Goal: Task Accomplishment & Management: Manage account settings

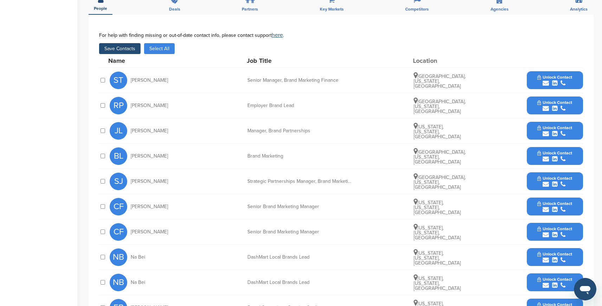
scroll to position [235, 0]
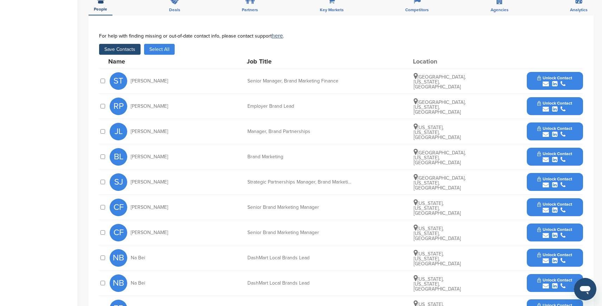
click at [123, 44] on button "Save Contacts" at bounding box center [119, 49] width 41 height 11
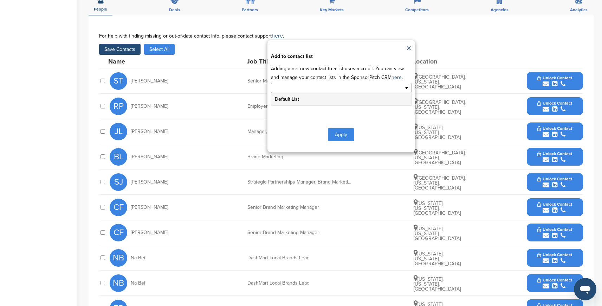
click at [310, 84] on input "text" at bounding box center [311, 88] width 74 height 8
click at [292, 94] on li "Default List" at bounding box center [341, 99] width 140 height 12
click at [342, 130] on button "Apply" at bounding box center [341, 136] width 26 height 13
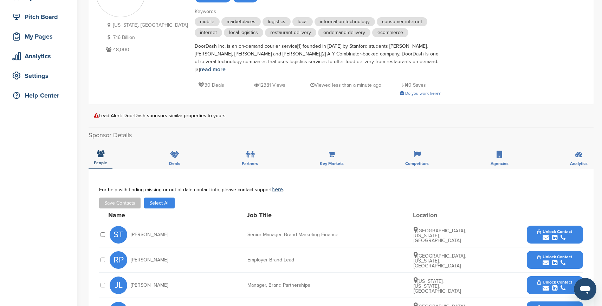
scroll to position [0, 0]
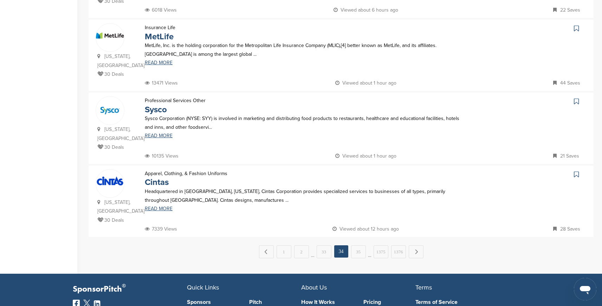
scroll to position [640, 0]
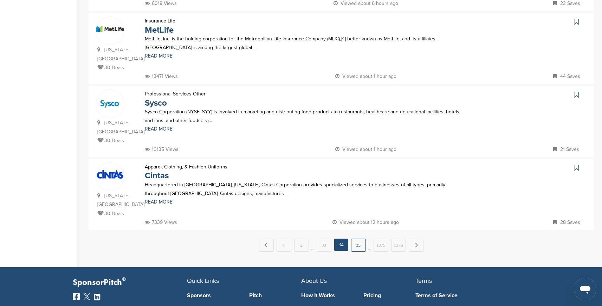
click at [359, 239] on link "35" at bounding box center [358, 245] width 15 height 13
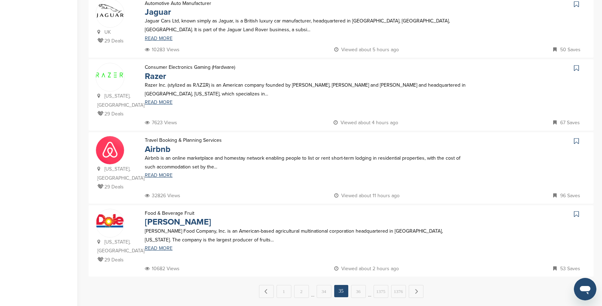
scroll to position [603, 0]
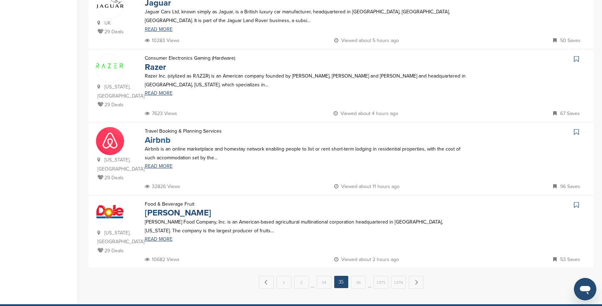
click at [160, 135] on link "Airbnb" at bounding box center [158, 140] width 26 height 10
click at [360, 276] on link "36" at bounding box center [358, 282] width 15 height 13
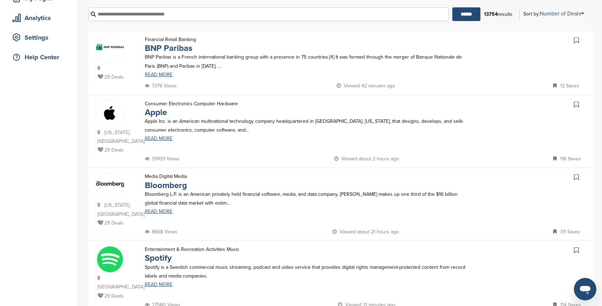
scroll to position [124, 0]
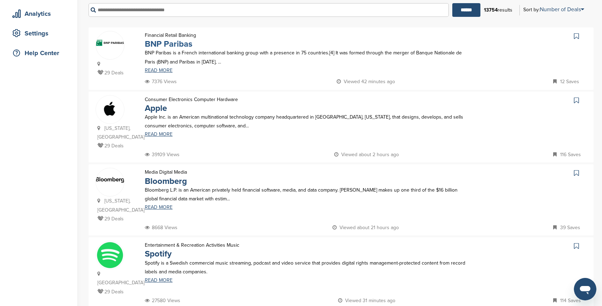
click at [169, 45] on link "BNP Paribas" at bounding box center [168, 44] width 47 height 10
click at [155, 108] on link "Apple" at bounding box center [156, 108] width 22 height 10
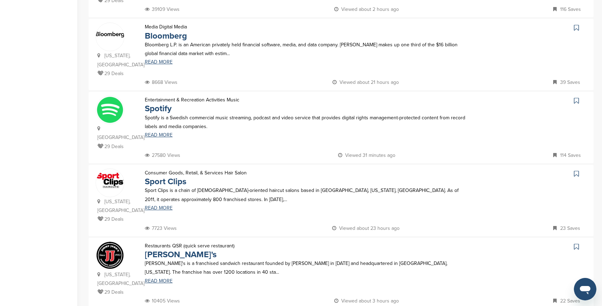
scroll to position [269, 0]
click at [171, 35] on link "Bloomberg" at bounding box center [166, 36] width 42 height 10
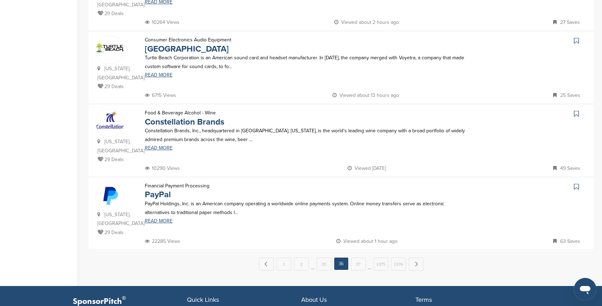
scroll to position [623, 0]
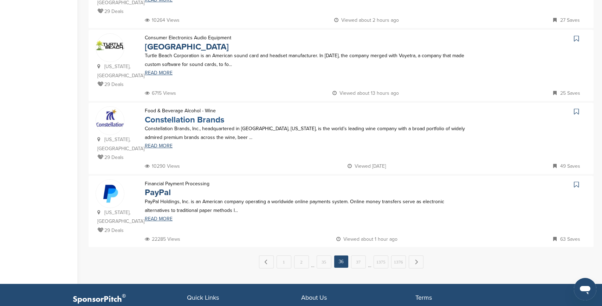
click at [196, 115] on link "Constellation Brands" at bounding box center [184, 120] width 79 height 10
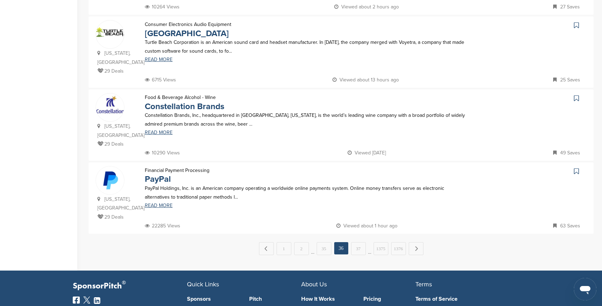
scroll to position [637, 0]
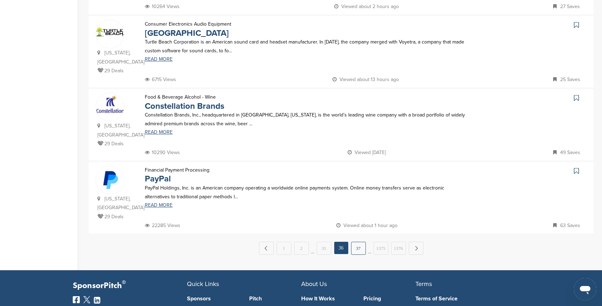
click at [357, 242] on link "37" at bounding box center [358, 248] width 15 height 13
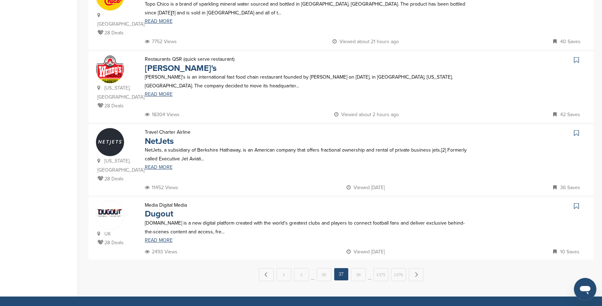
scroll to position [614, 0]
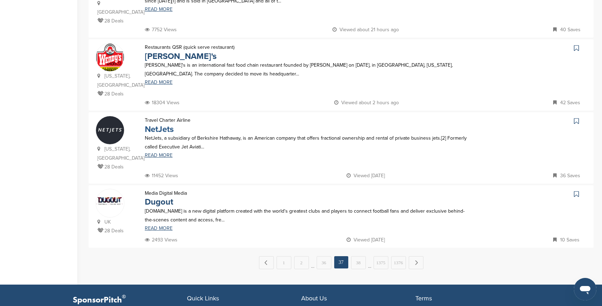
click at [162, 124] on link "NetJets" at bounding box center [159, 129] width 29 height 10
click at [354, 256] on link "38" at bounding box center [358, 262] width 15 height 13
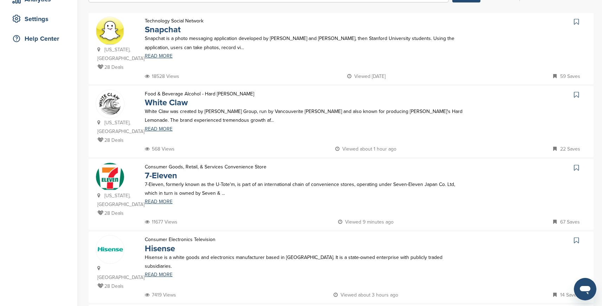
scroll to position [133, 0]
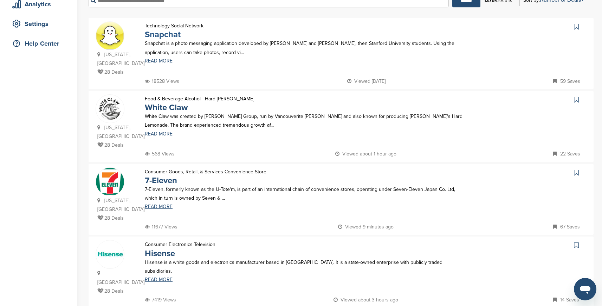
click at [166, 35] on link "Snapchat" at bounding box center [163, 35] width 36 height 10
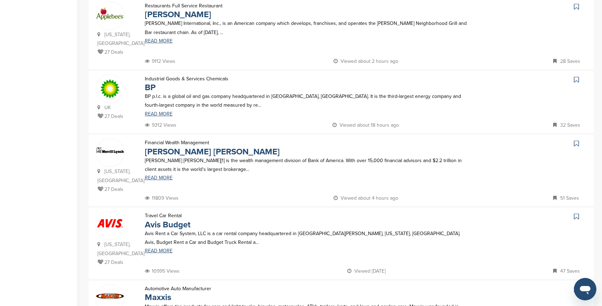
scroll to position [518, 0]
click at [167, 148] on link "Merrill Lynch" at bounding box center [212, 153] width 135 height 10
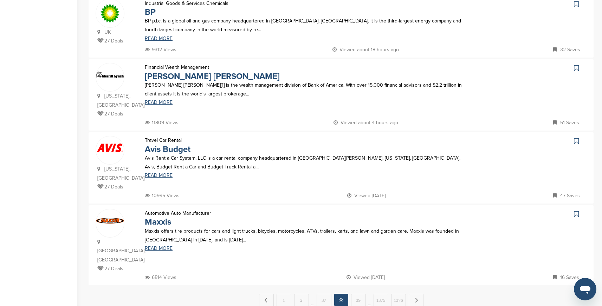
scroll to position [594, 0]
click at [173, 144] on link "Avis Budget" at bounding box center [168, 149] width 46 height 10
click at [360, 293] on link "39" at bounding box center [358, 299] width 15 height 13
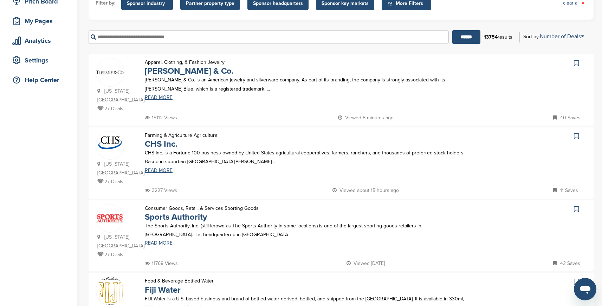
scroll to position [122, 0]
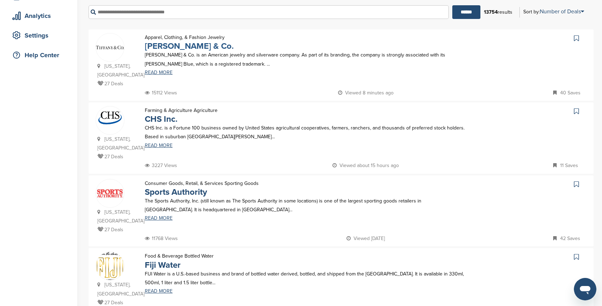
click at [172, 47] on link "[PERSON_NAME] & Co." at bounding box center [189, 46] width 89 height 10
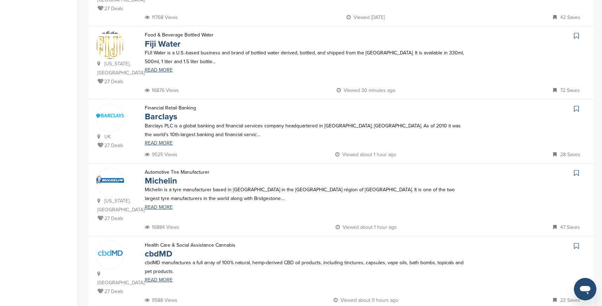
scroll to position [342, 0]
click at [166, 40] on link "Fiji Water" at bounding box center [163, 45] width 36 height 10
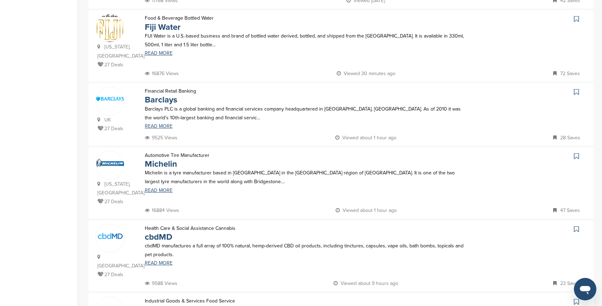
scroll to position [362, 0]
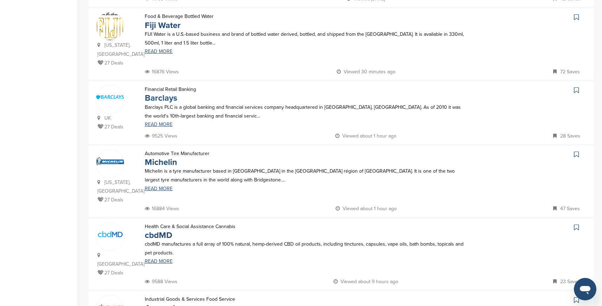
click at [168, 93] on link "Barclays" at bounding box center [161, 98] width 32 height 10
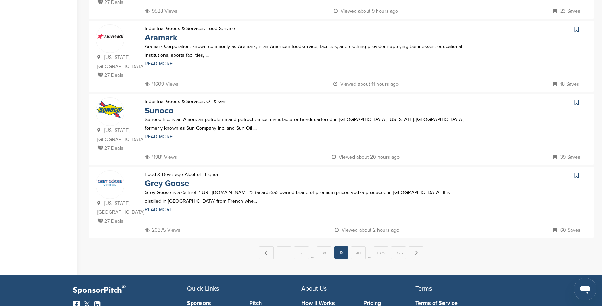
scroll to position [645, 0]
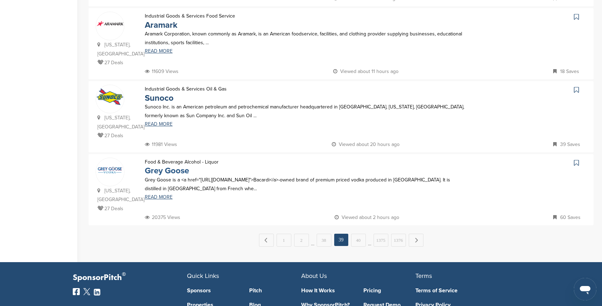
click at [174, 166] on link "Grey Goose" at bounding box center [167, 171] width 44 height 10
click at [358, 234] on link "40" at bounding box center [358, 240] width 15 height 13
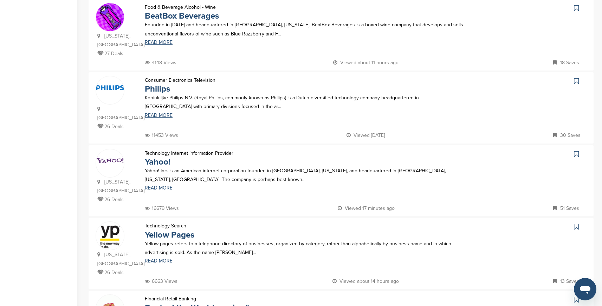
scroll to position [436, 0]
click at [164, 83] on link "Philips" at bounding box center [157, 88] width 25 height 10
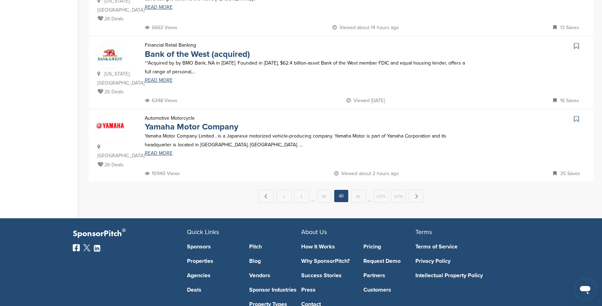
scroll to position [692, 0]
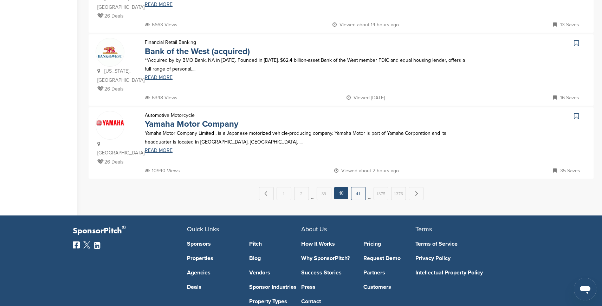
click at [358, 187] on link "41" at bounding box center [358, 193] width 15 height 13
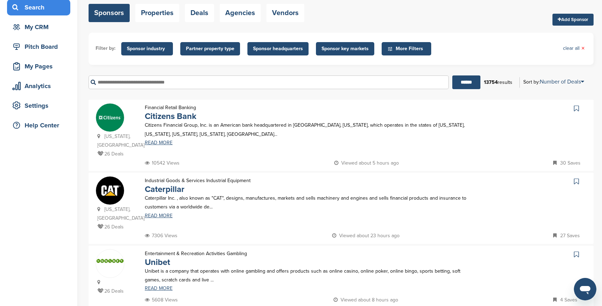
scroll to position [90, 0]
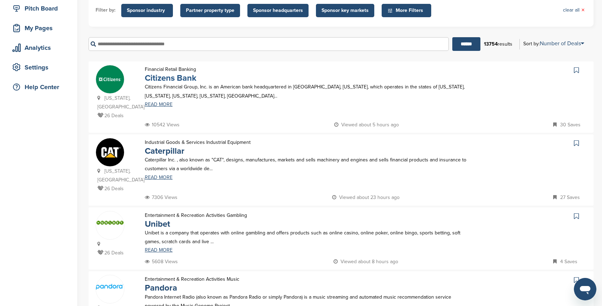
click at [172, 78] on link "Citizens Bank" at bounding box center [171, 78] width 52 height 10
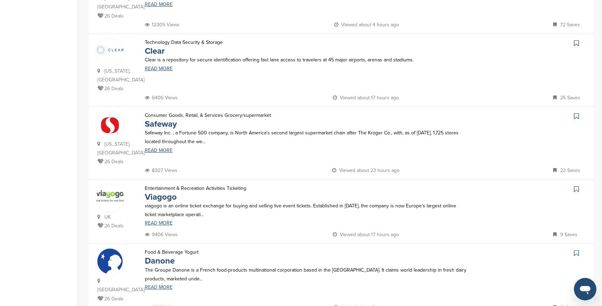
scroll to position [401, 0]
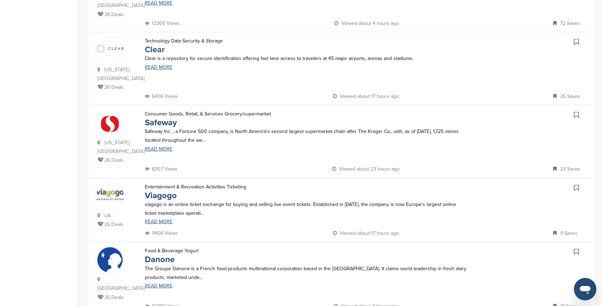
click at [155, 45] on link "Clear" at bounding box center [155, 50] width 20 height 10
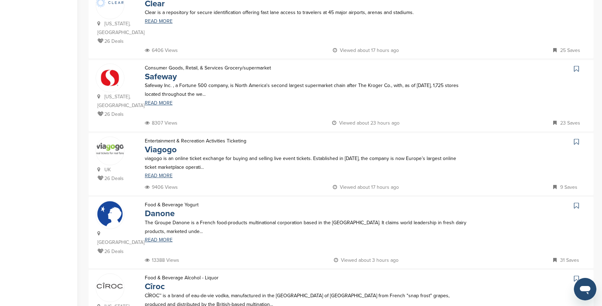
scroll to position [459, 0]
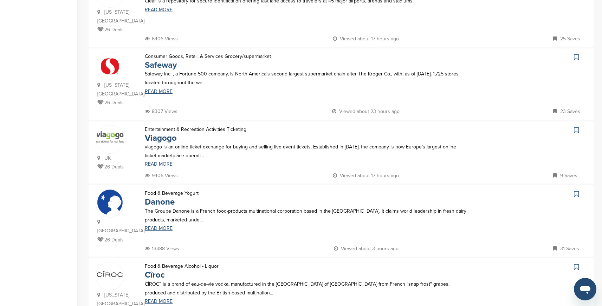
click at [165, 60] on link "Safeway" at bounding box center [161, 65] width 32 height 10
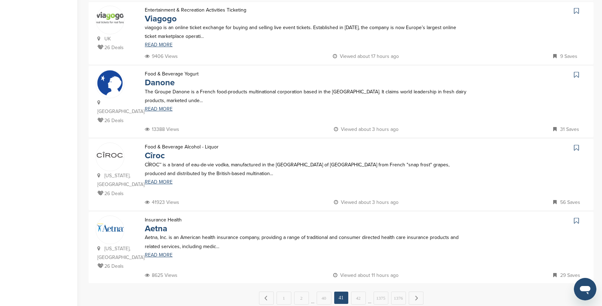
scroll to position [587, 0]
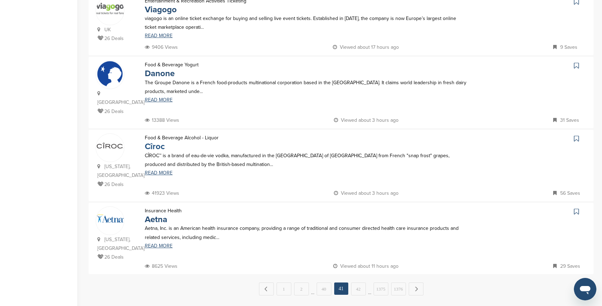
click at [156, 142] on link "Cîroc" at bounding box center [155, 147] width 20 height 10
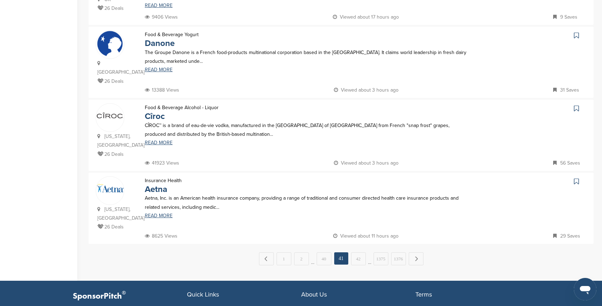
scroll to position [628, 0]
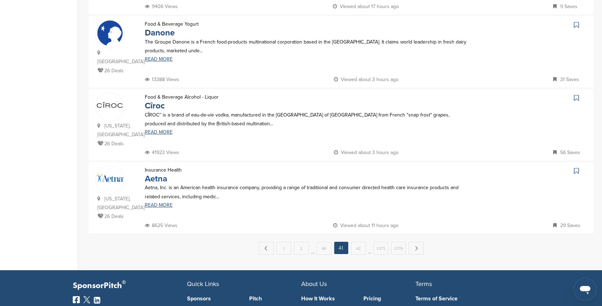
click at [160, 174] on link "Aetna" at bounding box center [156, 179] width 22 height 10
click at [359, 242] on link "42" at bounding box center [358, 248] width 15 height 13
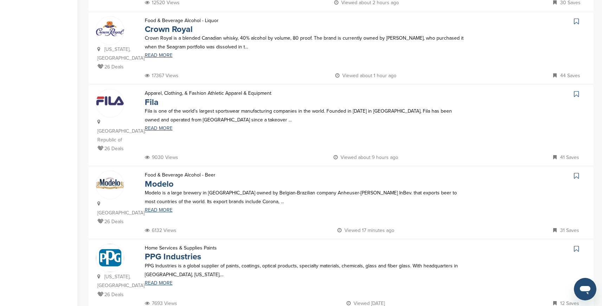
scroll to position [0, 0]
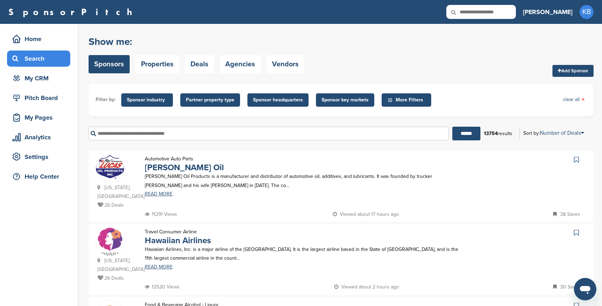
click at [169, 135] on input "text" at bounding box center [269, 134] width 360 height 14
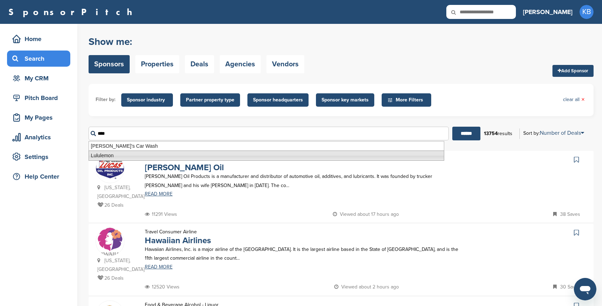
click at [137, 155] on li "Lululemon" at bounding box center [267, 156] width 356 height 10
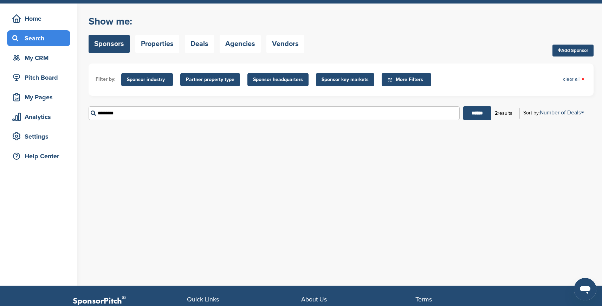
scroll to position [24, 0]
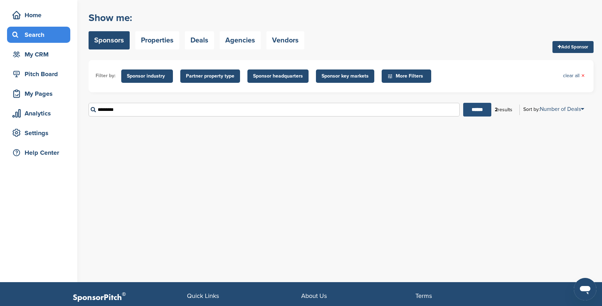
click at [476, 110] on input "******" at bounding box center [477, 110] width 28 height 14
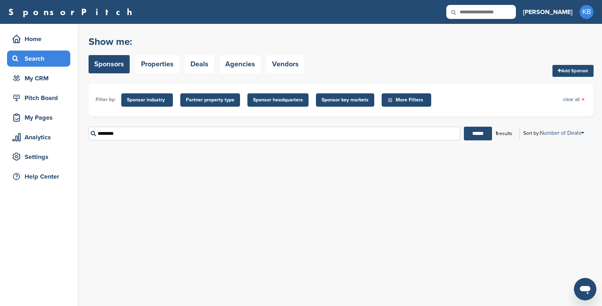
click at [166, 136] on input "*********" at bounding box center [275, 134] width 372 height 14
type input "*"
click at [464, 127] on input "******" at bounding box center [478, 134] width 28 height 14
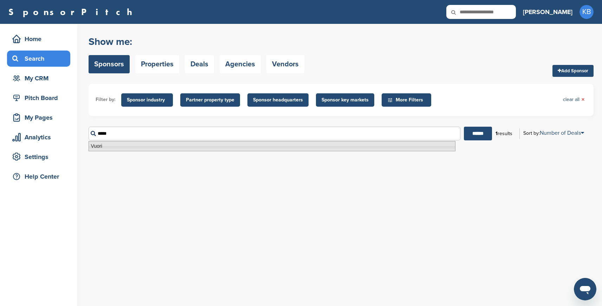
click at [105, 147] on li "Vuori" at bounding box center [272, 146] width 367 height 10
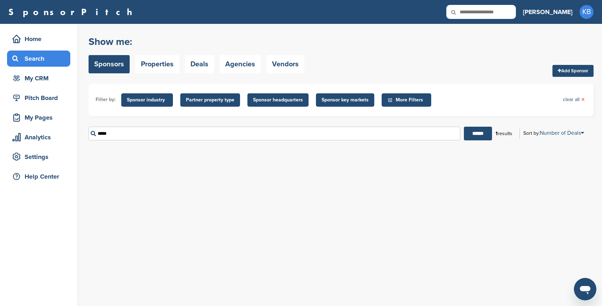
drag, startPoint x: 120, startPoint y: 137, endPoint x: 95, endPoint y: 131, distance: 25.9
click at [95, 131] on input "*****" at bounding box center [275, 134] width 372 height 14
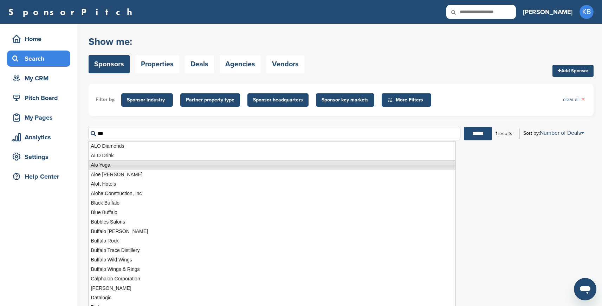
click at [111, 165] on li "Alo Yoga" at bounding box center [272, 165] width 367 height 10
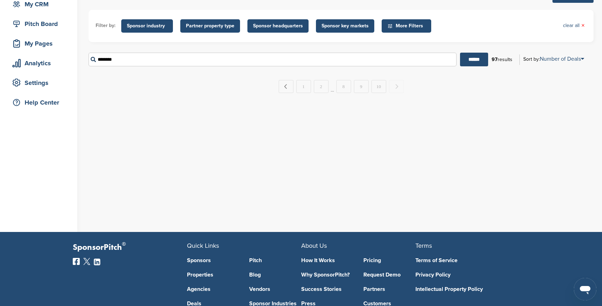
scroll to position [70, 0]
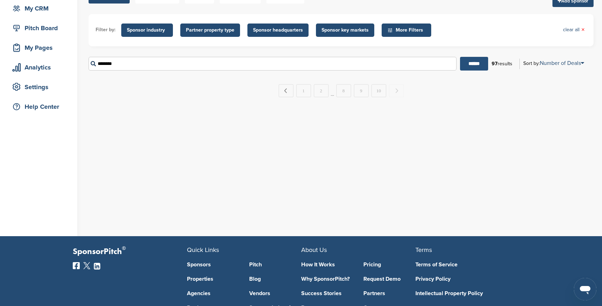
type input "********"
click at [473, 66] on input "******" at bounding box center [474, 64] width 28 height 14
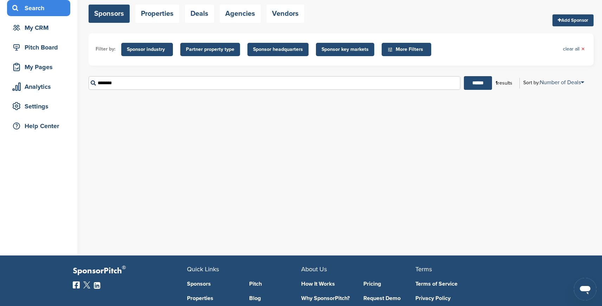
scroll to position [0, 0]
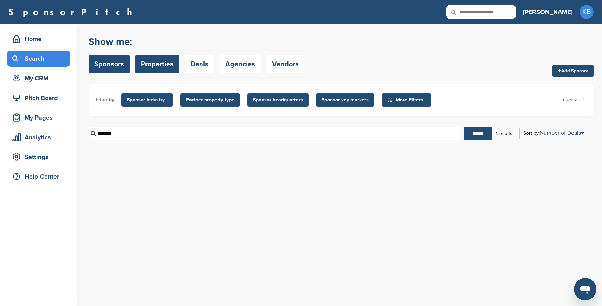
click at [153, 64] on link "Properties" at bounding box center [157, 64] width 44 height 18
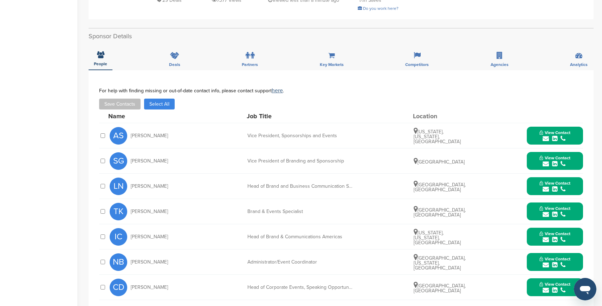
scroll to position [181, 0]
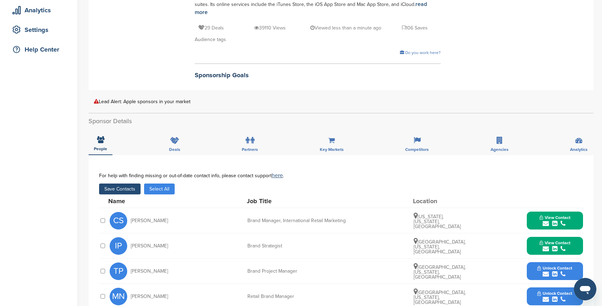
scroll to position [163, 0]
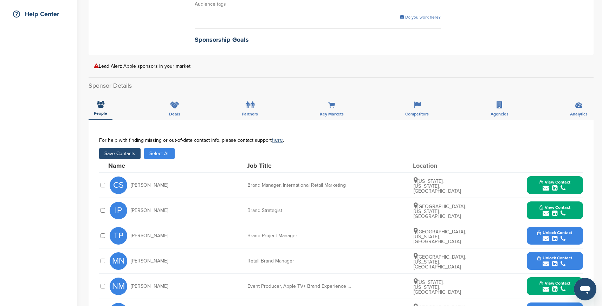
click at [129, 148] on button "Save Contacts" at bounding box center [119, 153] width 41 height 11
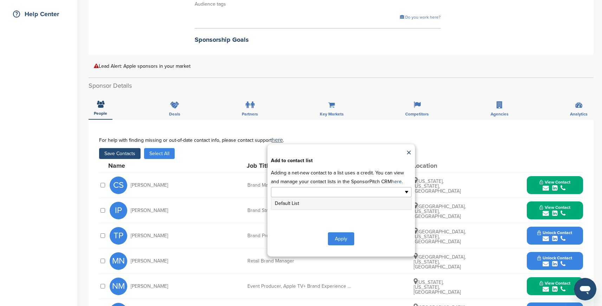
click at [318, 188] on input "text" at bounding box center [311, 192] width 74 height 8
click at [296, 197] on li "Default List" at bounding box center [341, 203] width 140 height 12
click at [344, 234] on button "Apply" at bounding box center [341, 240] width 26 height 13
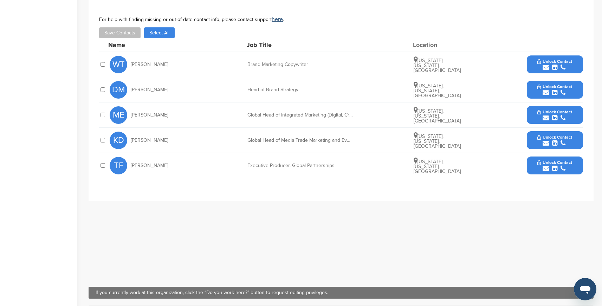
scroll to position [296, 0]
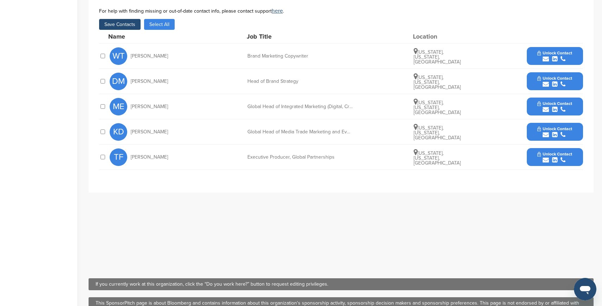
click at [123, 19] on button "Save Contacts" at bounding box center [119, 24] width 41 height 11
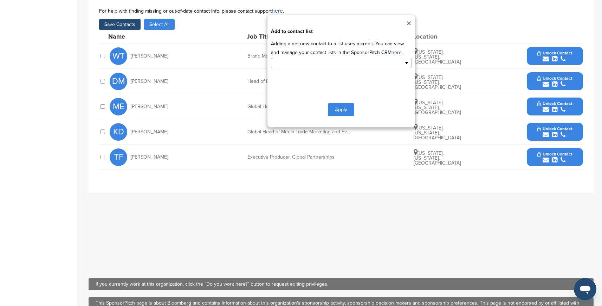
click at [326, 59] on input "text" at bounding box center [311, 63] width 74 height 8
click at [319, 68] on li "Default List" at bounding box center [341, 74] width 140 height 12
click at [344, 108] on button "Apply" at bounding box center [341, 111] width 26 height 13
click at [344, 105] on button "Apply" at bounding box center [341, 111] width 26 height 13
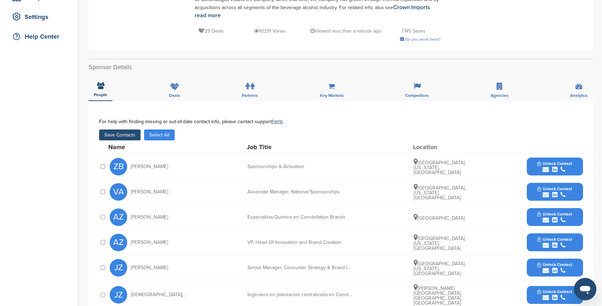
scroll to position [157, 0]
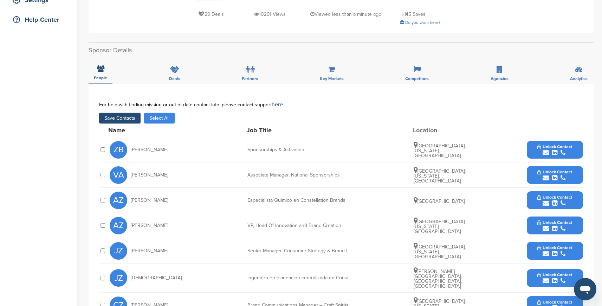
click at [123, 118] on button "Save Contacts" at bounding box center [119, 118] width 41 height 11
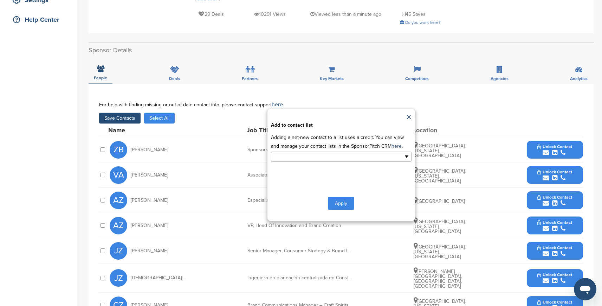
click at [284, 158] on input "text" at bounding box center [311, 157] width 74 height 8
click at [284, 169] on li "Default List" at bounding box center [341, 168] width 140 height 12
click at [345, 207] on button "Apply" at bounding box center [341, 205] width 26 height 13
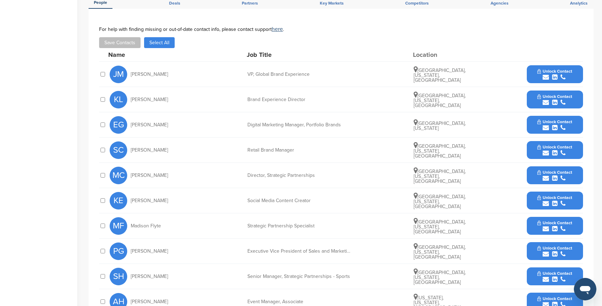
scroll to position [249, 0]
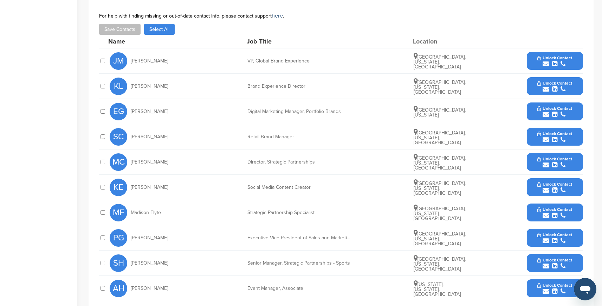
click at [102, 260] on div at bounding box center [102, 263] width 7 height 7
click at [100, 260] on div at bounding box center [102, 263] width 7 height 7
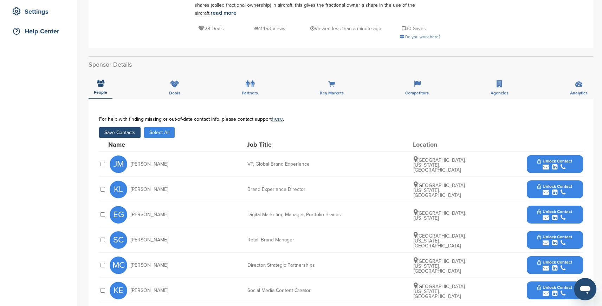
scroll to position [141, 0]
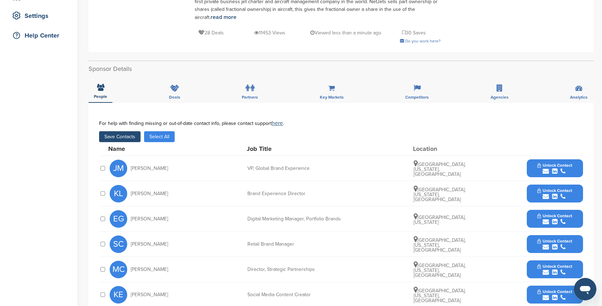
click at [122, 131] on button "Save Contacts" at bounding box center [119, 136] width 41 height 11
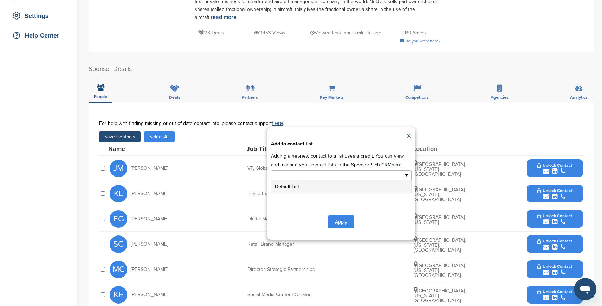
click at [308, 171] on input "text" at bounding box center [311, 175] width 74 height 8
click at [298, 181] on li "Default List" at bounding box center [341, 187] width 140 height 12
click at [341, 217] on button "Apply" at bounding box center [341, 223] width 26 height 13
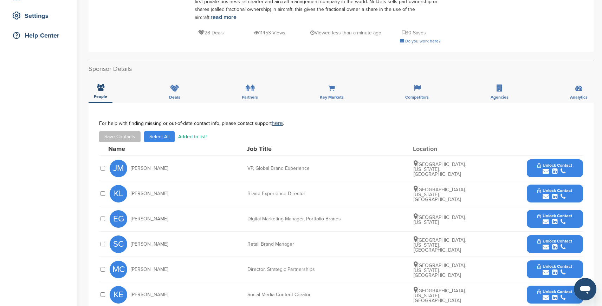
scroll to position [135, 0]
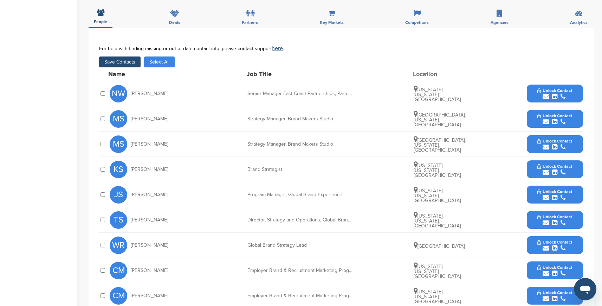
scroll to position [221, 0]
click at [118, 63] on button "Save Contacts" at bounding box center [119, 61] width 41 height 11
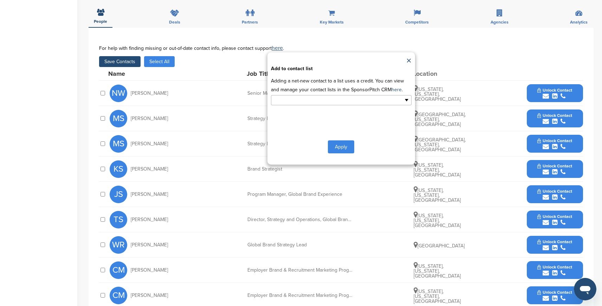
click at [280, 99] on input "text" at bounding box center [311, 100] width 74 height 8
click at [283, 112] on li "Default List" at bounding box center [341, 111] width 140 height 12
click at [338, 150] on button "Apply" at bounding box center [341, 148] width 26 height 13
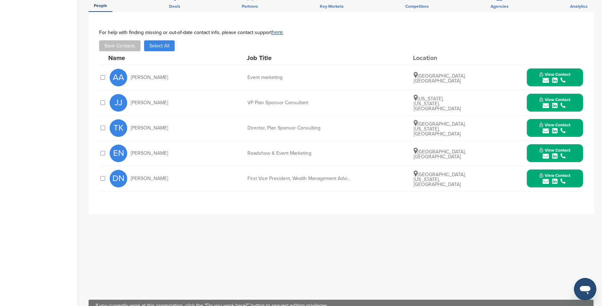
scroll to position [255, 0]
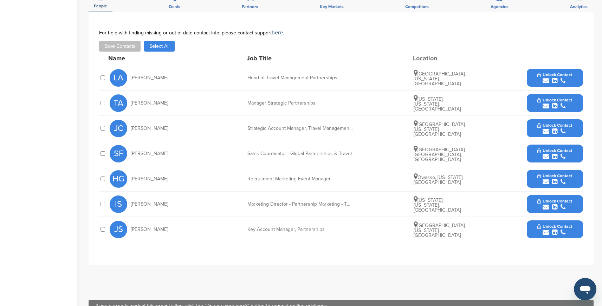
scroll to position [240, 0]
click at [130, 40] on button "Save Contacts" at bounding box center [119, 45] width 41 height 11
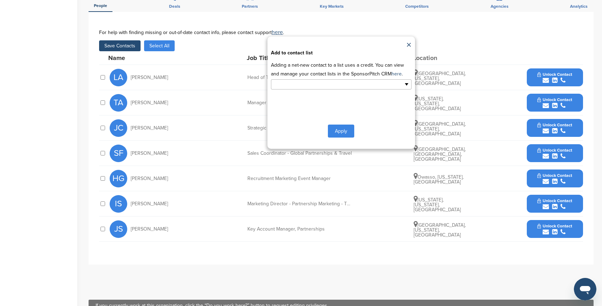
click at [289, 80] on input "text" at bounding box center [311, 84] width 74 height 8
click at [284, 90] on li "Default List" at bounding box center [341, 96] width 140 height 12
click at [345, 129] on button "Apply" at bounding box center [341, 132] width 26 height 13
click at [345, 128] on button "Apply" at bounding box center [341, 132] width 26 height 13
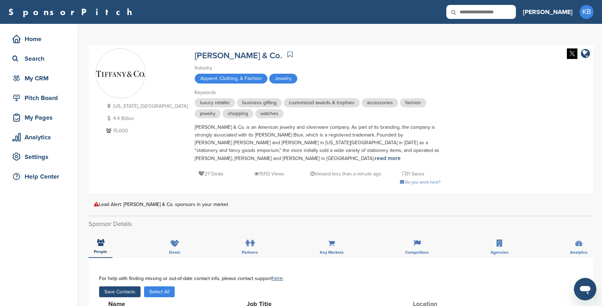
click at [130, 287] on button "Save Contacts" at bounding box center [119, 292] width 41 height 11
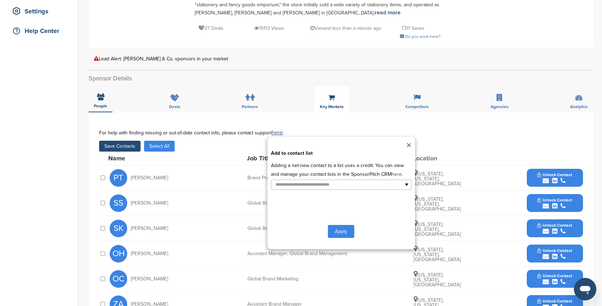
scroll to position [185, 0]
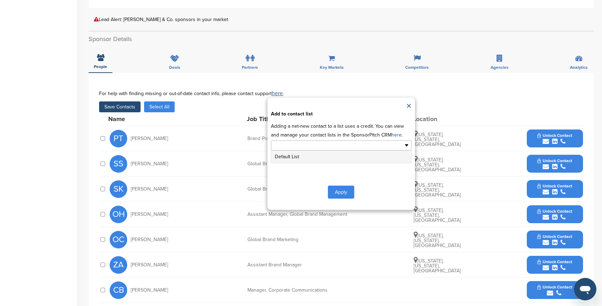
click at [337, 142] on input "text" at bounding box center [311, 146] width 74 height 8
click at [293, 151] on li "Default List" at bounding box center [341, 157] width 140 height 12
click at [345, 187] on button "Apply" at bounding box center [341, 193] width 26 height 13
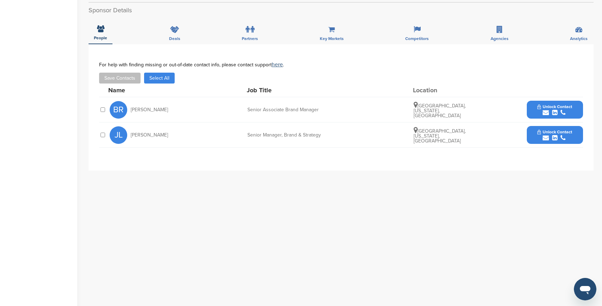
scroll to position [230, 0]
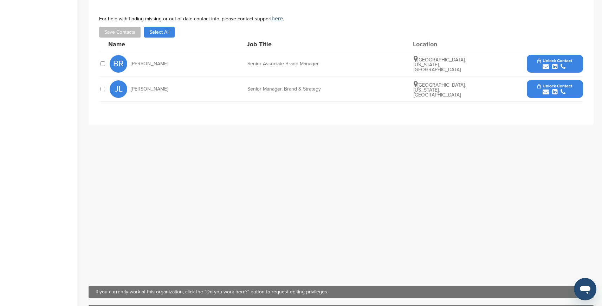
click at [99, 63] on div at bounding box center [102, 63] width 7 height 7
click at [130, 33] on button "Save Contacts" at bounding box center [119, 32] width 41 height 11
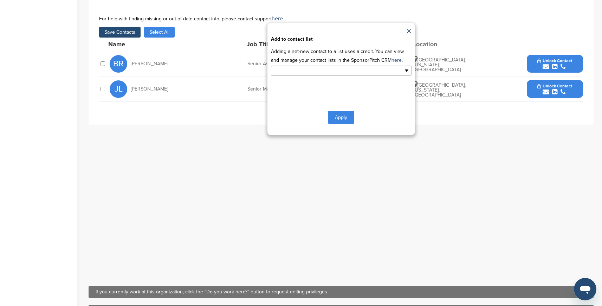
click at [287, 72] on input "text" at bounding box center [311, 71] width 74 height 8
click at [288, 85] on li "Default List" at bounding box center [341, 82] width 140 height 12
click at [344, 120] on button "Apply" at bounding box center [341, 118] width 26 height 13
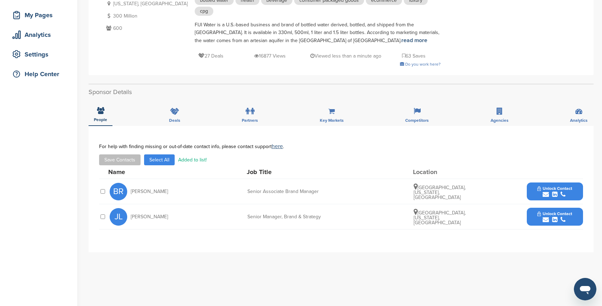
scroll to position [89, 0]
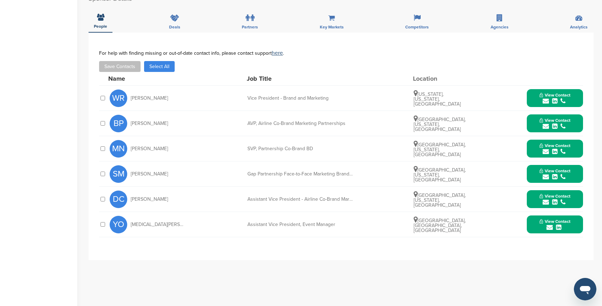
scroll to position [168, 0]
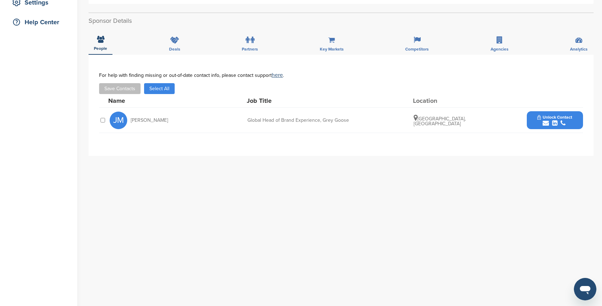
scroll to position [168, 0]
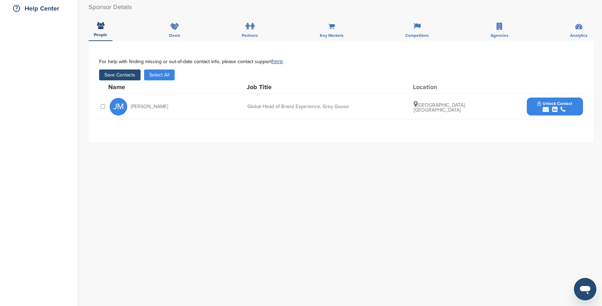
click at [123, 77] on button "Save Contacts" at bounding box center [119, 75] width 41 height 11
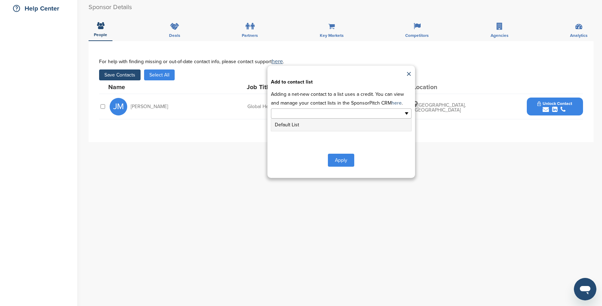
click at [289, 115] on input "text" at bounding box center [311, 114] width 74 height 8
click at [290, 123] on li "Default List" at bounding box center [341, 125] width 140 height 12
click at [347, 160] on button "Apply" at bounding box center [341, 161] width 26 height 13
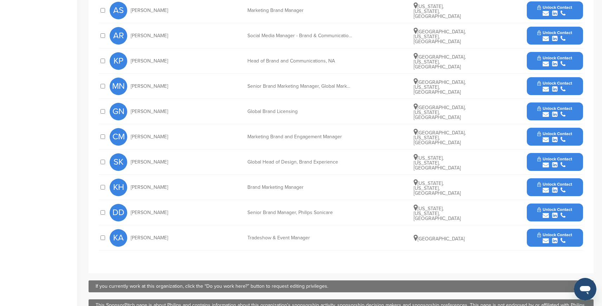
scroll to position [322, 0]
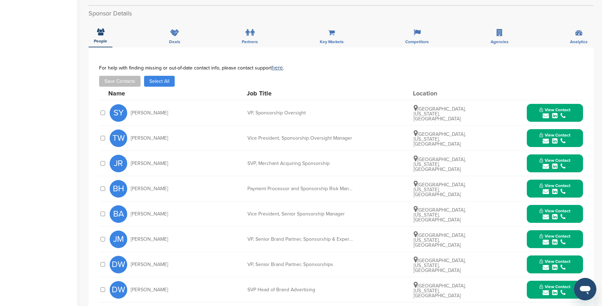
scroll to position [249, 0]
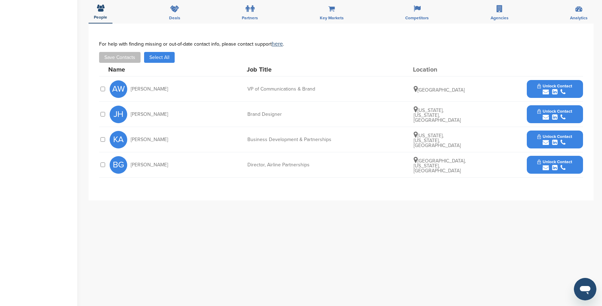
scroll to position [214, 0]
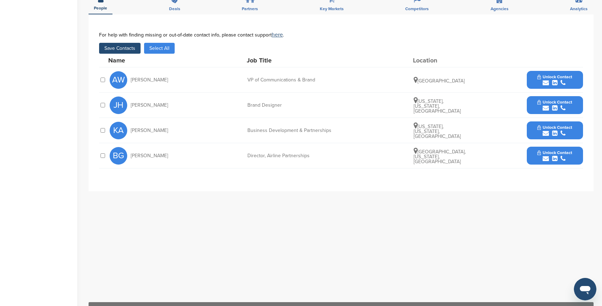
click at [127, 48] on button "Save Contacts" at bounding box center [119, 48] width 41 height 11
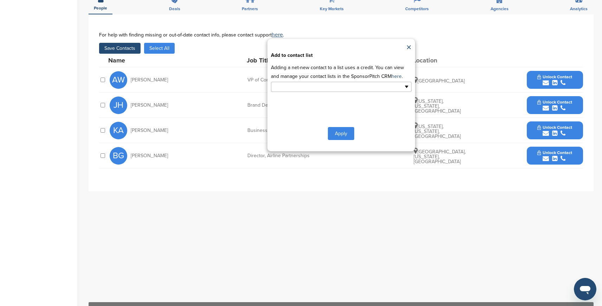
click at [285, 89] on input "text" at bounding box center [311, 87] width 74 height 8
click at [282, 99] on li "Default List" at bounding box center [341, 98] width 140 height 12
click at [347, 135] on button "Apply" at bounding box center [341, 135] width 26 height 13
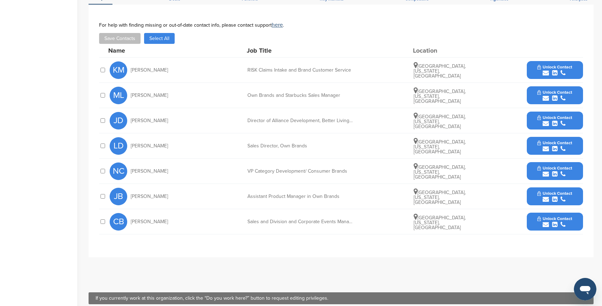
scroll to position [276, 0]
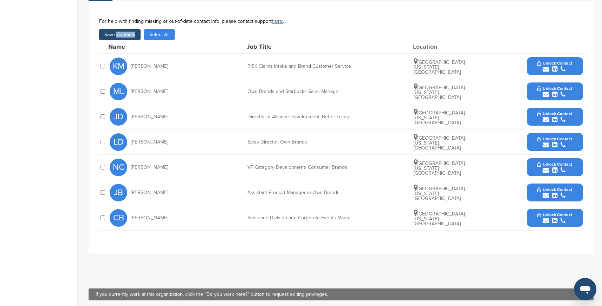
click at [113, 34] on button "Save Contacts" at bounding box center [119, 34] width 41 height 11
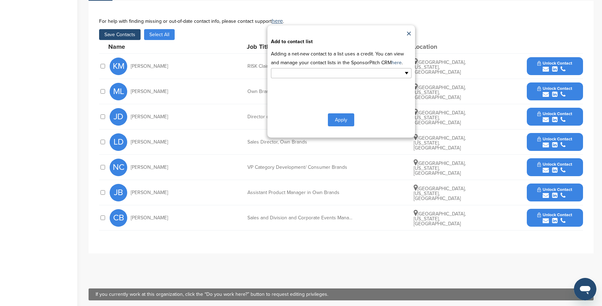
click at [358, 76] on ul at bounding box center [341, 73] width 141 height 10
click at [288, 85] on li "Default List" at bounding box center [341, 84] width 140 height 12
click at [341, 122] on button "Apply" at bounding box center [341, 121] width 26 height 13
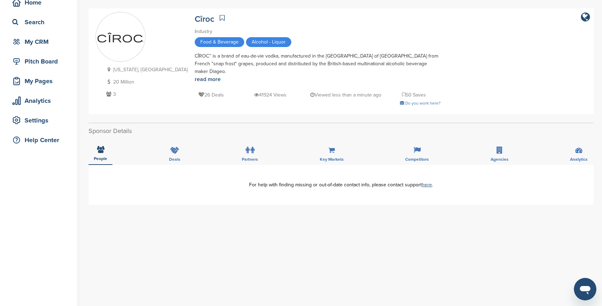
scroll to position [50, 0]
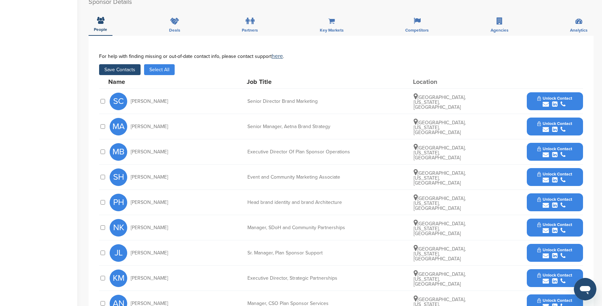
scroll to position [189, 0]
click at [130, 69] on button "Save Contacts" at bounding box center [119, 70] width 41 height 11
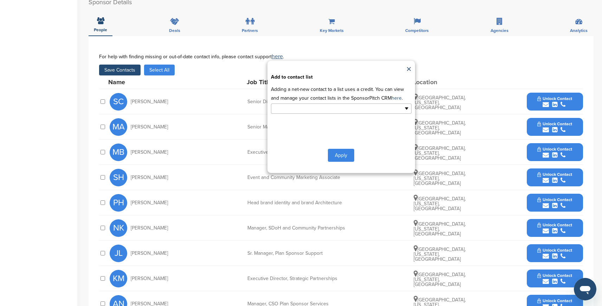
click at [299, 110] on input "text" at bounding box center [311, 109] width 74 height 8
click at [294, 121] on li "Default List" at bounding box center [341, 120] width 140 height 12
click at [340, 158] on button "Apply" at bounding box center [341, 156] width 26 height 13
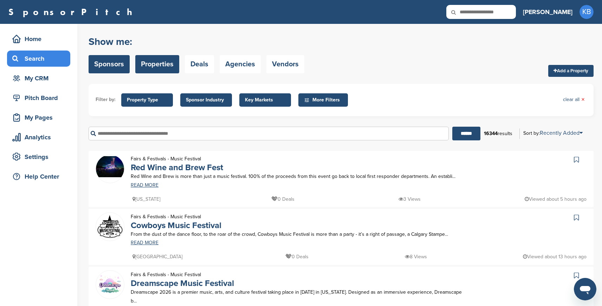
click at [113, 64] on link "Sponsors" at bounding box center [109, 64] width 41 height 18
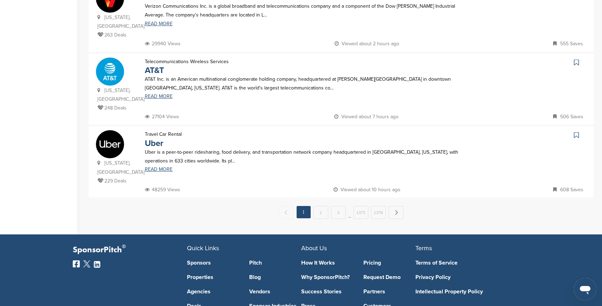
scroll to position [728, 0]
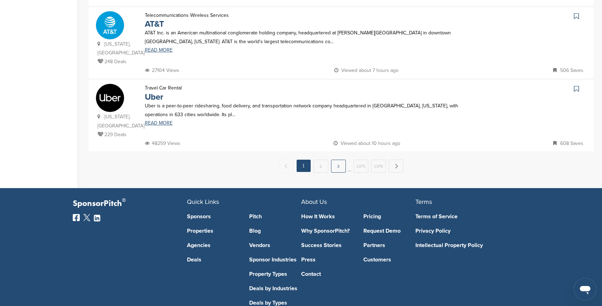
click at [339, 160] on link "3" at bounding box center [338, 166] width 15 height 13
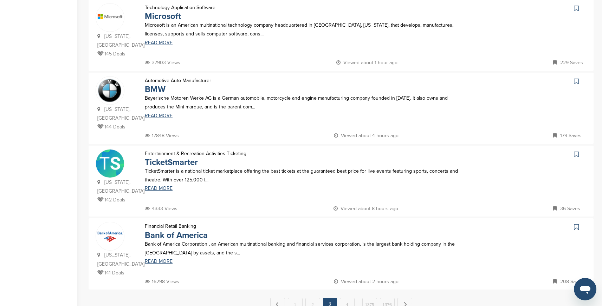
scroll to position [737, 0]
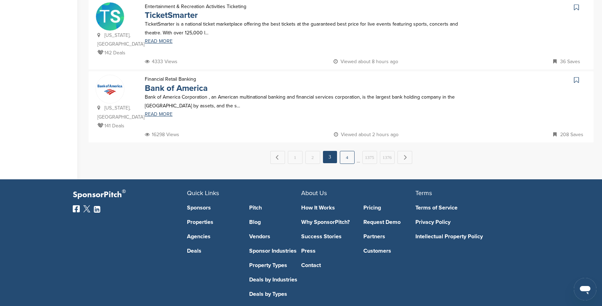
click at [347, 151] on link "4" at bounding box center [347, 157] width 15 height 13
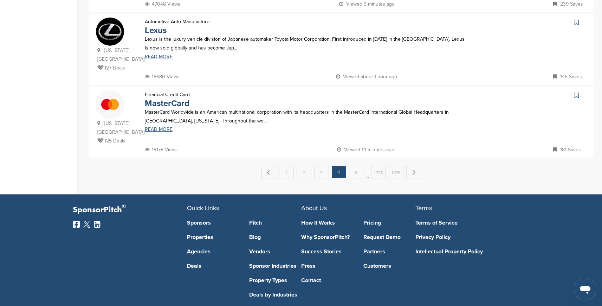
scroll to position [746, 0]
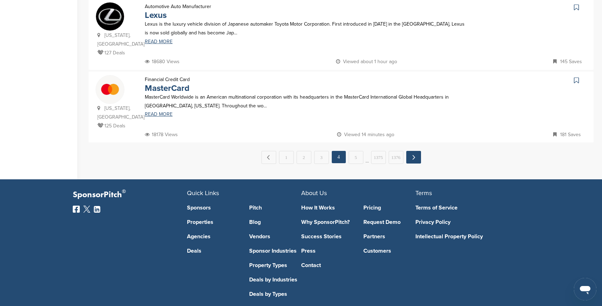
click at [415, 151] on link "Next →" at bounding box center [413, 157] width 15 height 13
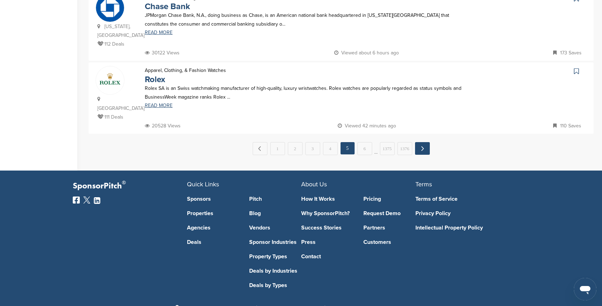
click at [417, 142] on link "Next →" at bounding box center [422, 148] width 15 height 13
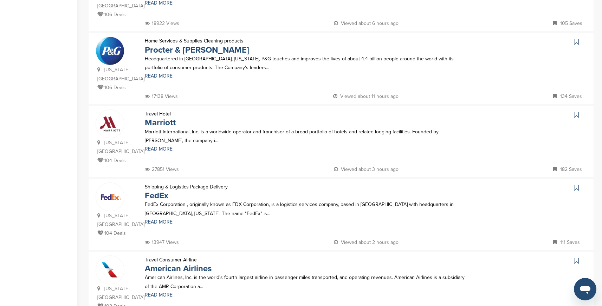
scroll to position [728, 0]
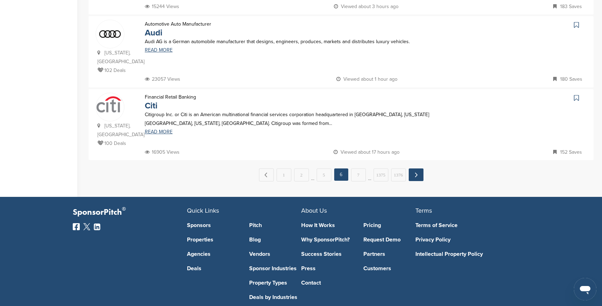
click at [418, 169] on link "Next →" at bounding box center [416, 175] width 15 height 13
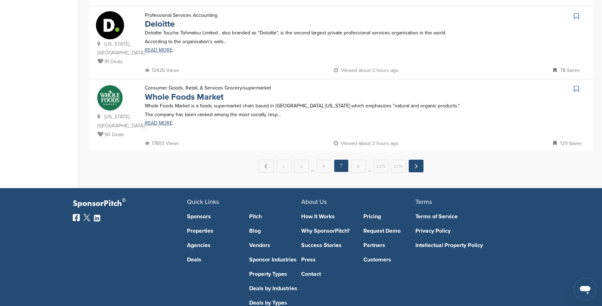
click at [413, 160] on link "Next →" at bounding box center [416, 166] width 15 height 13
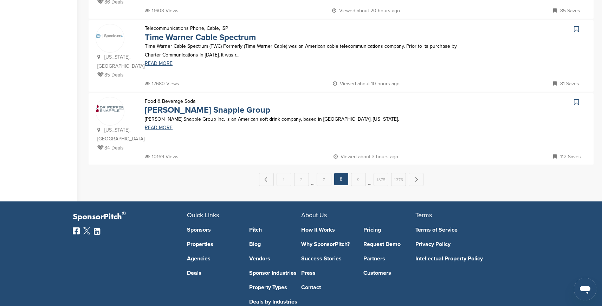
scroll to position [710, 0]
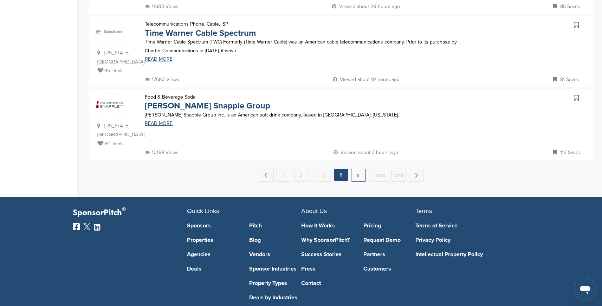
click at [358, 169] on link "9" at bounding box center [358, 175] width 15 height 13
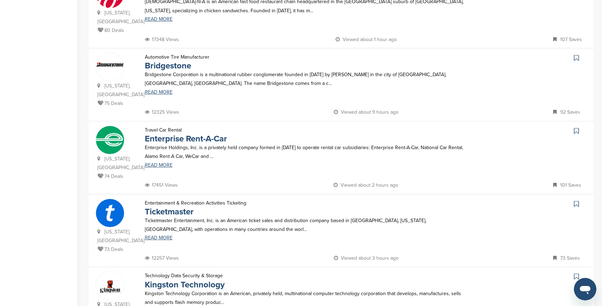
scroll to position [737, 0]
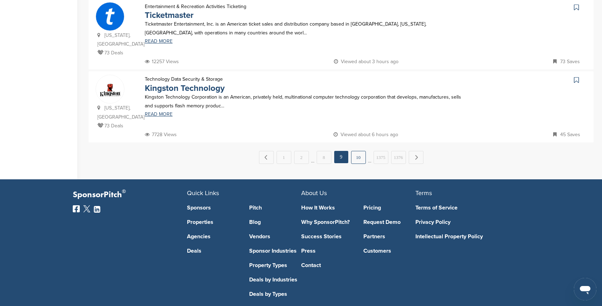
click at [362, 151] on link "10" at bounding box center [358, 157] width 15 height 13
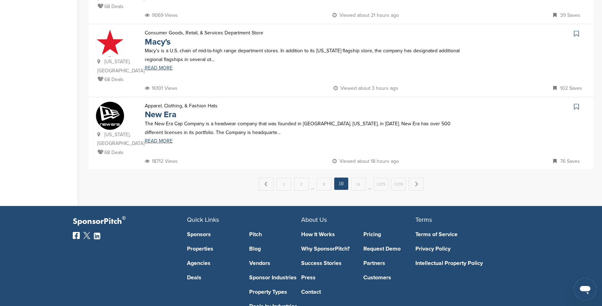
scroll to position [728, 0]
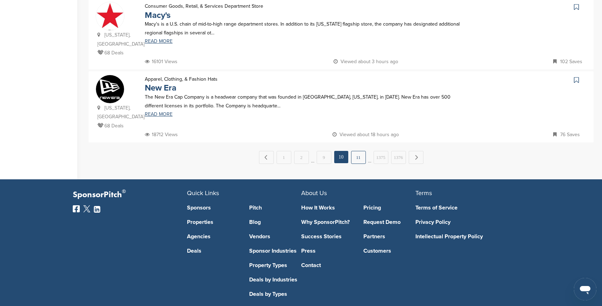
click at [359, 151] on link "11" at bounding box center [358, 157] width 15 height 13
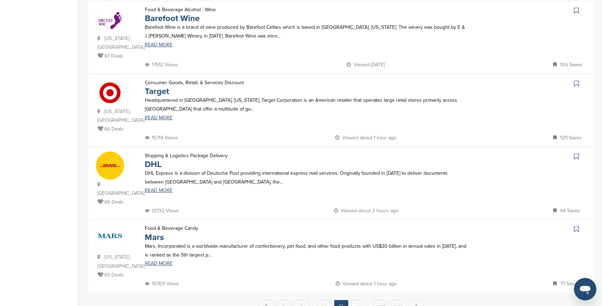
scroll to position [653, 0]
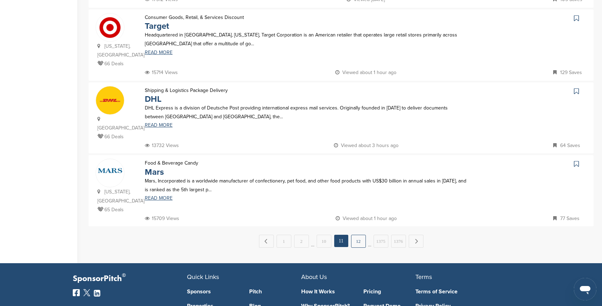
click at [359, 235] on link "12" at bounding box center [358, 241] width 15 height 13
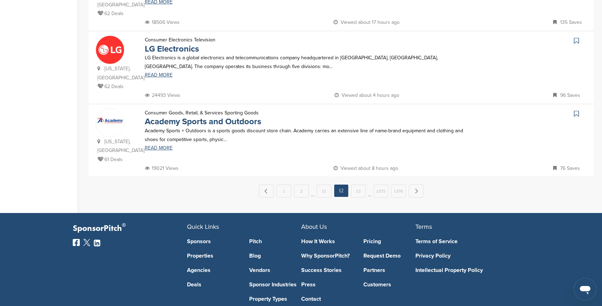
scroll to position [701, 0]
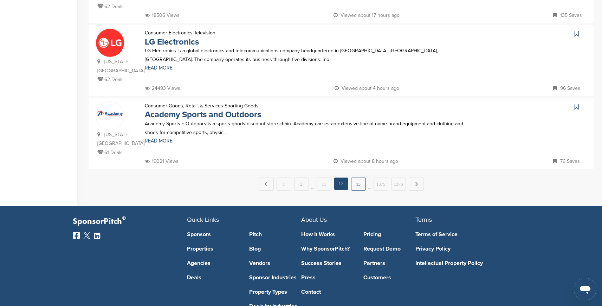
click at [357, 178] on link "13" at bounding box center [358, 184] width 15 height 13
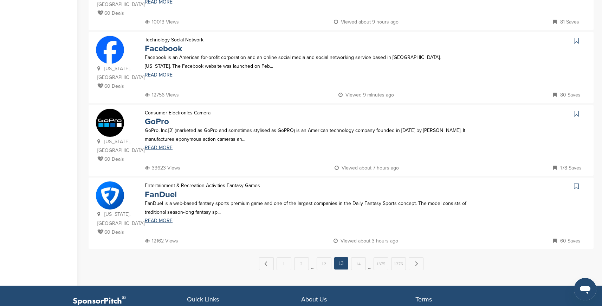
scroll to position [763, 0]
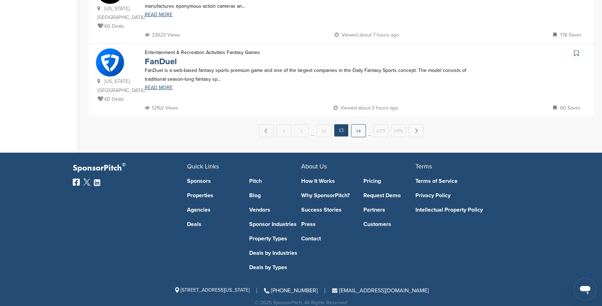
click at [357, 124] on link "14" at bounding box center [358, 130] width 15 height 13
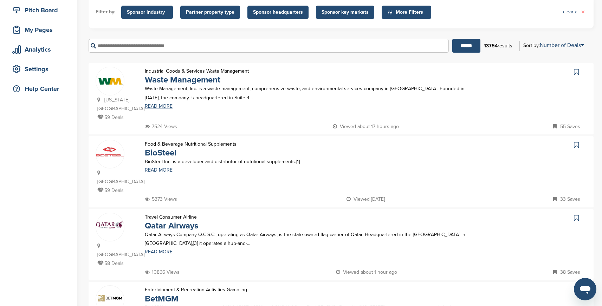
scroll to position [46, 0]
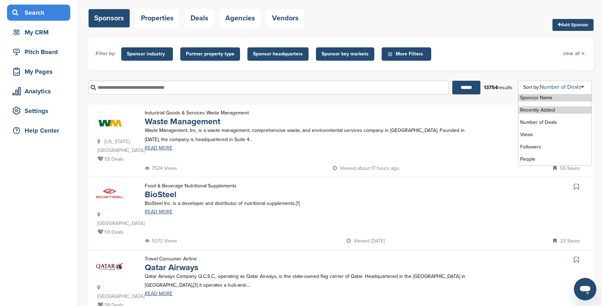
click at [536, 111] on li "Recently Added" at bounding box center [554, 109] width 73 height 7
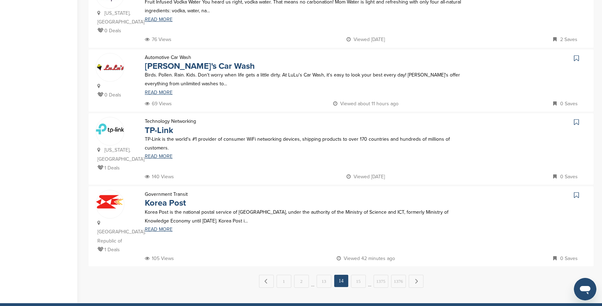
scroll to position [614, 0]
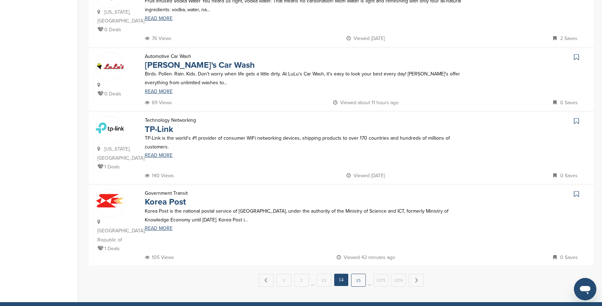
click at [357, 274] on link "15" at bounding box center [358, 280] width 15 height 13
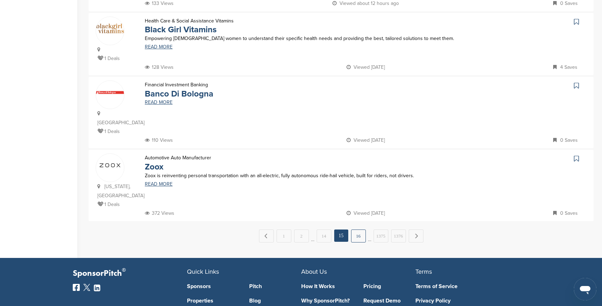
click at [357, 230] on link "16" at bounding box center [358, 236] width 15 height 13
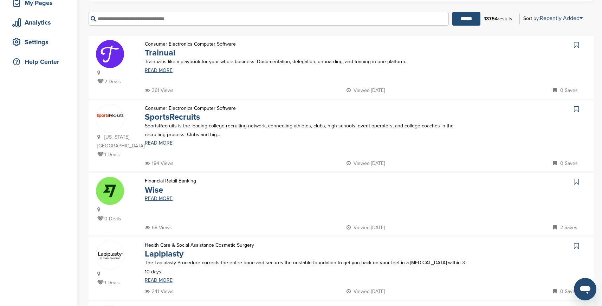
scroll to position [131, 0]
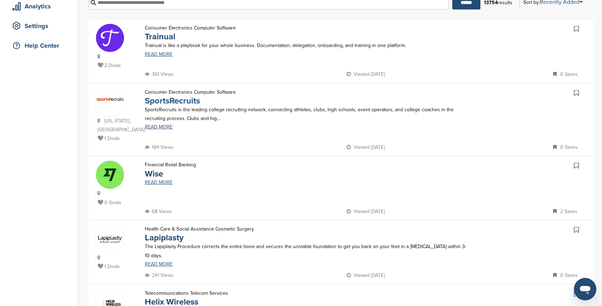
click at [177, 103] on link "SportsRecruits" at bounding box center [172, 101] width 55 height 10
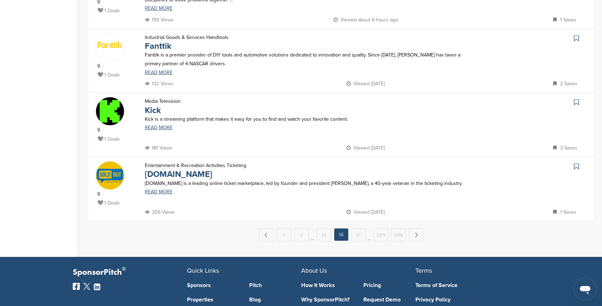
scroll to position [606, 0]
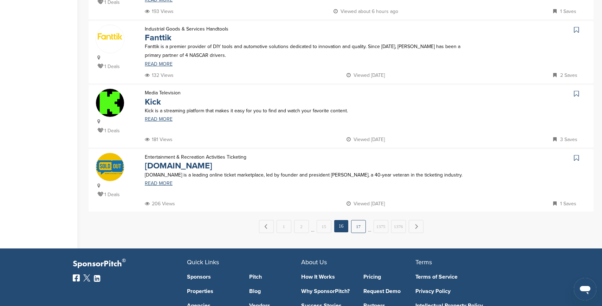
click at [358, 221] on link "17" at bounding box center [358, 226] width 15 height 13
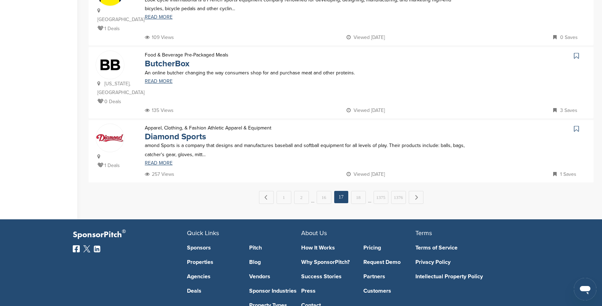
scroll to position [671, 0]
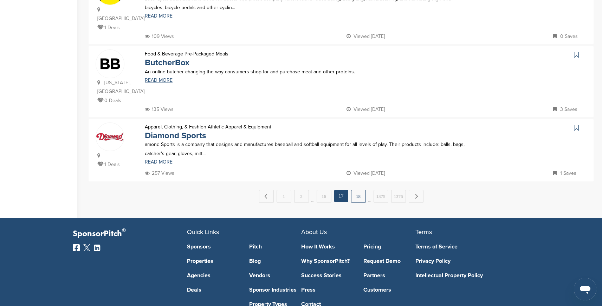
click at [357, 190] on link "18" at bounding box center [358, 196] width 15 height 13
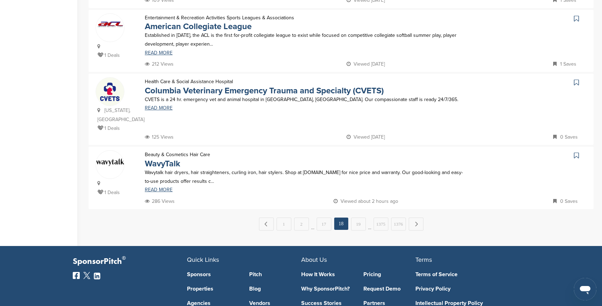
scroll to position [618, 0]
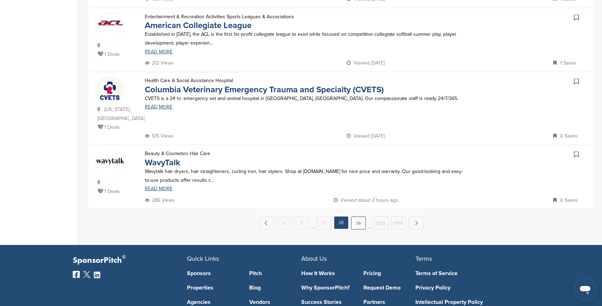
click at [361, 217] on link "19" at bounding box center [358, 223] width 15 height 13
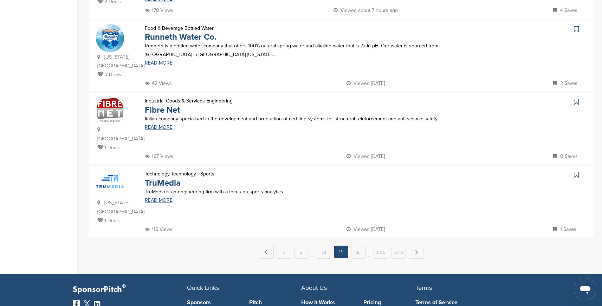
scroll to position [609, 0]
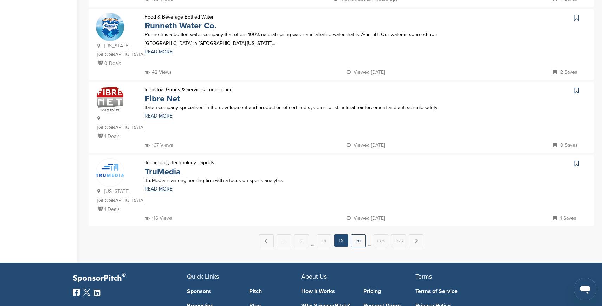
click at [358, 235] on link "20" at bounding box center [358, 241] width 15 height 13
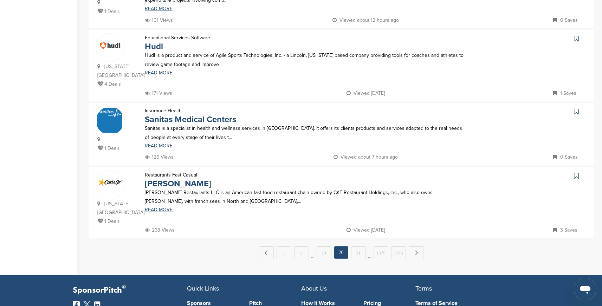
scroll to position [608, 0]
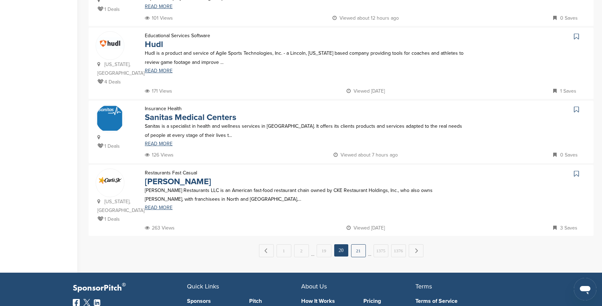
click at [355, 245] on link "21" at bounding box center [358, 251] width 15 height 13
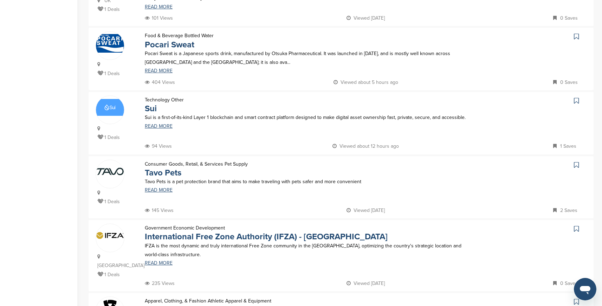
scroll to position [0, 0]
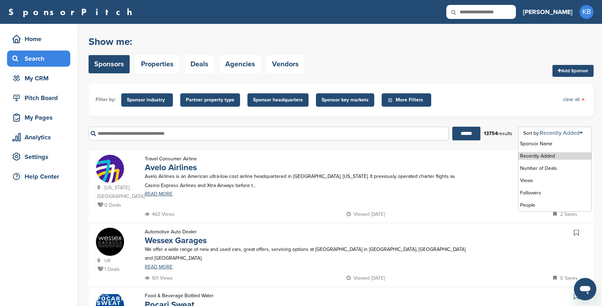
click at [564, 138] on ul "Sponsor Name Recently Added Number of Deals Views Followers People" at bounding box center [554, 175] width 73 height 74
click at [542, 147] on li "Sponsor Name" at bounding box center [554, 143] width 73 height 7
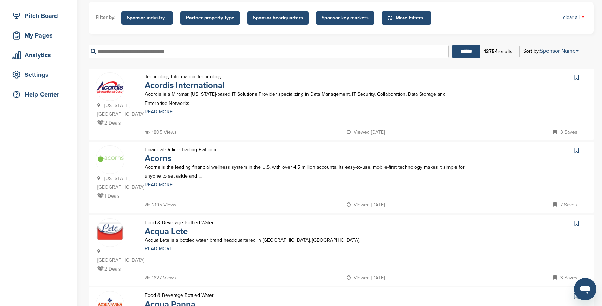
scroll to position [81, 0]
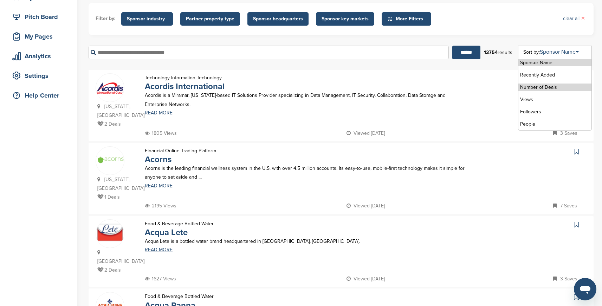
click at [551, 87] on li "Number of Deals" at bounding box center [554, 87] width 73 height 7
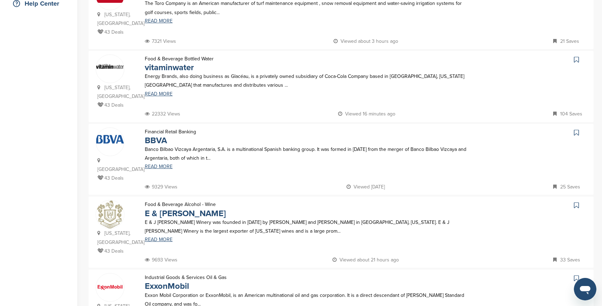
scroll to position [186, 0]
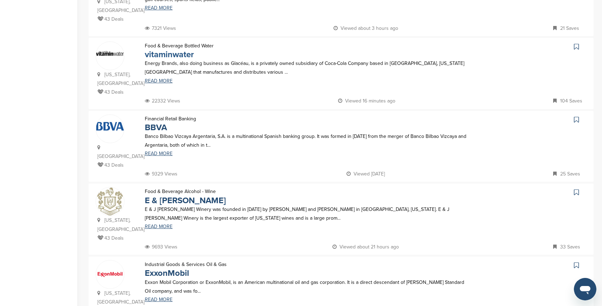
click at [174, 56] on link "vitaminwater" at bounding box center [169, 55] width 49 height 10
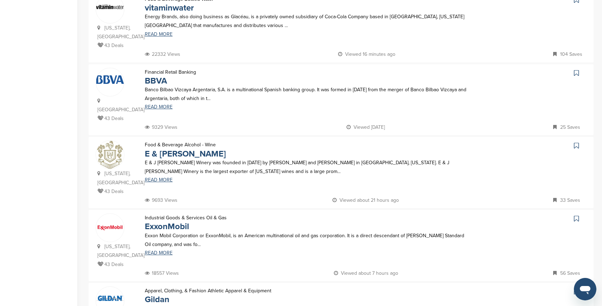
scroll to position [232, 0]
click at [156, 83] on link "BBVA" at bounding box center [156, 82] width 22 height 10
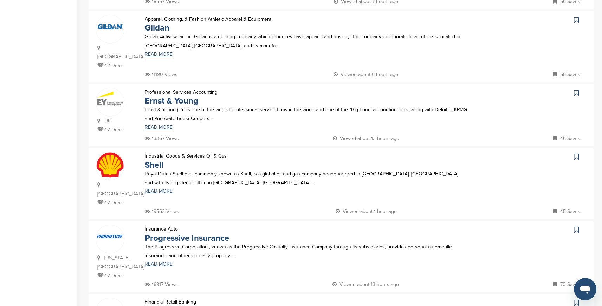
scroll to position [505, 0]
click at [186, 96] on link "Ernst & Young" at bounding box center [171, 101] width 53 height 10
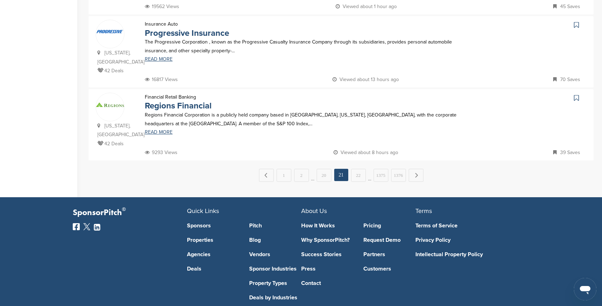
scroll to position [707, 0]
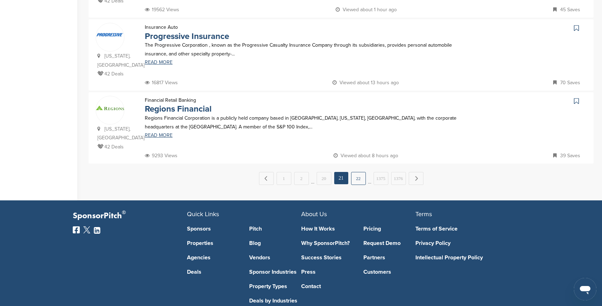
click at [359, 172] on link "22" at bounding box center [358, 178] width 15 height 13
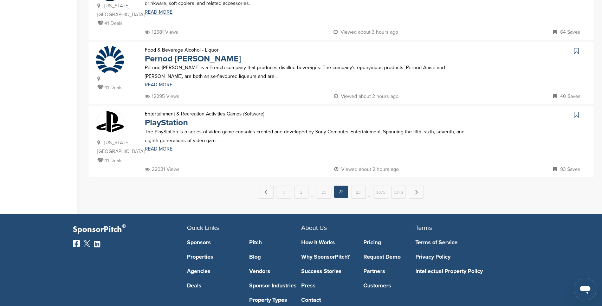
scroll to position [702, 0]
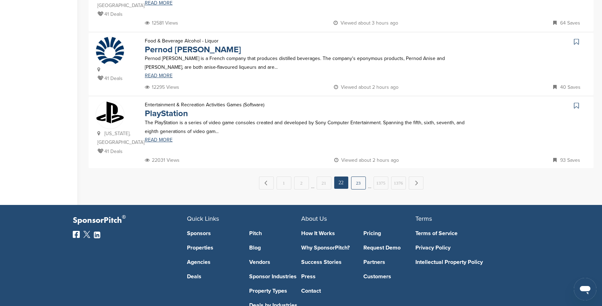
click at [359, 177] on link "23" at bounding box center [358, 183] width 15 height 13
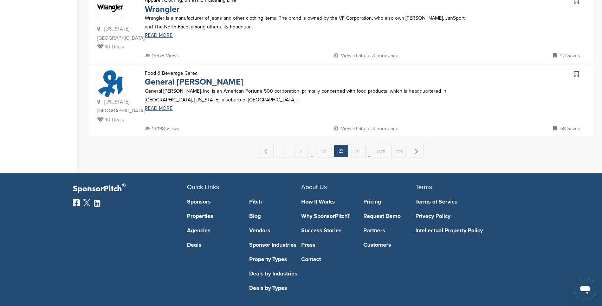
scroll to position [737, 0]
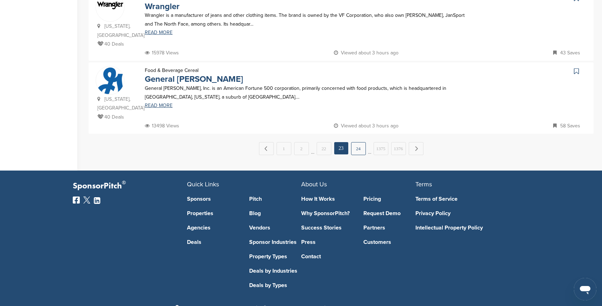
click at [357, 142] on link "24" at bounding box center [358, 148] width 15 height 13
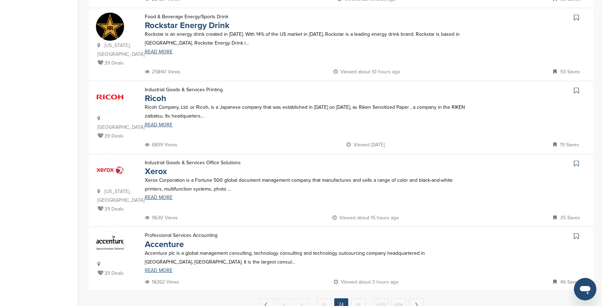
scroll to position [701, 0]
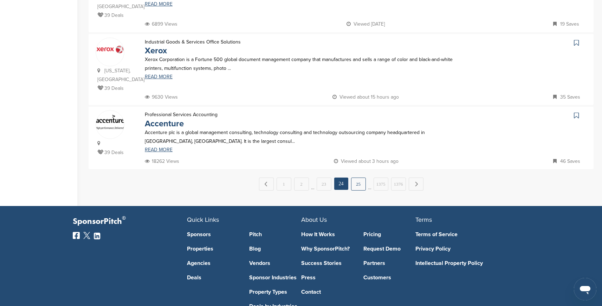
click at [358, 178] on link "25" at bounding box center [358, 184] width 15 height 13
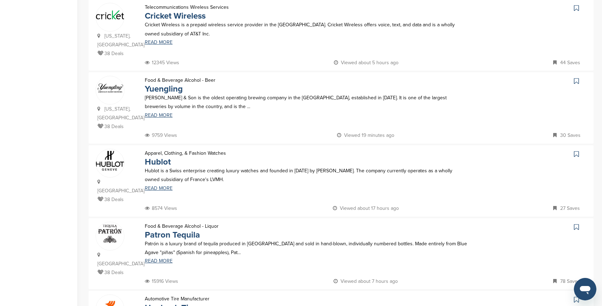
scroll to position [530, 0]
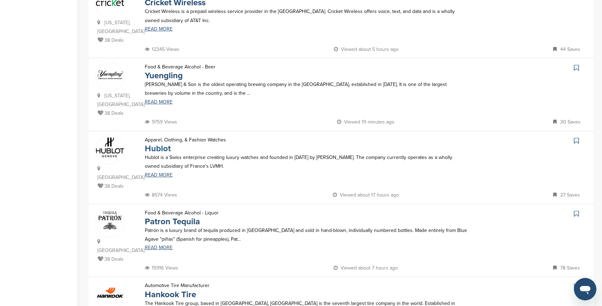
click at [163, 144] on link "Hublot" at bounding box center [158, 149] width 26 height 10
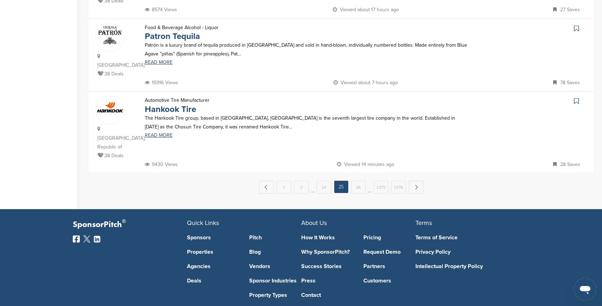
scroll to position [719, 0]
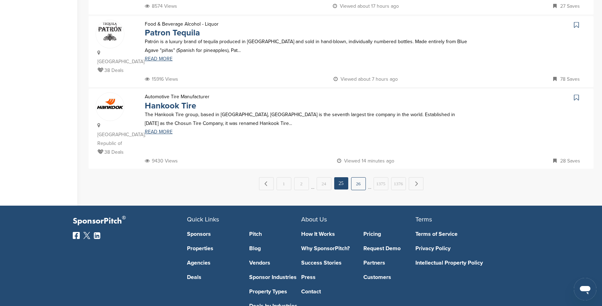
click at [355, 177] on link "26" at bounding box center [358, 183] width 15 height 13
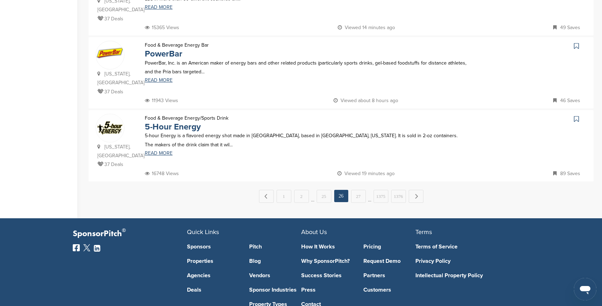
scroll to position [691, 0]
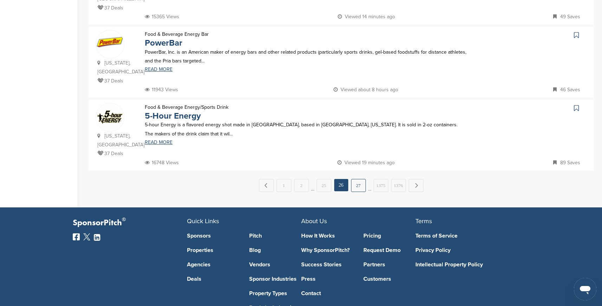
click at [358, 179] on link "27" at bounding box center [358, 185] width 15 height 13
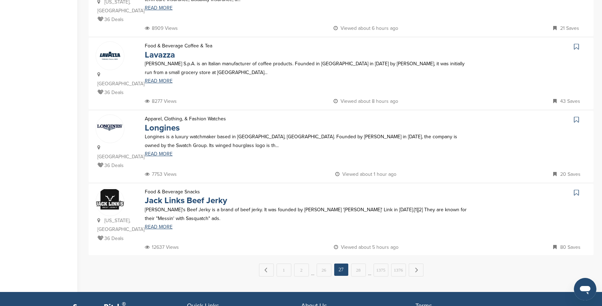
scroll to position [618, 0]
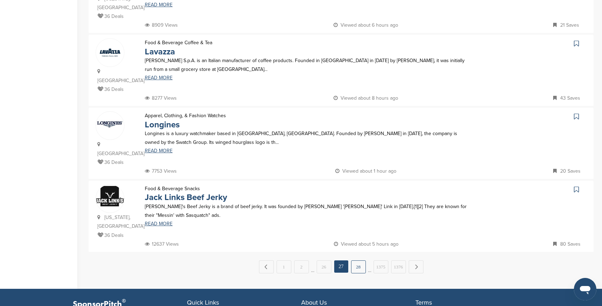
click at [357, 261] on link "28" at bounding box center [358, 267] width 15 height 13
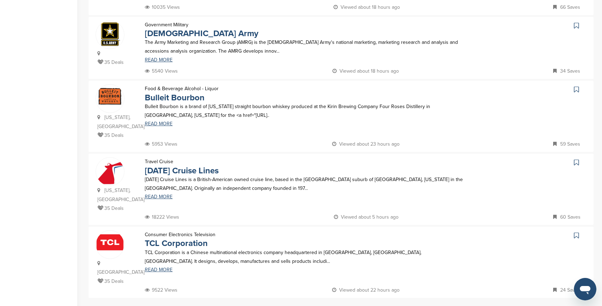
scroll to position [573, 0]
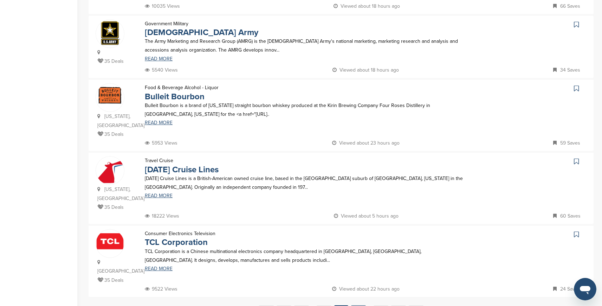
click at [358, 306] on link "29" at bounding box center [358, 312] width 15 height 13
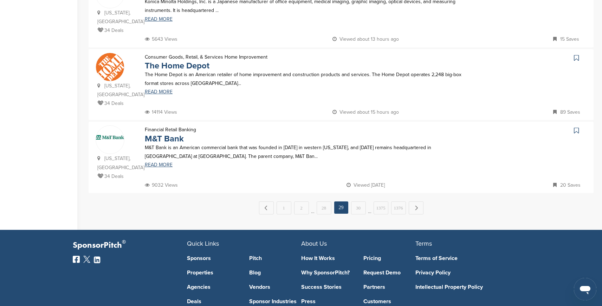
scroll to position [687, 0]
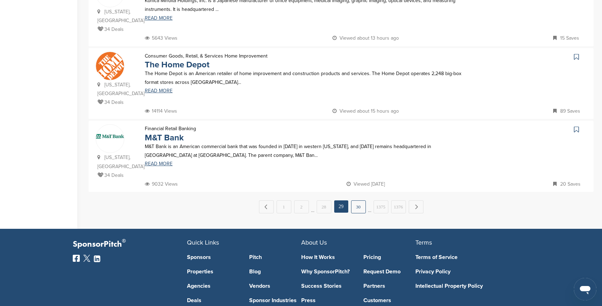
click at [359, 201] on link "30" at bounding box center [358, 207] width 15 height 13
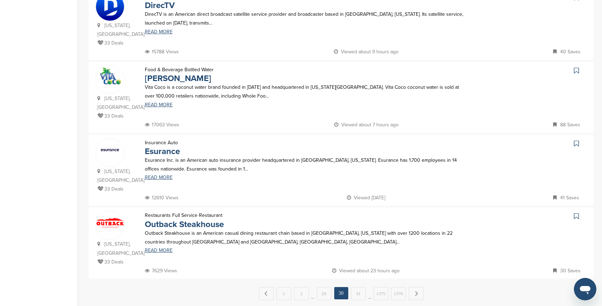
scroll to position [519, 0]
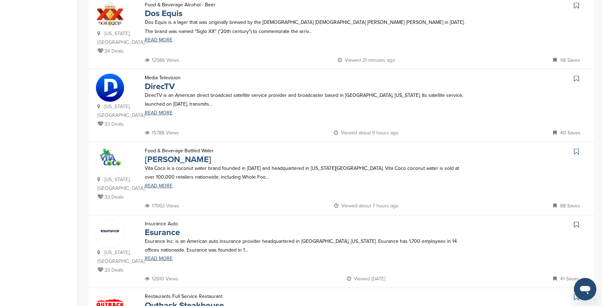
click at [173, 155] on link "Vita Coco" at bounding box center [178, 160] width 66 height 10
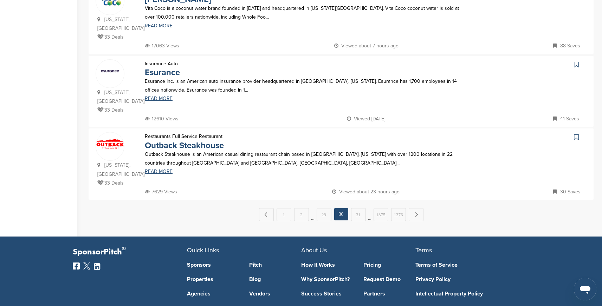
scroll to position [684, 0]
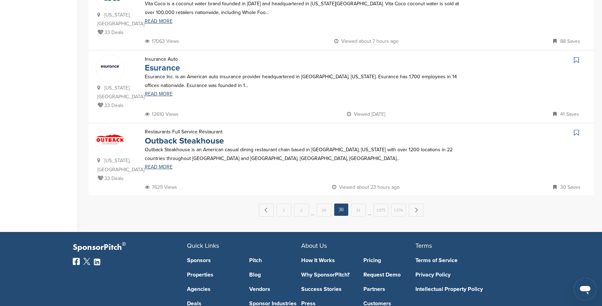
click at [169, 63] on link "Esurance" at bounding box center [162, 68] width 35 height 10
click at [355, 204] on link "31" at bounding box center [358, 210] width 15 height 13
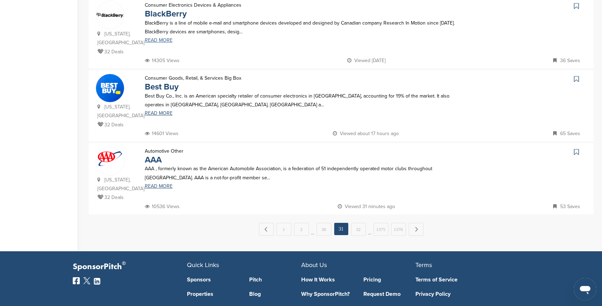
scroll to position [737, 0]
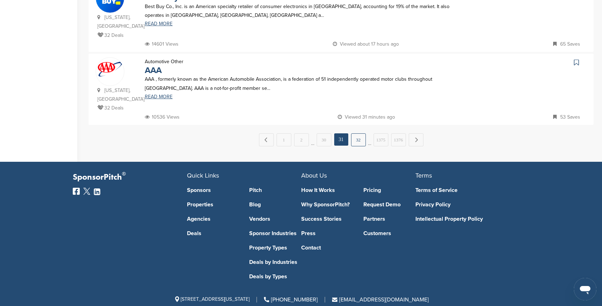
click at [358, 134] on link "32" at bounding box center [358, 140] width 15 height 13
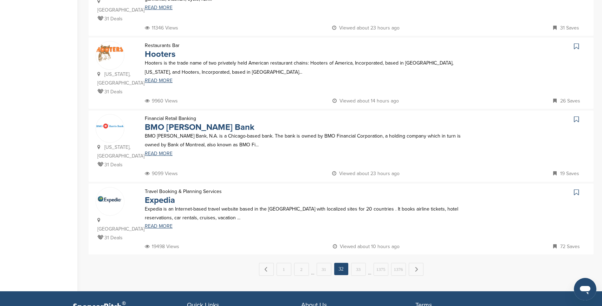
scroll to position [634, 0]
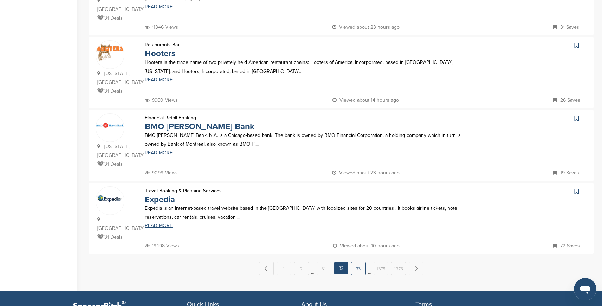
click at [354, 262] on link "33" at bounding box center [358, 268] width 15 height 13
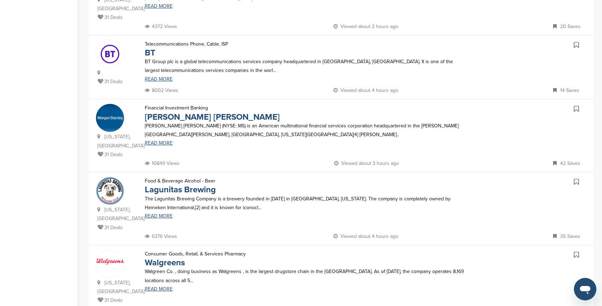
scroll to position [72, 0]
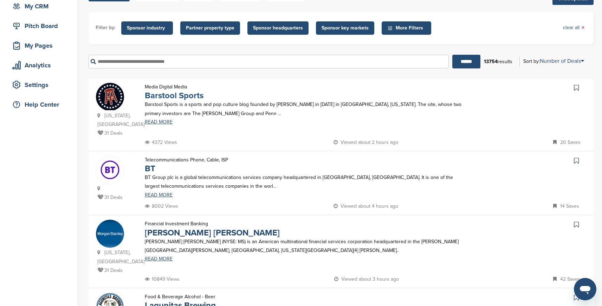
click at [168, 99] on link "Barstool Sports" at bounding box center [174, 96] width 59 height 10
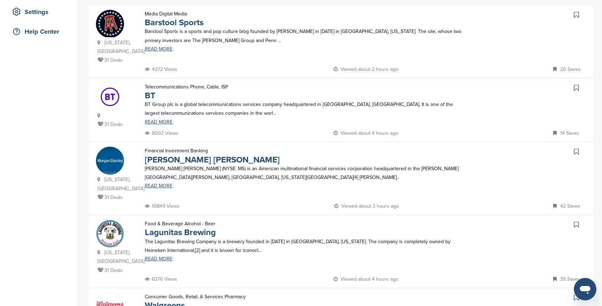
scroll to position [159, 0]
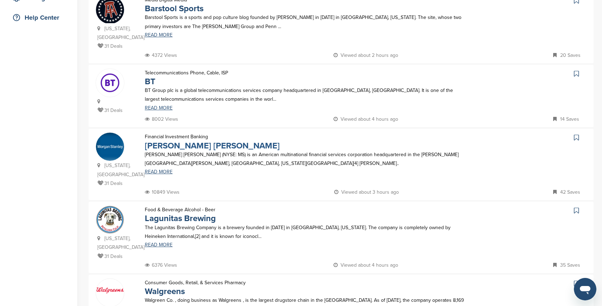
click at [176, 146] on link "Morgan Stanley" at bounding box center [212, 146] width 135 height 10
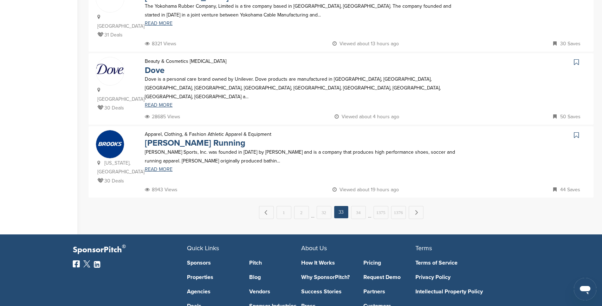
scroll to position [676, 0]
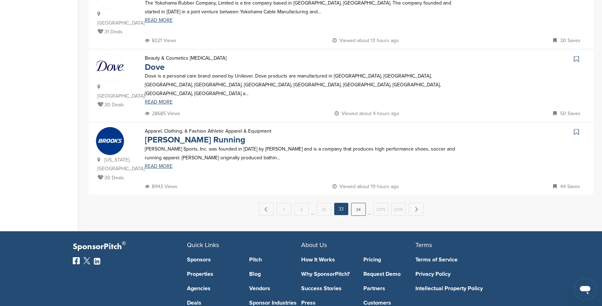
click at [356, 203] on link "34" at bounding box center [358, 209] width 15 height 13
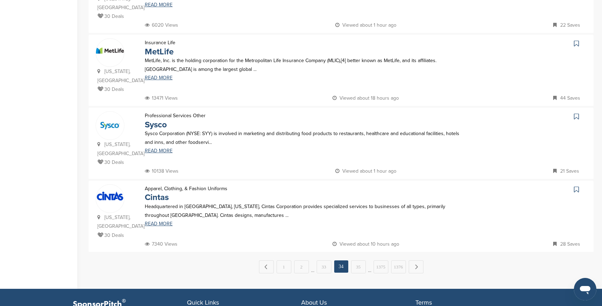
scroll to position [621, 0]
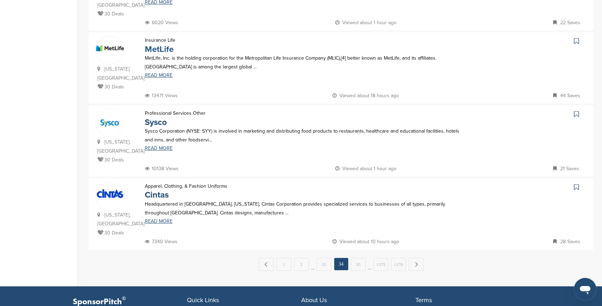
click at [161, 44] on link "MetLife" at bounding box center [159, 49] width 29 height 10
click at [357, 258] on link "35" at bounding box center [358, 264] width 15 height 13
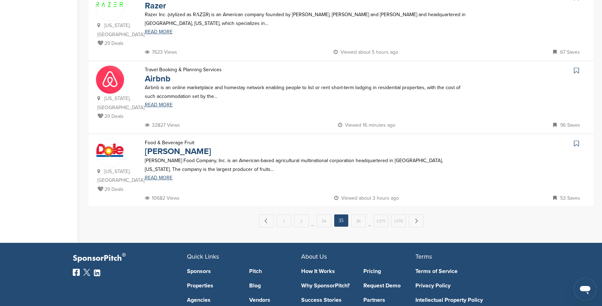
scroll to position [666, 0]
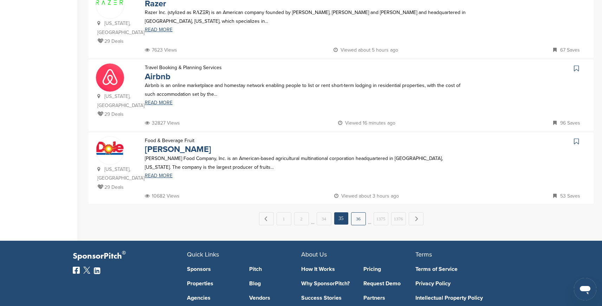
click at [360, 213] on link "36" at bounding box center [358, 219] width 15 height 13
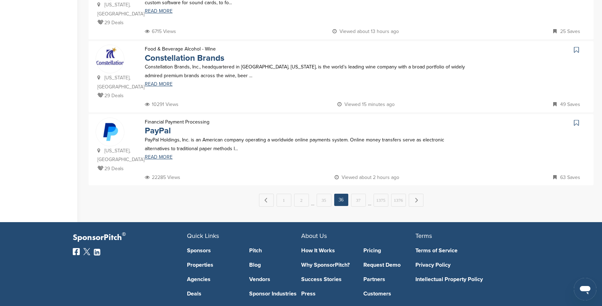
scroll to position [690, 0]
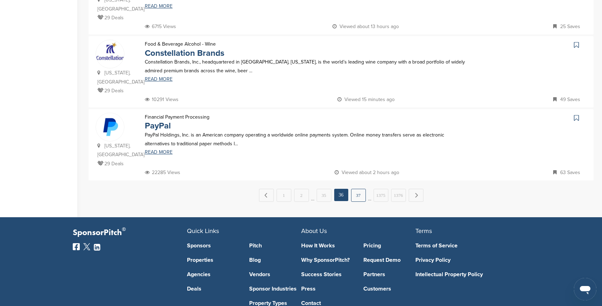
click at [358, 189] on link "37" at bounding box center [358, 195] width 15 height 13
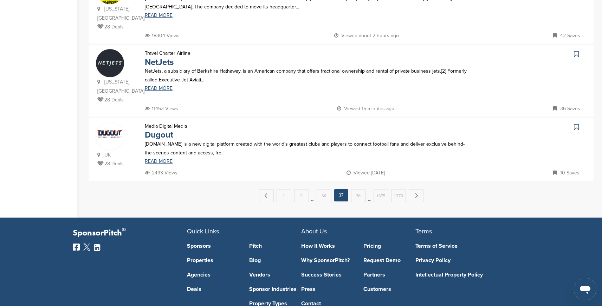
scroll to position [688, 0]
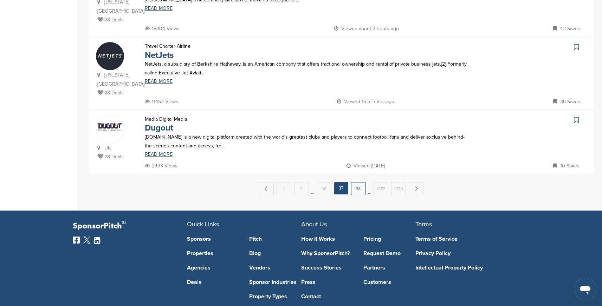
click at [360, 182] on link "38" at bounding box center [358, 188] width 15 height 13
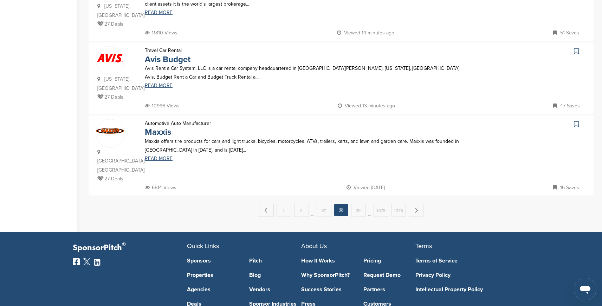
scroll to position [690, 0]
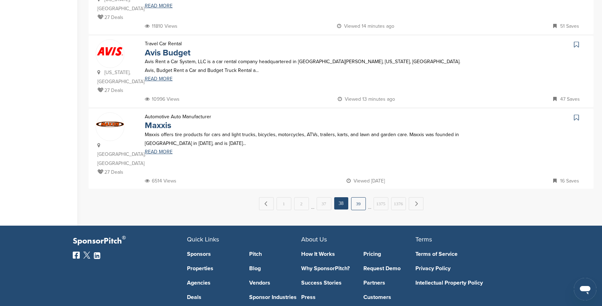
click at [357, 197] on link "39" at bounding box center [358, 203] width 15 height 13
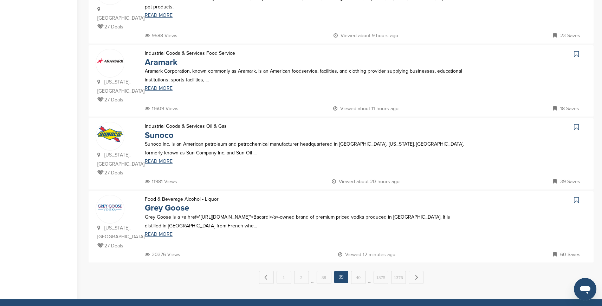
scroll to position [627, 0]
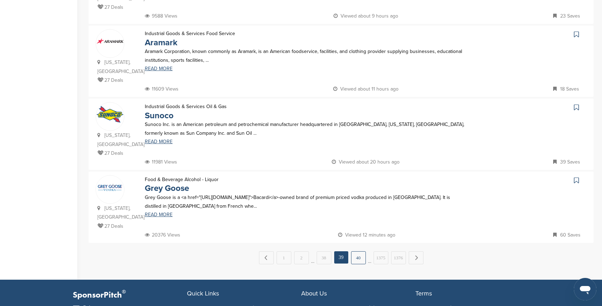
click at [358, 252] on link "40" at bounding box center [358, 258] width 15 height 13
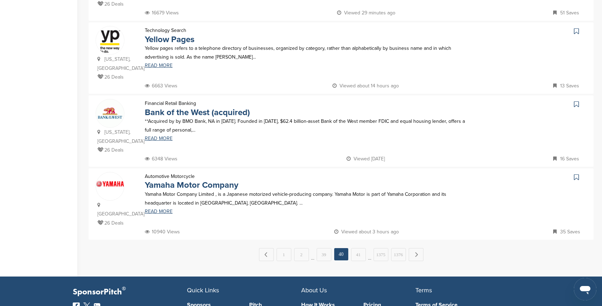
scroll to position [637, 0]
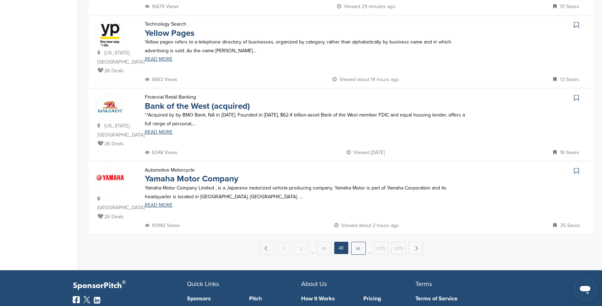
click at [356, 242] on link "41" at bounding box center [358, 248] width 15 height 13
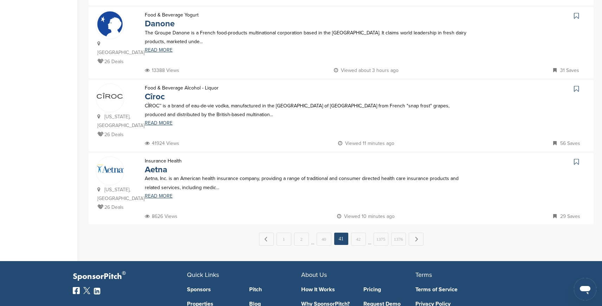
scroll to position [639, 0]
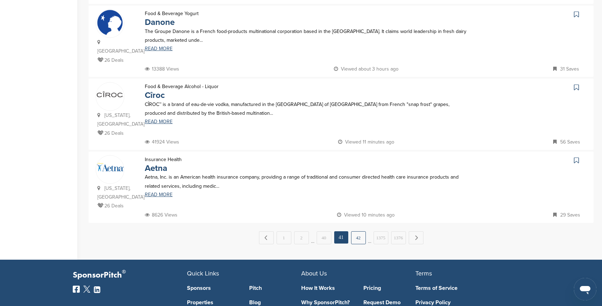
click at [357, 232] on link "42" at bounding box center [358, 238] width 15 height 13
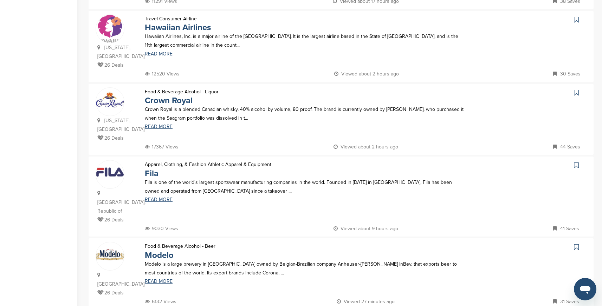
scroll to position [221, 0]
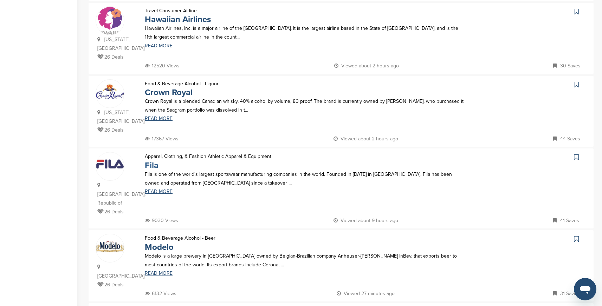
click at [150, 161] on link "Fila" at bounding box center [152, 166] width 14 height 10
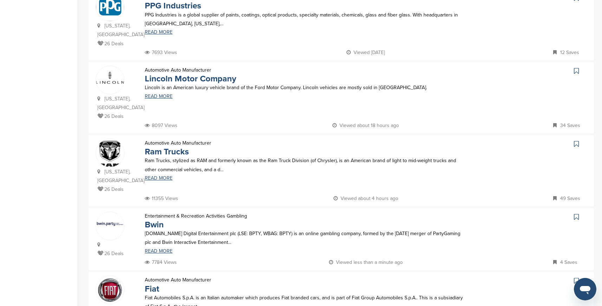
scroll to position [543, 0]
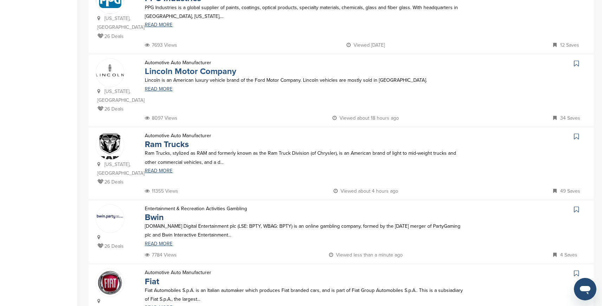
click at [226, 66] on link "Lincoln Motor Company" at bounding box center [190, 71] width 91 height 10
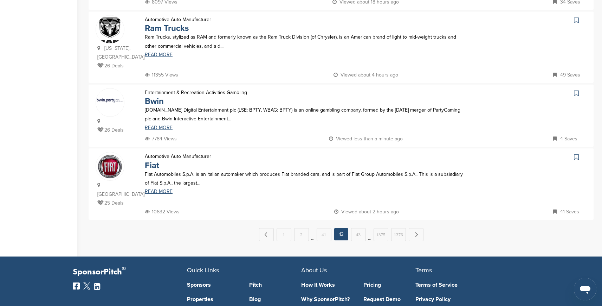
scroll to position [687, 0]
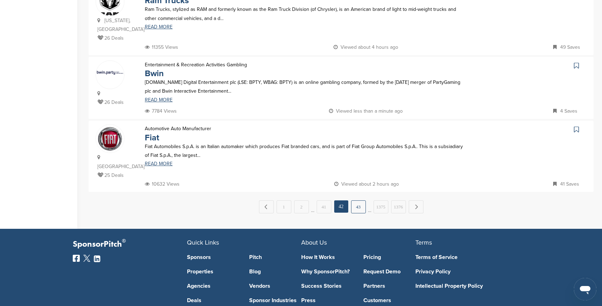
click at [359, 201] on link "43" at bounding box center [358, 207] width 15 height 13
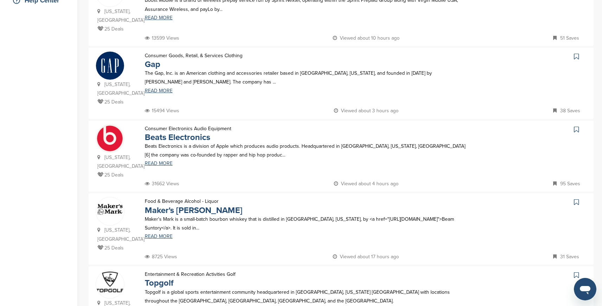
scroll to position [180, 0]
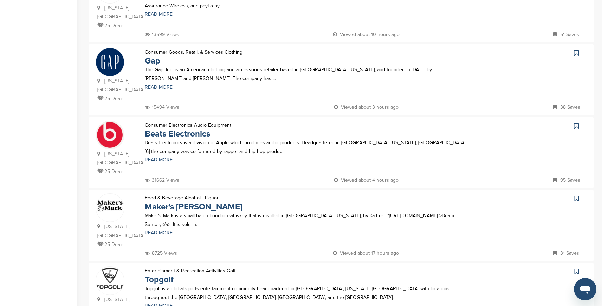
click at [157, 66] on p "The Gap, Inc. is an American clothing and accessories retailer based in San Fra…" at bounding box center [306, 74] width 323 height 18
click at [156, 64] on link "Gap" at bounding box center [152, 61] width 15 height 10
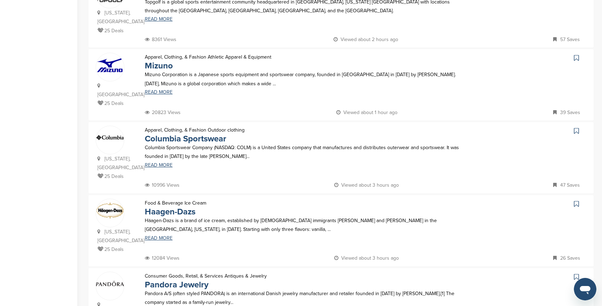
scroll to position [468, 0]
click at [156, 60] on link "Mizuno" at bounding box center [159, 65] width 28 height 10
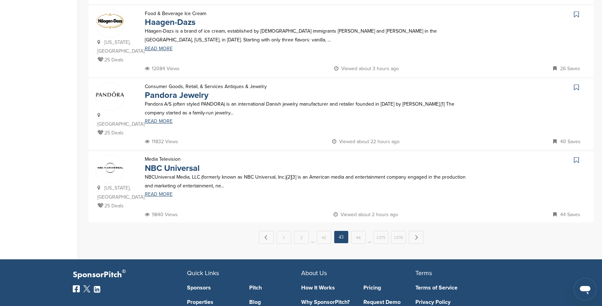
scroll to position [657, 0]
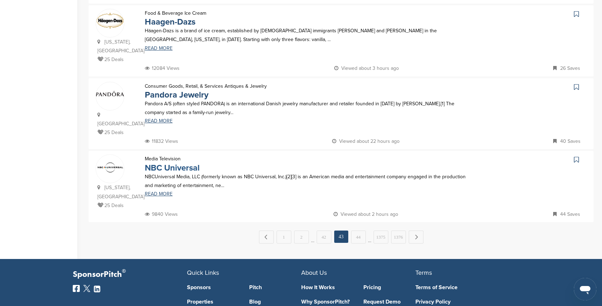
click at [189, 163] on link "NBC Universal" at bounding box center [172, 168] width 55 height 10
click at [356, 231] on link "44" at bounding box center [358, 237] width 15 height 13
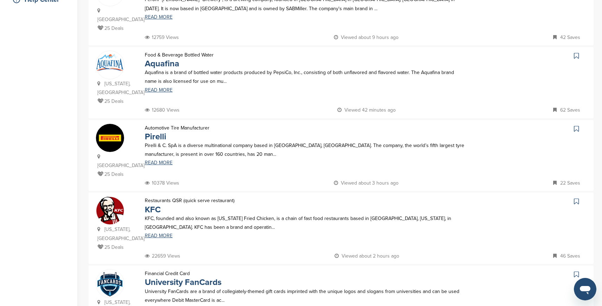
scroll to position [181, 0]
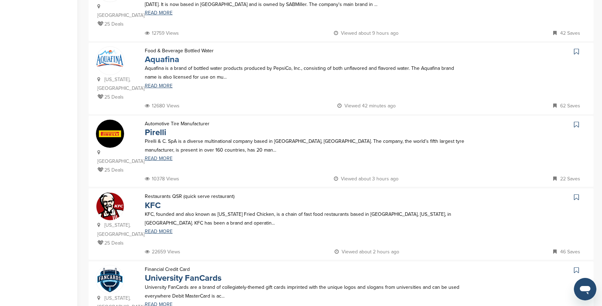
click at [167, 54] on link "Aquafina" at bounding box center [162, 59] width 34 height 10
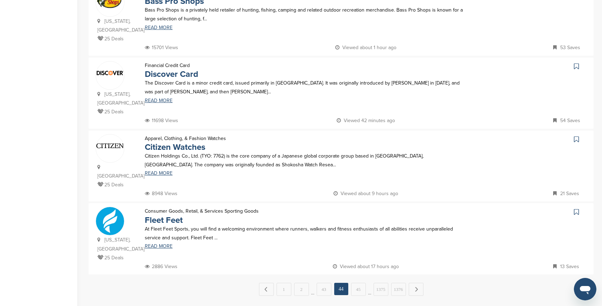
scroll to position [616, 0]
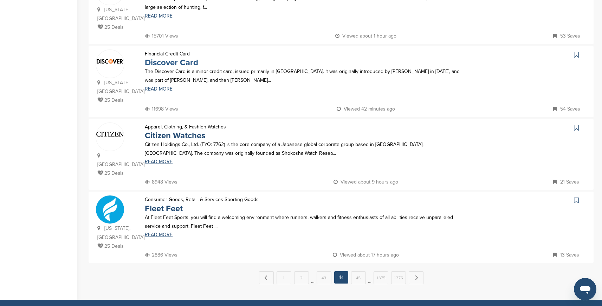
click at [185, 58] on link "Discover Card" at bounding box center [171, 63] width 53 height 10
click at [356, 272] on link "45" at bounding box center [358, 278] width 15 height 13
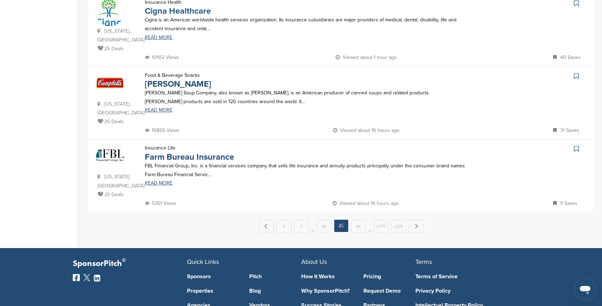
scroll to position [681, 0]
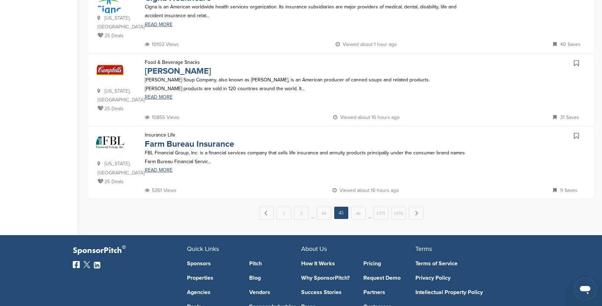
click at [173, 66] on link "Campbell's" at bounding box center [178, 71] width 66 height 10
click at [359, 207] on link "46" at bounding box center [358, 213] width 15 height 13
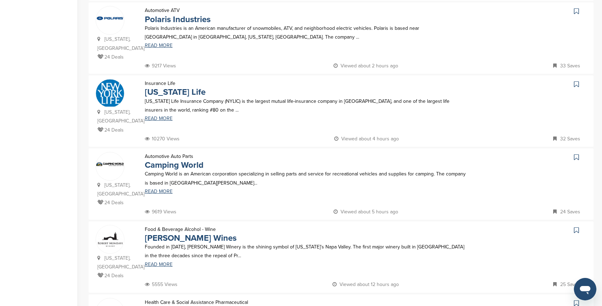
scroll to position [372, 0]
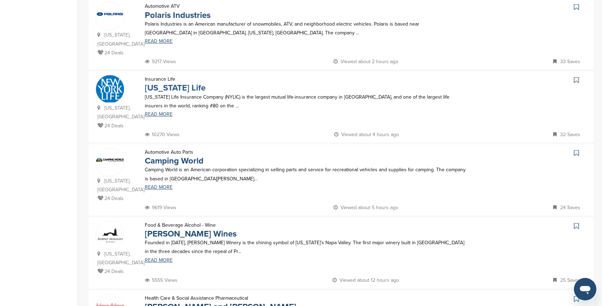
click at [187, 83] on link "New York Life" at bounding box center [175, 88] width 61 height 10
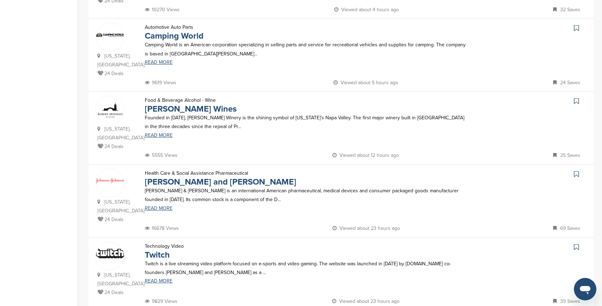
scroll to position [503, 0]
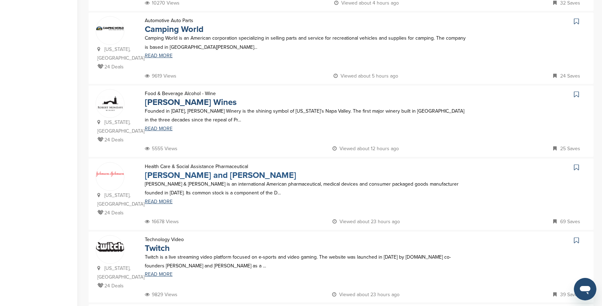
click at [214, 170] on link "Johnson and Johnson" at bounding box center [220, 175] width 151 height 10
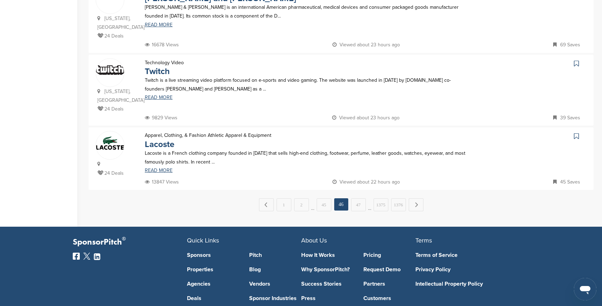
scroll to position [681, 0]
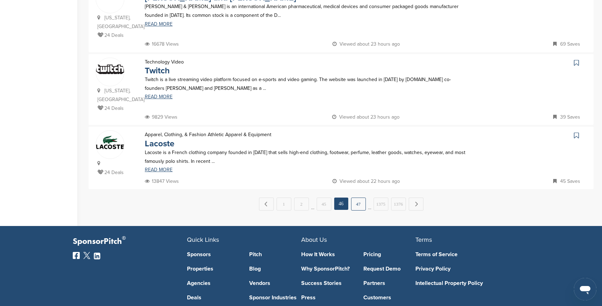
click at [358, 198] on link "47" at bounding box center [358, 204] width 15 height 13
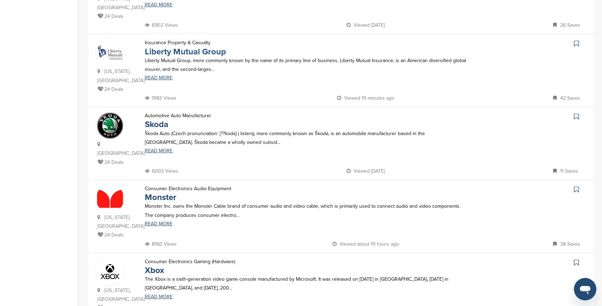
scroll to position [336, 0]
click at [206, 52] on link "Liberty Mutual Group" at bounding box center [185, 51] width 81 height 10
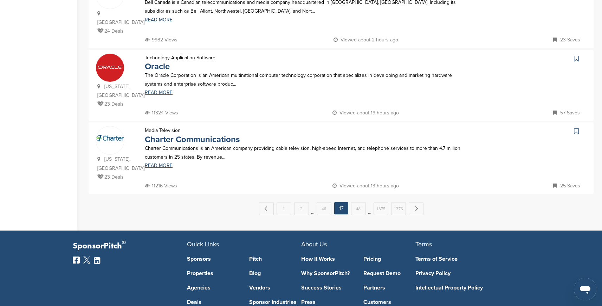
scroll to position [686, 0]
click at [160, 68] on link "Oracle" at bounding box center [157, 66] width 25 height 10
click at [356, 202] on link "48" at bounding box center [358, 208] width 15 height 13
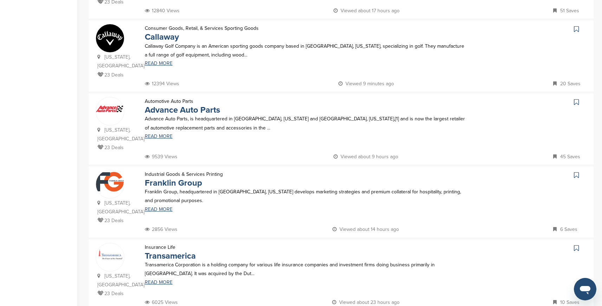
scroll to position [422, 0]
click at [169, 32] on link "Callaway" at bounding box center [162, 37] width 34 height 10
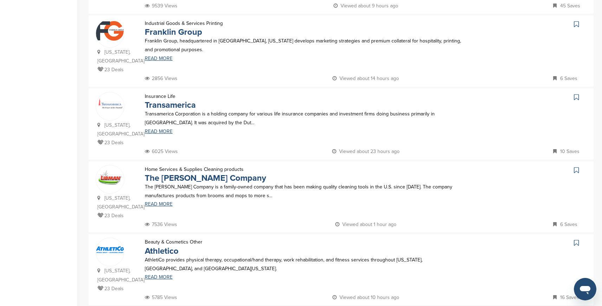
scroll to position [592, 0]
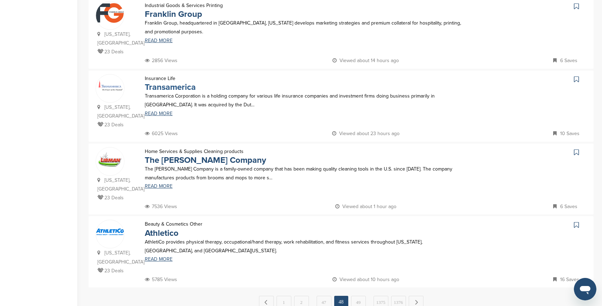
click at [174, 82] on link "Transamerica" at bounding box center [170, 87] width 51 height 10
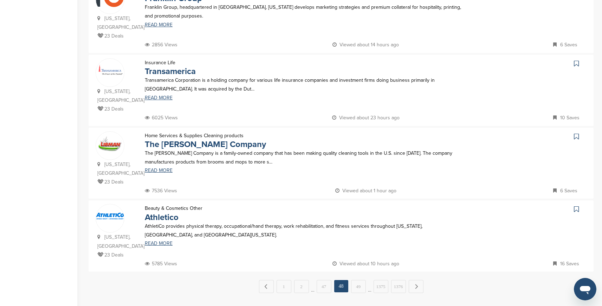
scroll to position [614, 0]
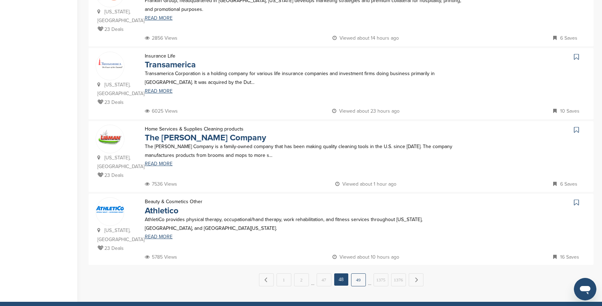
click at [359, 274] on link "49" at bounding box center [358, 280] width 15 height 13
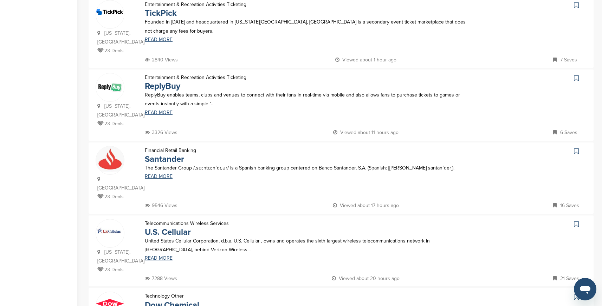
scroll to position [533, 0]
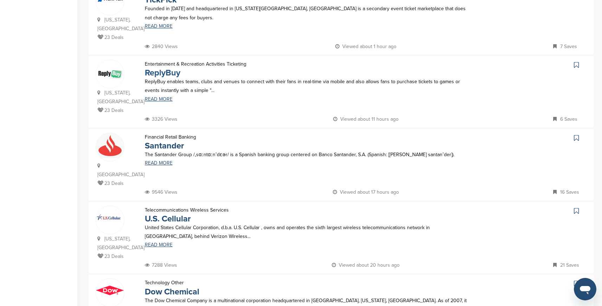
click at [160, 68] on link "ReplyBuy" at bounding box center [162, 73] width 35 height 10
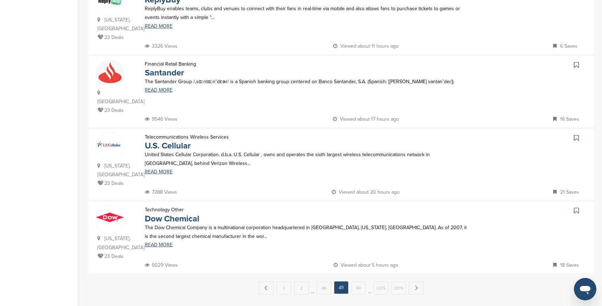
scroll to position [609, 0]
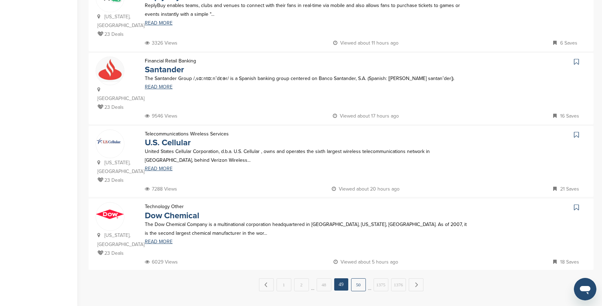
click at [358, 279] on link "50" at bounding box center [358, 285] width 15 height 13
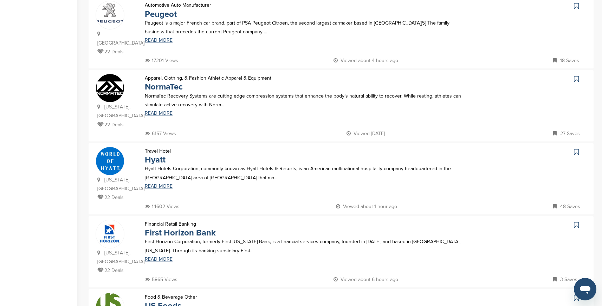
scroll to position [457, 0]
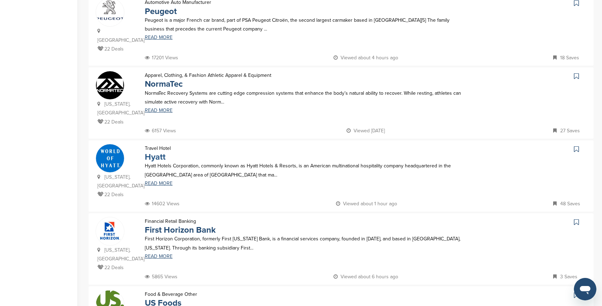
click at [155, 152] on link "Hyatt" at bounding box center [155, 157] width 21 height 10
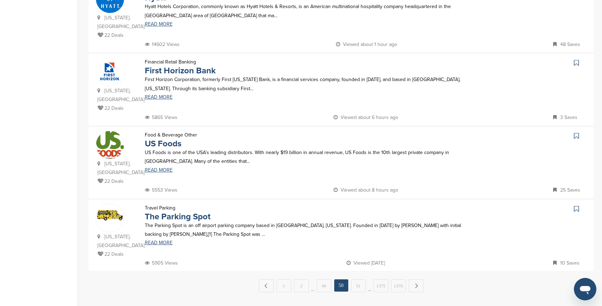
scroll to position [620, 0]
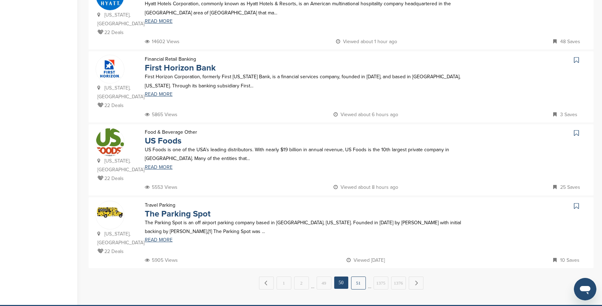
click at [355, 277] on link "51" at bounding box center [358, 283] width 15 height 13
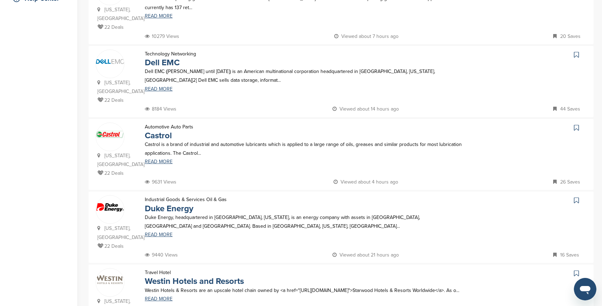
scroll to position [180, 0]
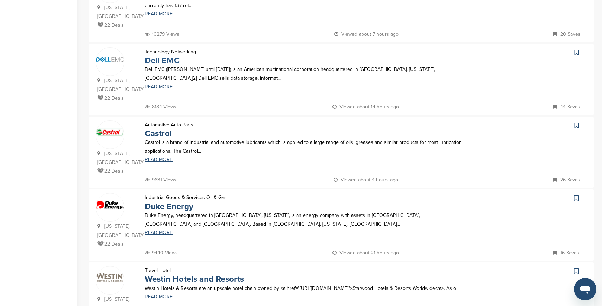
click at [156, 61] on link "Dell EMC" at bounding box center [162, 61] width 35 height 10
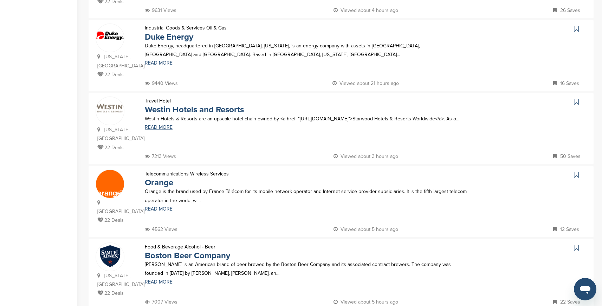
scroll to position [351, 0]
click at [221, 114] on link "Westin Hotels and Resorts" at bounding box center [194, 109] width 99 height 10
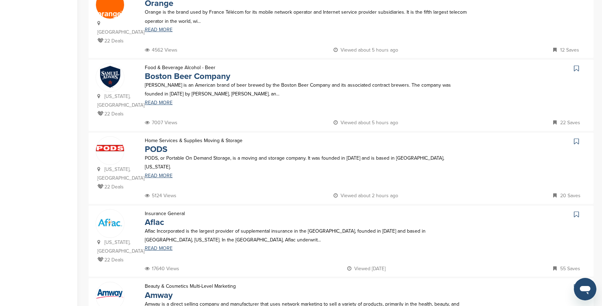
scroll to position [530, 0]
click at [226, 77] on link "Boston Beer Company" at bounding box center [187, 76] width 85 height 10
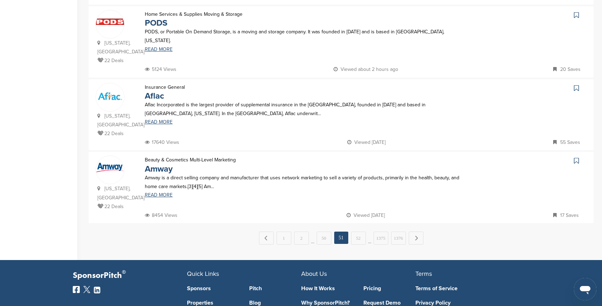
scroll to position [658, 0]
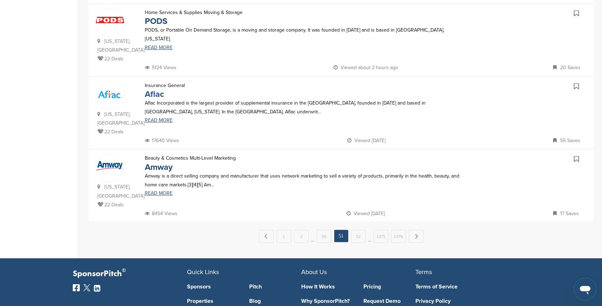
click at [154, 93] on link "Aflac" at bounding box center [154, 94] width 19 height 10
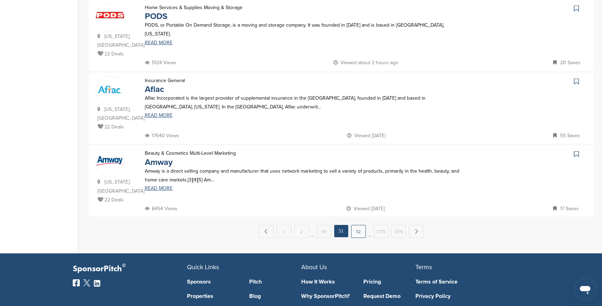
click at [356, 225] on link "52" at bounding box center [358, 231] width 15 height 13
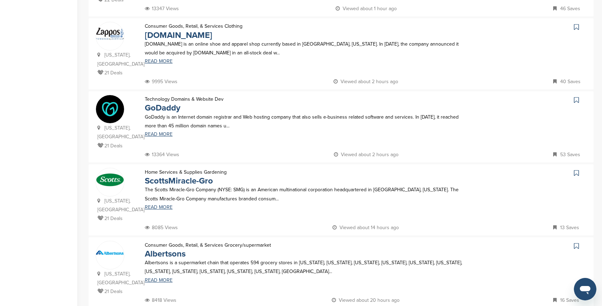
scroll to position [352, 0]
click at [172, 103] on link "GoDaddy" at bounding box center [162, 108] width 35 height 10
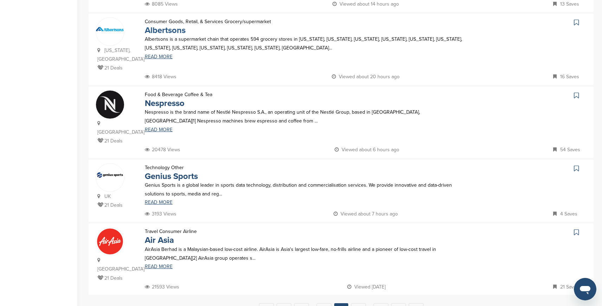
scroll to position [577, 0]
click at [177, 170] on link "Genius Sports" at bounding box center [171, 175] width 53 height 10
click at [357, 302] on link "53" at bounding box center [358, 308] width 15 height 13
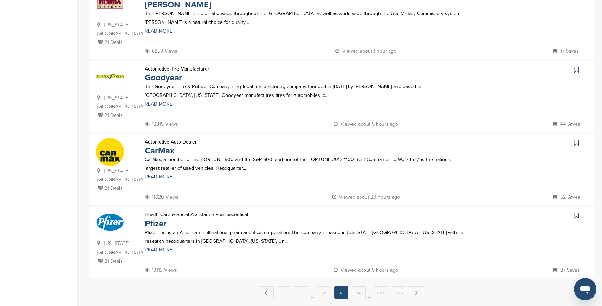
scroll to position [602, 0]
click at [356, 286] on link "54" at bounding box center [358, 292] width 15 height 13
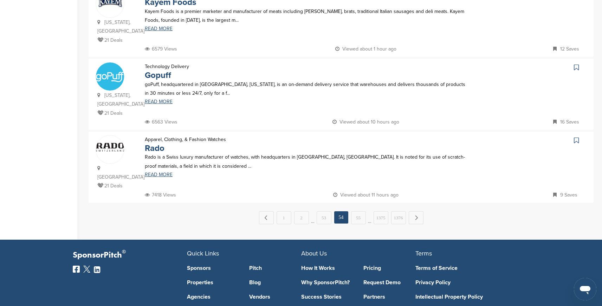
scroll to position [660, 0]
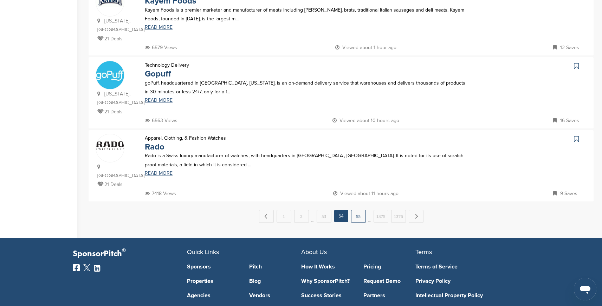
click at [358, 210] on link "55" at bounding box center [358, 216] width 15 height 13
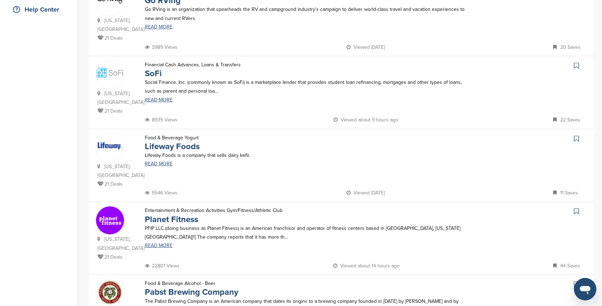
scroll to position [168, 0]
click at [155, 68] on link "SoFi" at bounding box center [153, 73] width 17 height 10
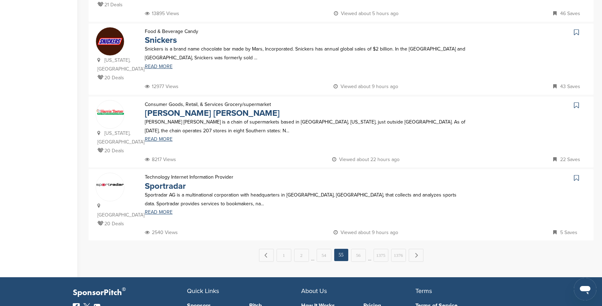
scroll to position [646, 0]
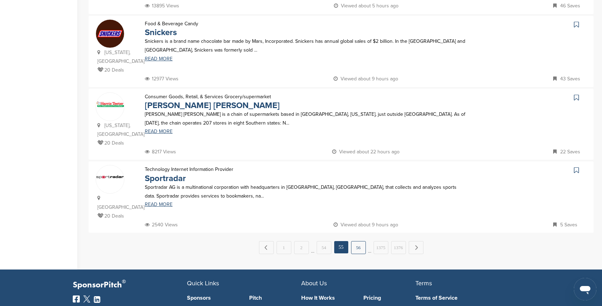
click at [356, 241] on link "56" at bounding box center [358, 247] width 15 height 13
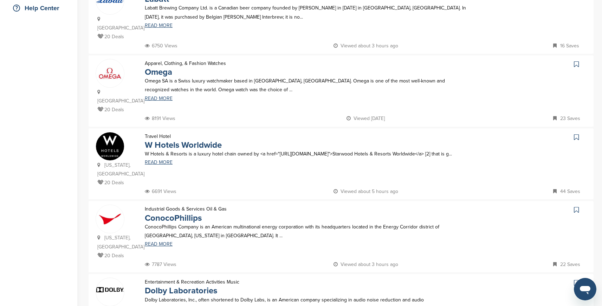
scroll to position [162, 0]
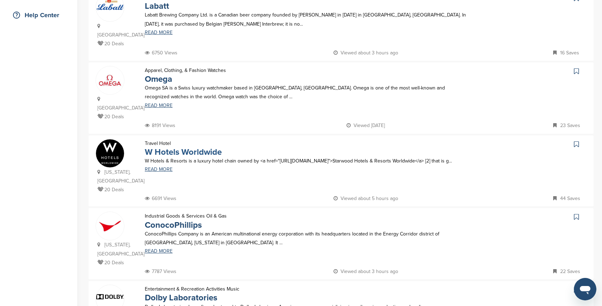
click at [197, 147] on link "W Hotels Worldwide" at bounding box center [183, 152] width 77 height 10
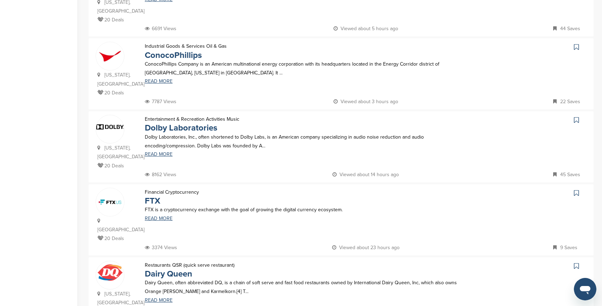
scroll to position [349, 0]
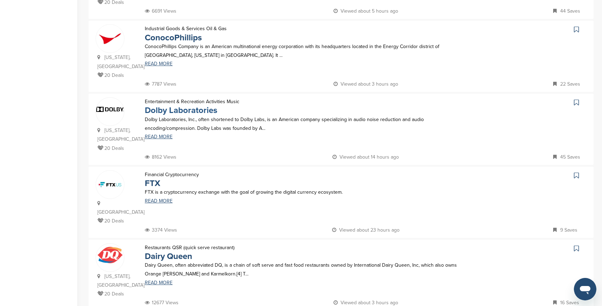
click at [194, 105] on link "Dolby Laboratories" at bounding box center [181, 110] width 72 height 10
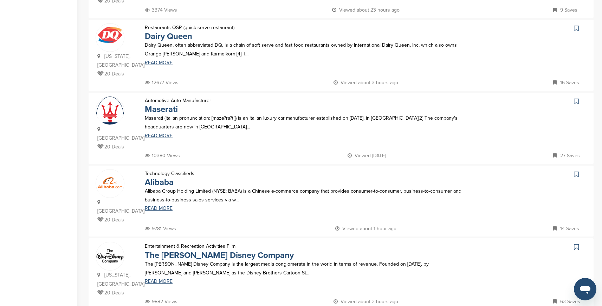
scroll to position [571, 0]
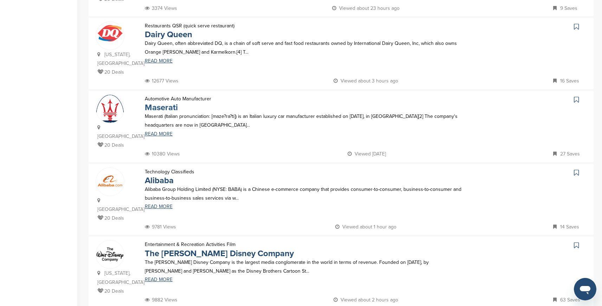
click at [166, 103] on link "Maserati" at bounding box center [161, 108] width 33 height 10
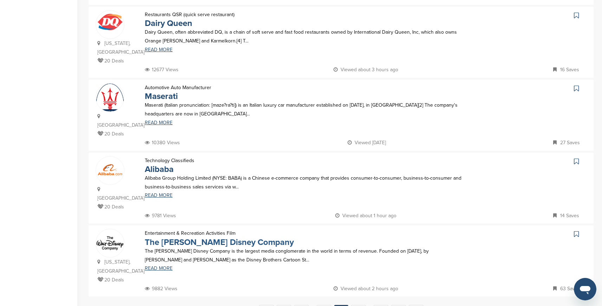
click at [228, 238] on link "The Walt Disney Company" at bounding box center [219, 243] width 149 height 10
click at [360, 305] on link "57" at bounding box center [358, 311] width 15 height 13
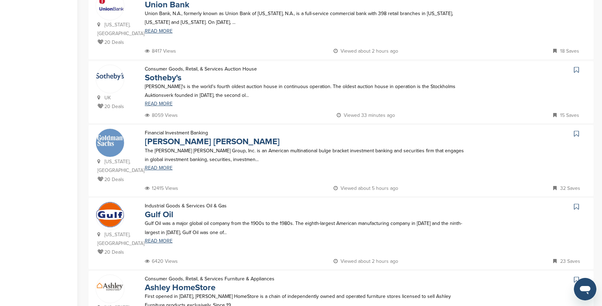
scroll to position [243, 0]
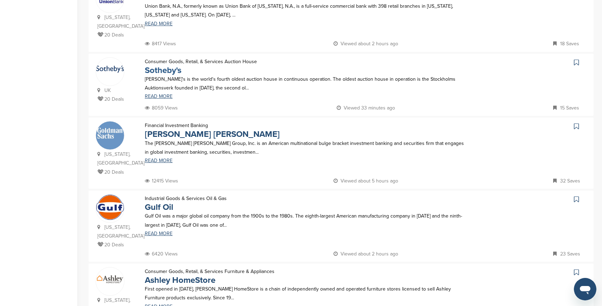
click at [171, 72] on link "Sotheby's" at bounding box center [163, 70] width 37 height 10
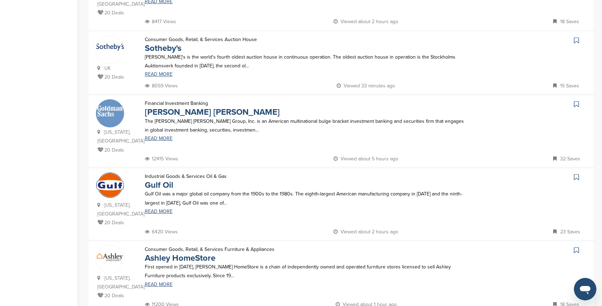
scroll to position [274, 0]
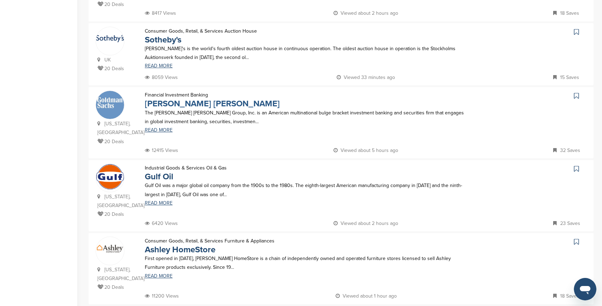
click at [184, 104] on link "Goldman Sachs" at bounding box center [212, 104] width 135 height 10
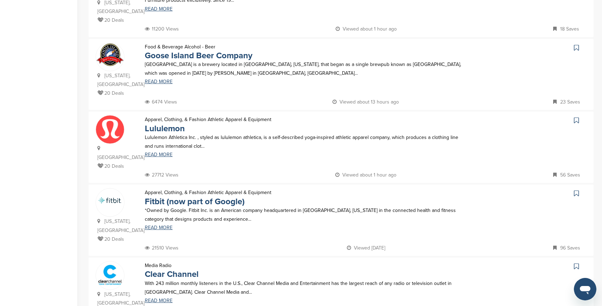
scroll to position [545, 0]
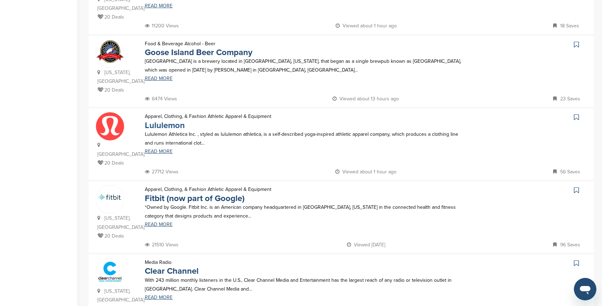
click at [157, 126] on link "Lululemon" at bounding box center [165, 126] width 40 height 10
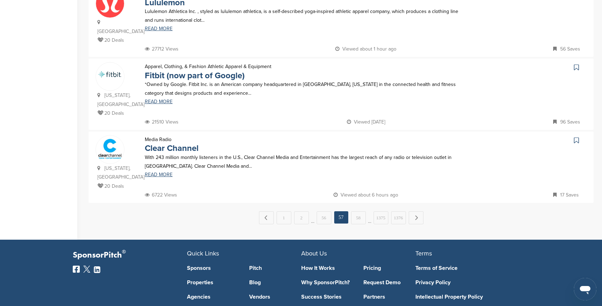
scroll to position [671, 0]
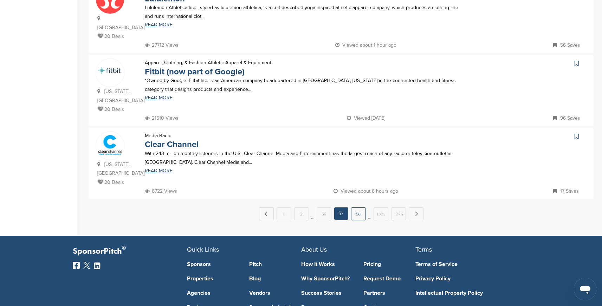
click at [357, 208] on link "58" at bounding box center [358, 214] width 15 height 13
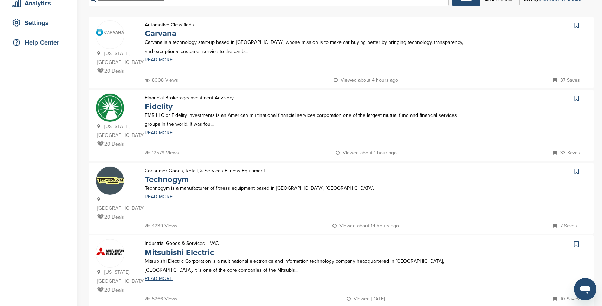
scroll to position [135, 0]
click at [158, 34] on link "Carvana" at bounding box center [161, 33] width 32 height 10
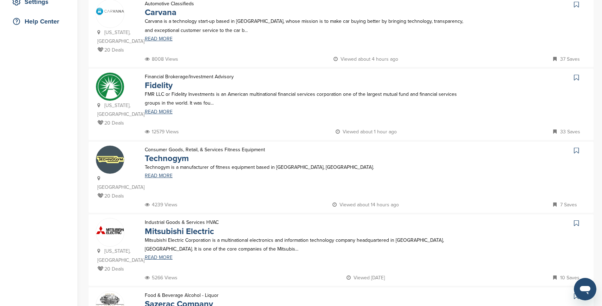
scroll to position [163, 0]
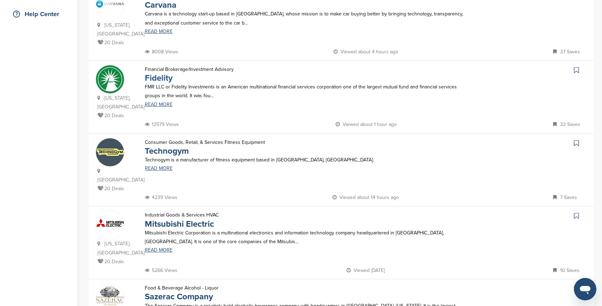
click at [157, 73] on link "Fidelity" at bounding box center [159, 78] width 28 height 10
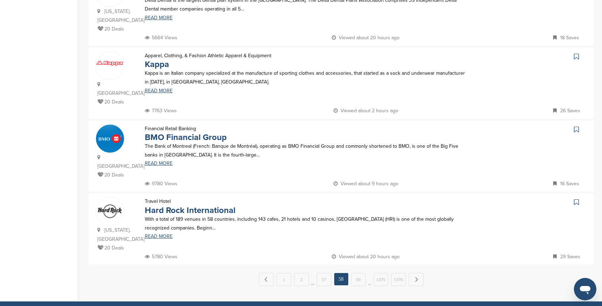
scroll to position [631, 0]
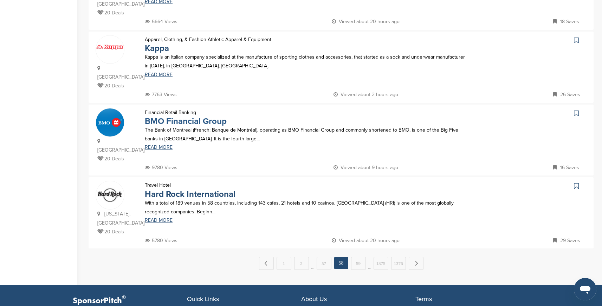
click at [202, 116] on link "BMO Financial Group" at bounding box center [186, 121] width 82 height 10
click at [358, 257] on link "59" at bounding box center [358, 263] width 15 height 13
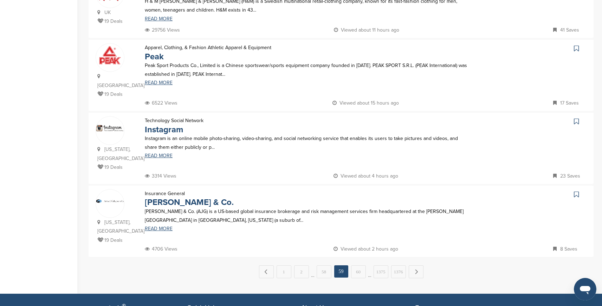
scroll to position [622, 0]
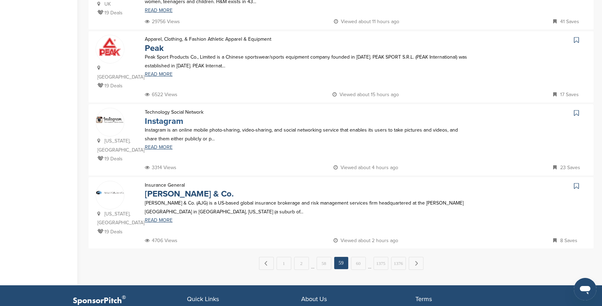
click at [163, 116] on link "Instagram" at bounding box center [164, 121] width 38 height 10
click at [354, 257] on link "60" at bounding box center [358, 263] width 15 height 13
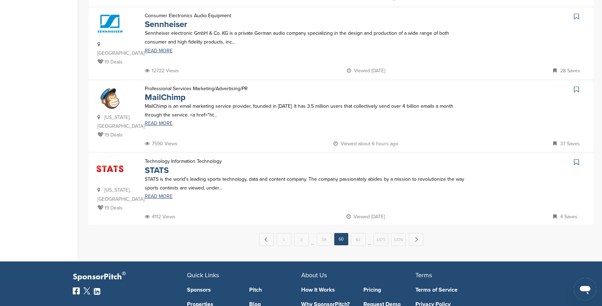
scroll to position [658, 0]
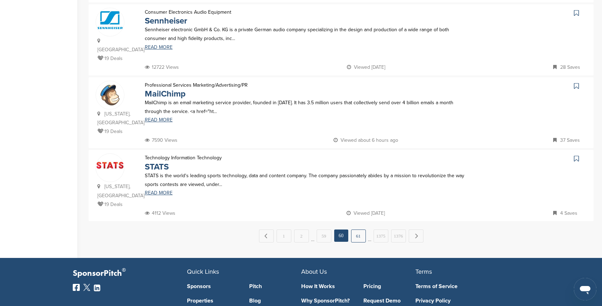
click at [356, 230] on link "61" at bounding box center [358, 236] width 15 height 13
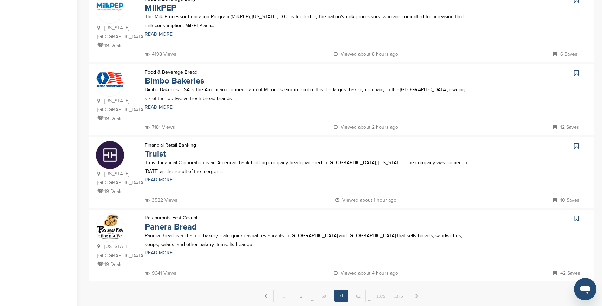
scroll to position [598, 0]
click at [158, 149] on link "Truist" at bounding box center [155, 154] width 21 height 10
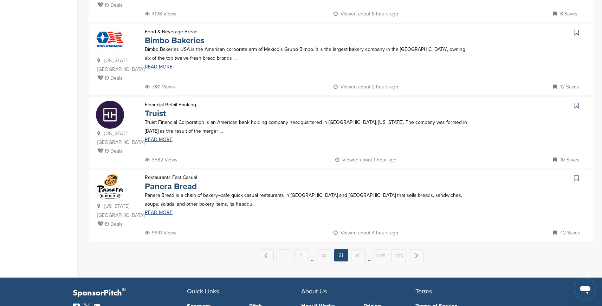
scroll to position [648, 0]
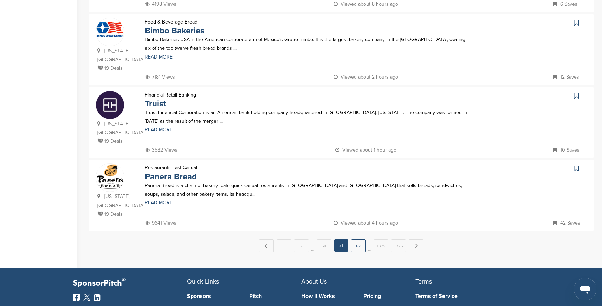
click at [357, 240] on link "62" at bounding box center [358, 246] width 15 height 13
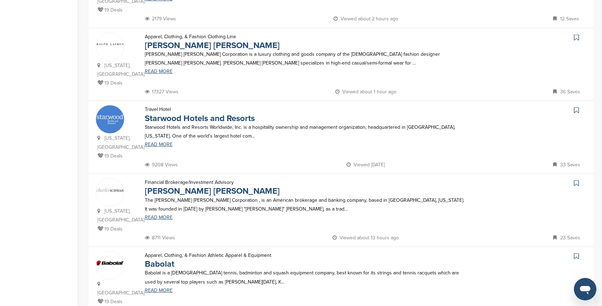
scroll to position [268, 0]
click at [177, 41] on link "Ralph Lauren" at bounding box center [212, 46] width 135 height 10
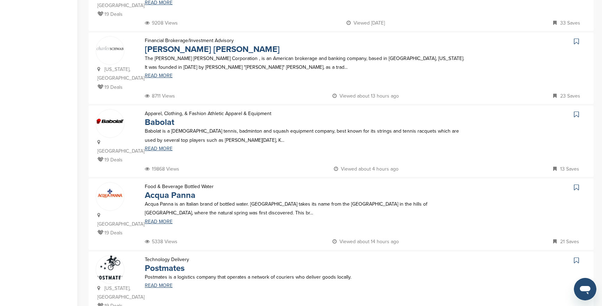
scroll to position [411, 0]
click at [196, 44] on link "Charles Schwab" at bounding box center [212, 49] width 135 height 10
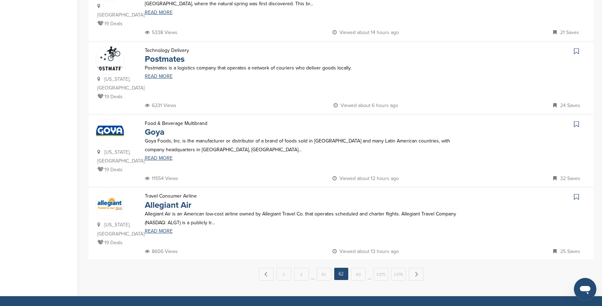
scroll to position [622, 0]
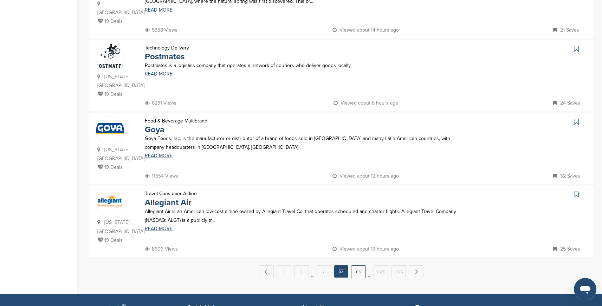
click at [359, 266] on link "63" at bounding box center [358, 272] width 15 height 13
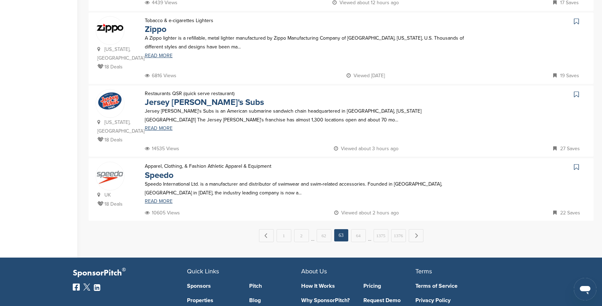
scroll to position [651, 0]
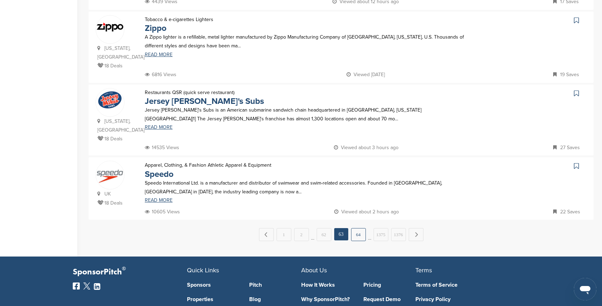
click at [354, 228] on link "64" at bounding box center [358, 234] width 15 height 13
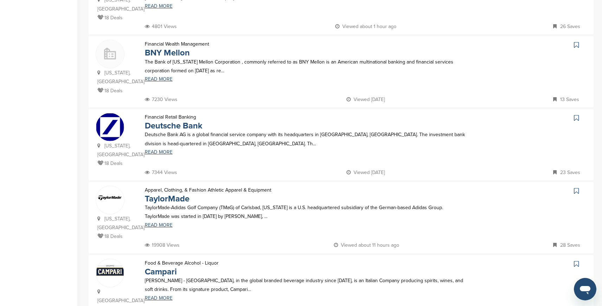
scroll to position [406, 0]
click at [183, 49] on link "BNY Mellon" at bounding box center [167, 54] width 45 height 10
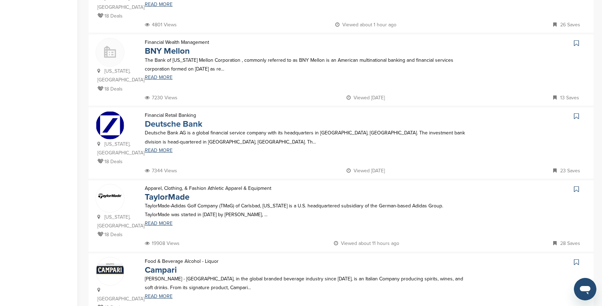
click at [189, 119] on link "Deutsche Bank" at bounding box center [174, 124] width 58 height 10
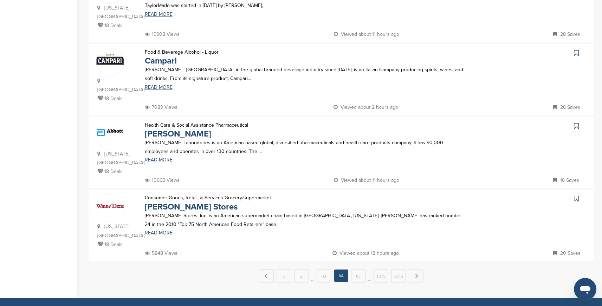
scroll to position [620, 0]
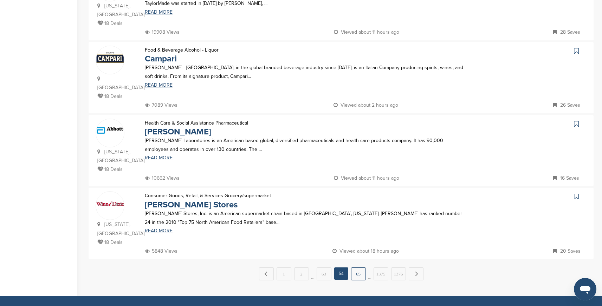
click at [360, 268] on link "65" at bounding box center [358, 274] width 15 height 13
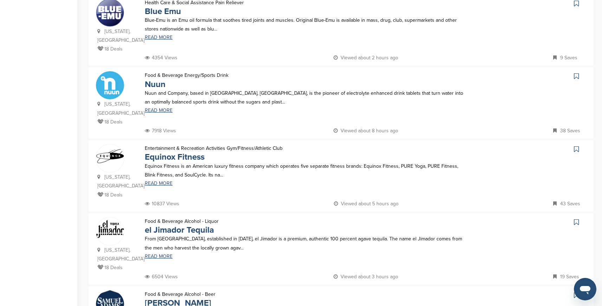
scroll to position [305, 0]
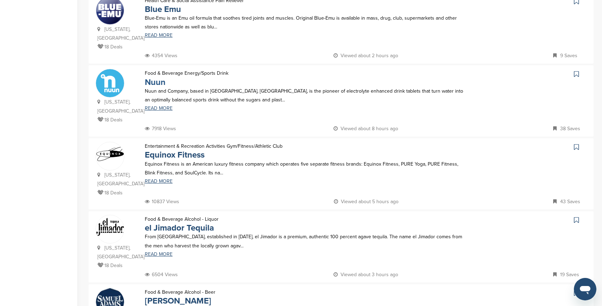
click at [158, 77] on link "Nuun" at bounding box center [155, 82] width 21 height 10
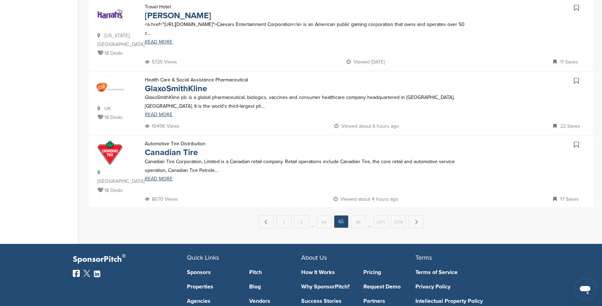
scroll to position [670, 0]
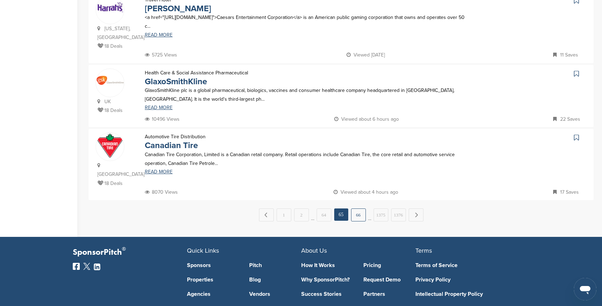
click at [357, 209] on link "66" at bounding box center [358, 215] width 15 height 13
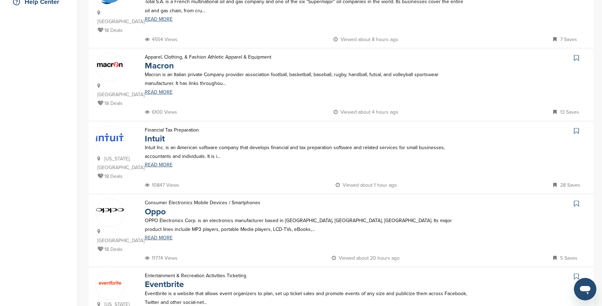
scroll to position [175, 0]
click at [161, 134] on link "Intuit" at bounding box center [155, 139] width 20 height 10
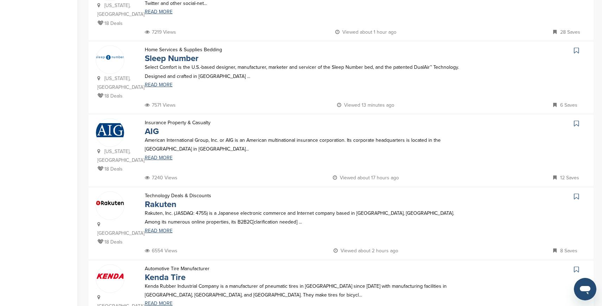
scroll to position [475, 0]
click at [155, 126] on link "AIG" at bounding box center [152, 131] width 14 height 10
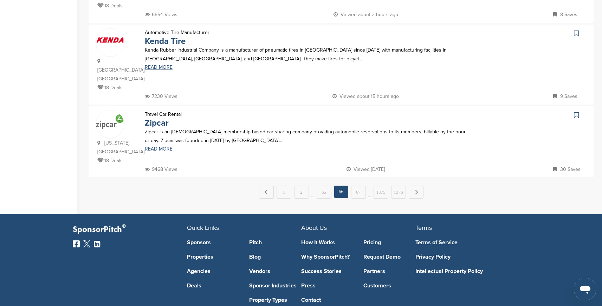
scroll to position [716, 0]
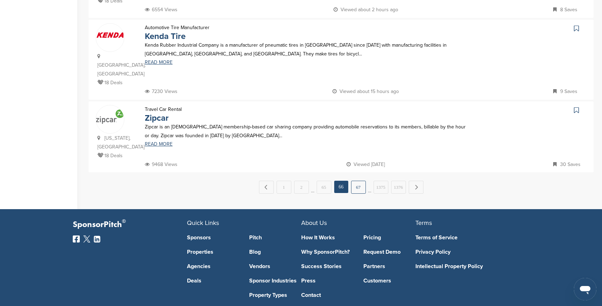
click at [357, 181] on link "67" at bounding box center [358, 187] width 15 height 13
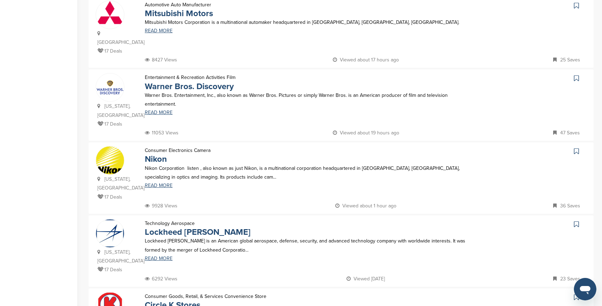
scroll to position [306, 0]
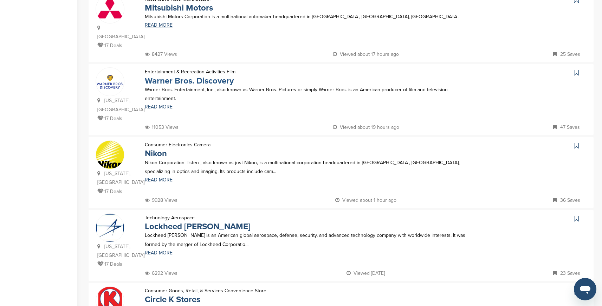
click at [210, 76] on link "Warner Bros. Discovery" at bounding box center [189, 81] width 89 height 10
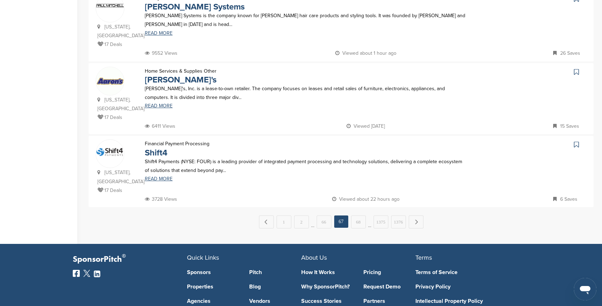
scroll to position [675, 0]
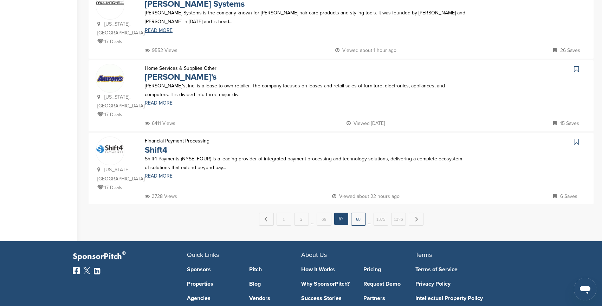
click at [355, 213] on link "68" at bounding box center [358, 219] width 15 height 13
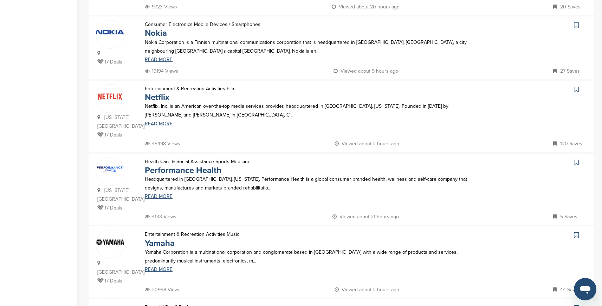
scroll to position [351, 0]
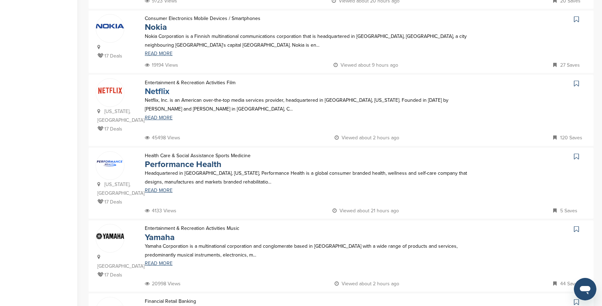
click at [151, 86] on link "Netflix" at bounding box center [157, 91] width 25 height 10
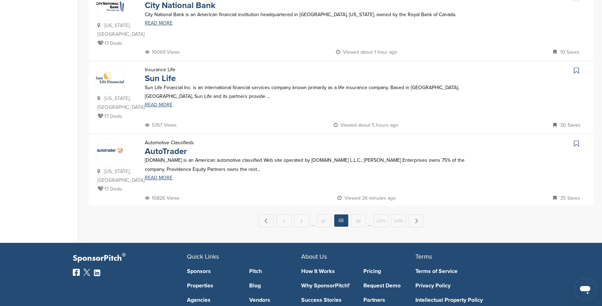
scroll to position [689, 0]
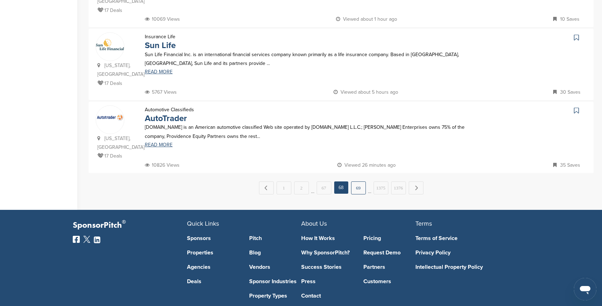
click at [357, 182] on link "69" at bounding box center [358, 188] width 15 height 13
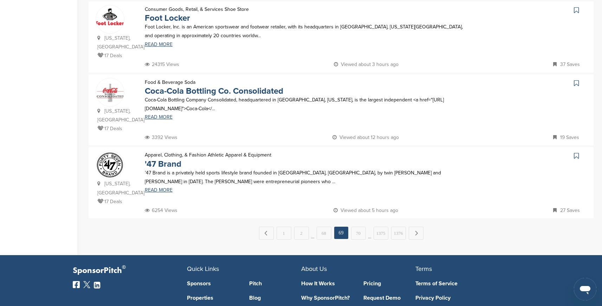
scroll to position [664, 0]
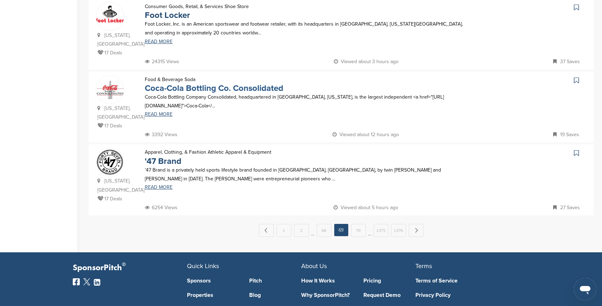
click at [227, 83] on link "Coca-Cola Bottling Co. Consolidated" at bounding box center [214, 88] width 138 height 10
click at [357, 224] on link "70" at bounding box center [358, 230] width 15 height 13
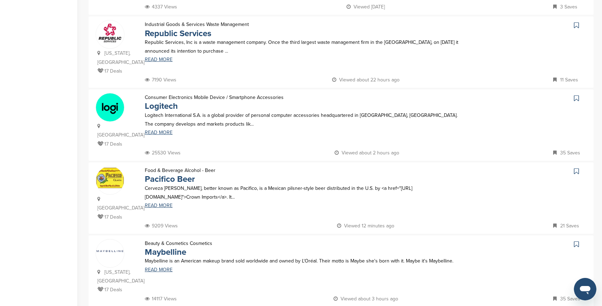
scroll to position [559, 0]
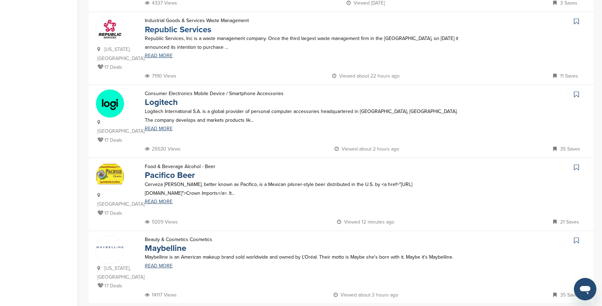
click at [202, 25] on link "Republic Services" at bounding box center [178, 30] width 66 height 10
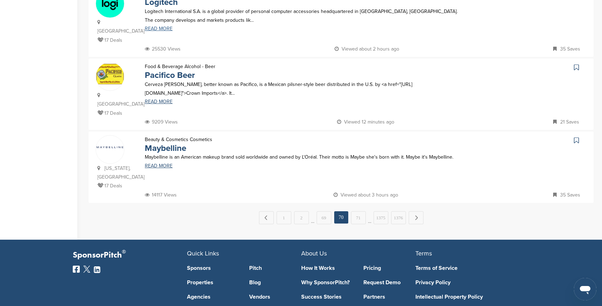
scroll to position [663, 0]
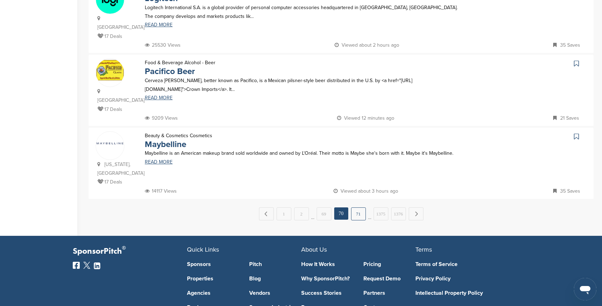
click at [357, 208] on link "71" at bounding box center [358, 214] width 15 height 13
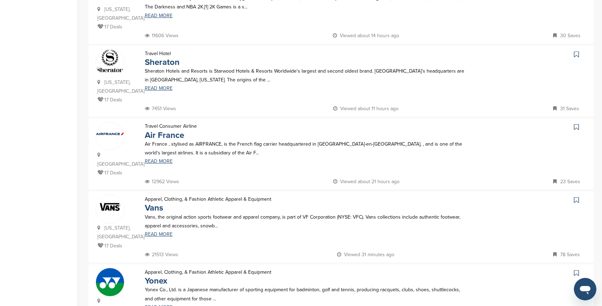
scroll to position [294, 0]
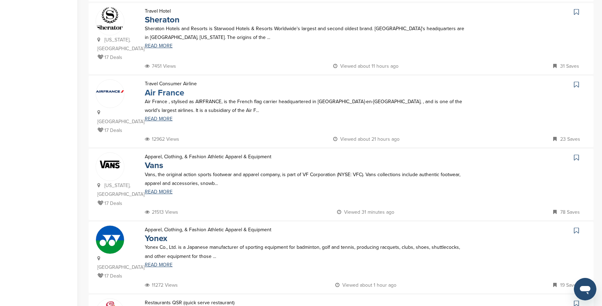
click at [169, 88] on link "Air France" at bounding box center [164, 93] width 39 height 10
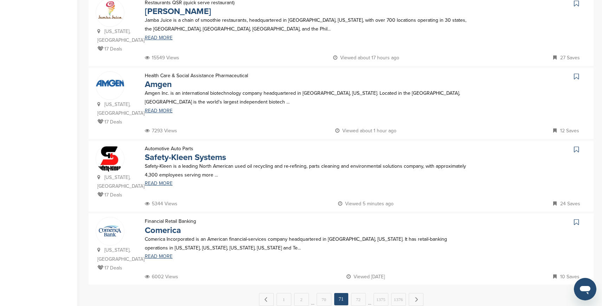
scroll to position [604, 0]
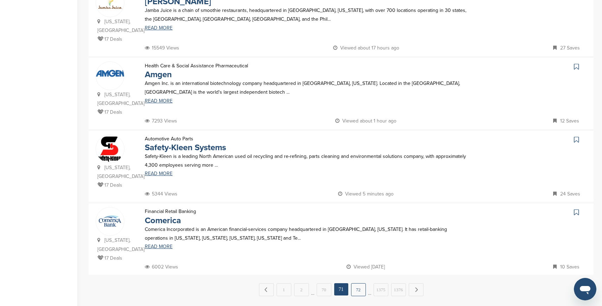
click at [356, 284] on link "72" at bounding box center [358, 290] width 15 height 13
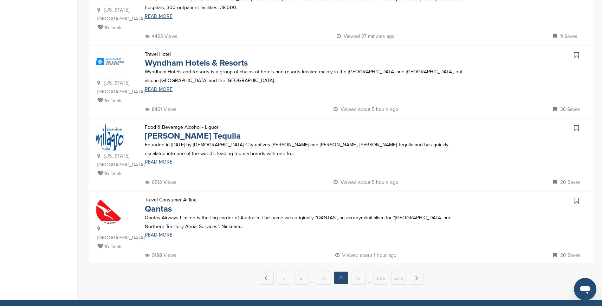
scroll to position [619, 0]
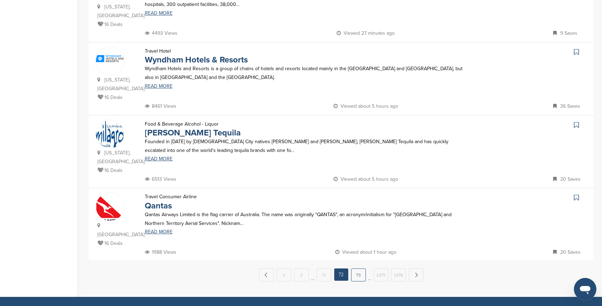
click at [354, 269] on link "73" at bounding box center [358, 275] width 15 height 13
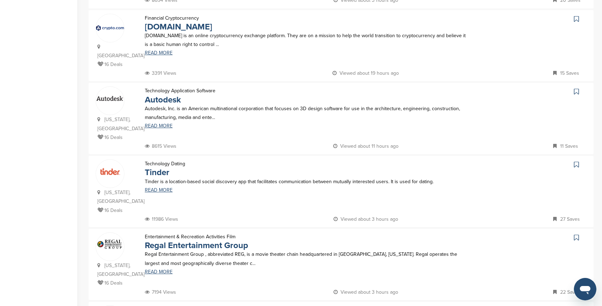
scroll to position [287, 0]
click at [168, 26] on link "Crypto.com" at bounding box center [178, 26] width 67 height 10
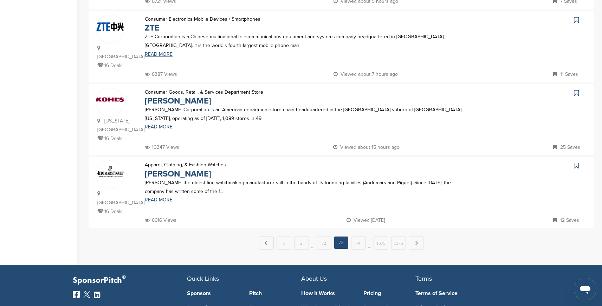
scroll to position [653, 0]
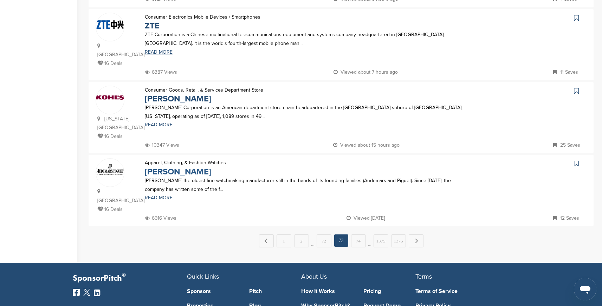
click at [203, 167] on link "Audemars Piguet" at bounding box center [178, 172] width 66 height 10
click at [360, 235] on link "74" at bounding box center [358, 241] width 15 height 13
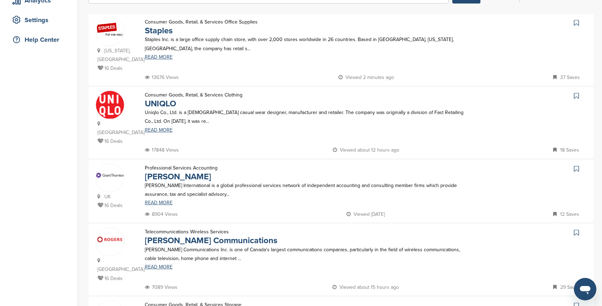
scroll to position [12, 0]
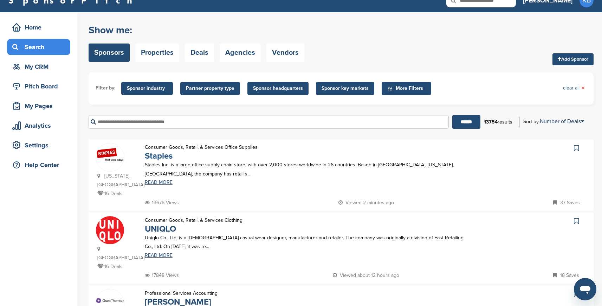
click at [161, 153] on link "Staples" at bounding box center [159, 156] width 28 height 10
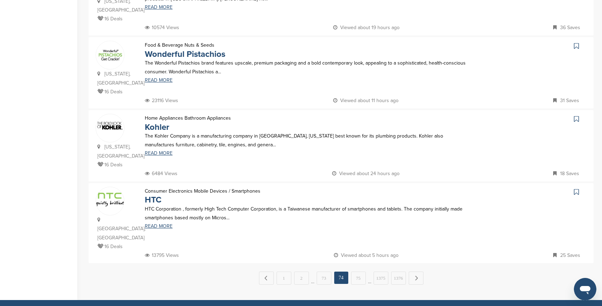
scroll to position [625, 0]
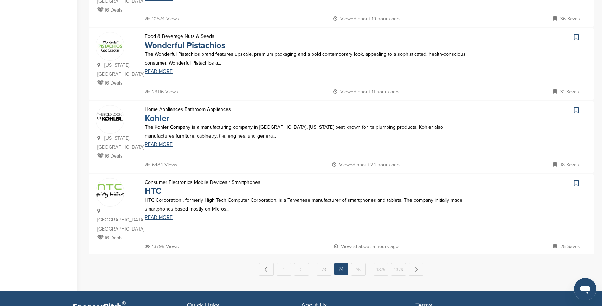
click at [157, 113] on link "Kohler" at bounding box center [157, 118] width 25 height 10
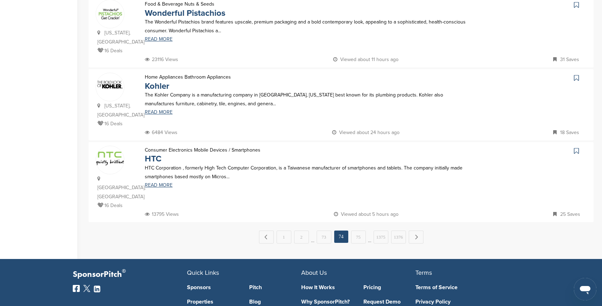
scroll to position [659, 0]
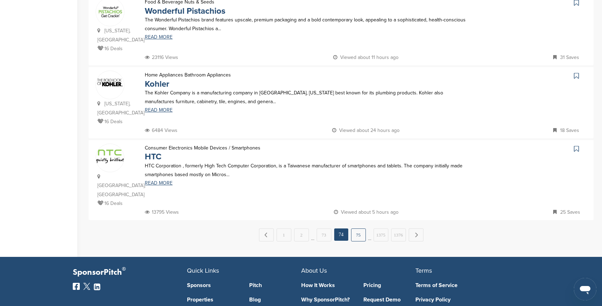
click at [357, 229] on link "75" at bounding box center [358, 235] width 15 height 13
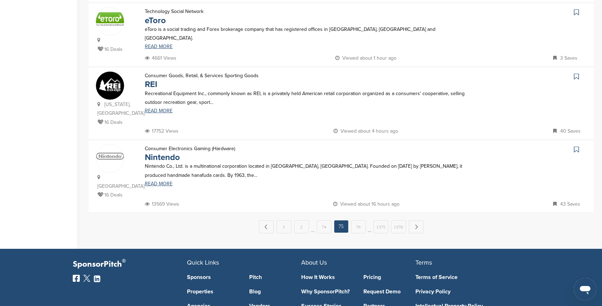
scroll to position [650, 0]
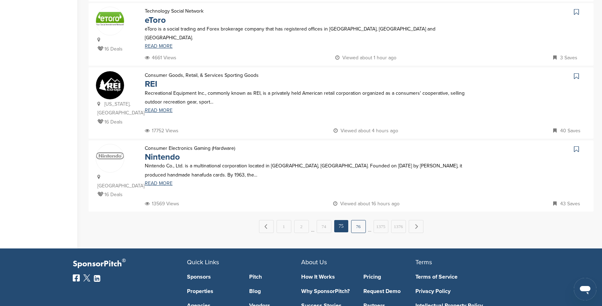
click at [357, 220] on link "76" at bounding box center [358, 226] width 15 height 13
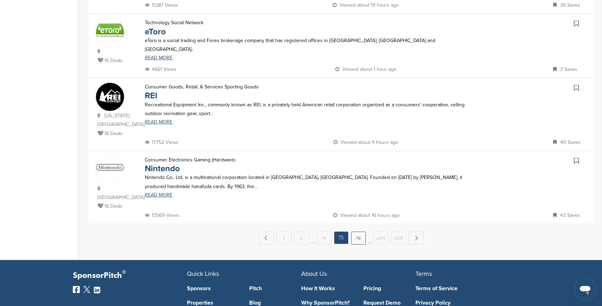
scroll to position [0, 0]
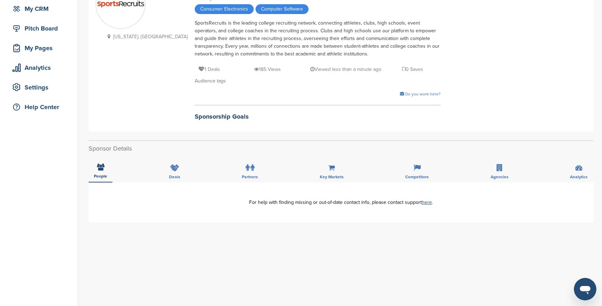
scroll to position [118, 0]
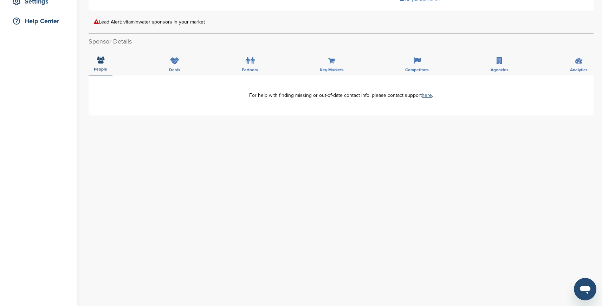
scroll to position [182, 0]
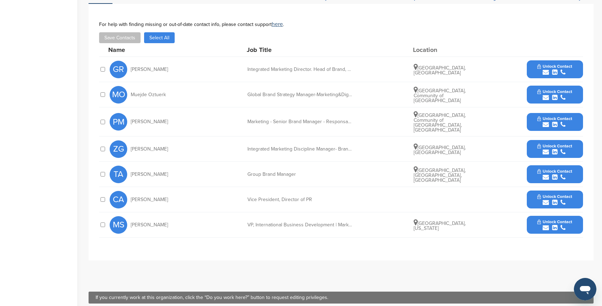
scroll to position [286, 0]
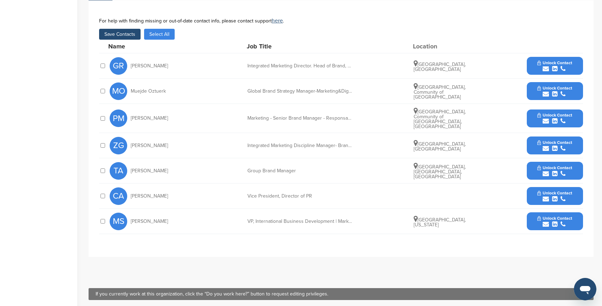
click at [122, 29] on button "Save Contacts" at bounding box center [119, 34] width 41 height 11
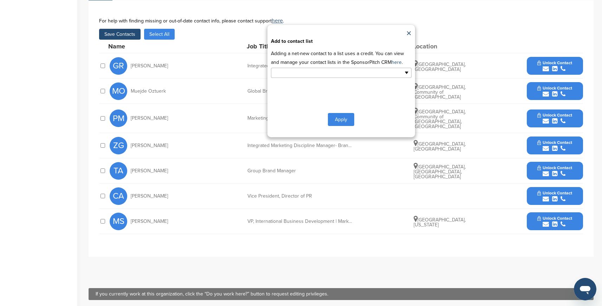
click at [305, 69] on input "text" at bounding box center [311, 73] width 74 height 8
click at [297, 78] on li "Default List" at bounding box center [341, 84] width 140 height 12
click at [337, 115] on button "Apply" at bounding box center [341, 121] width 26 height 13
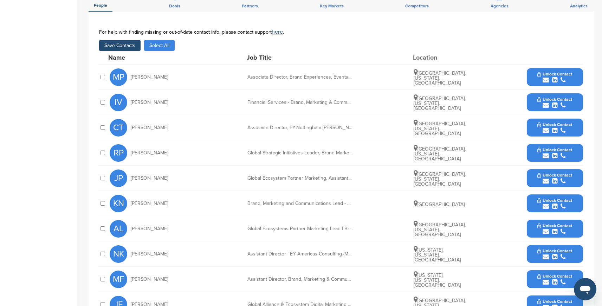
scroll to position [254, 0]
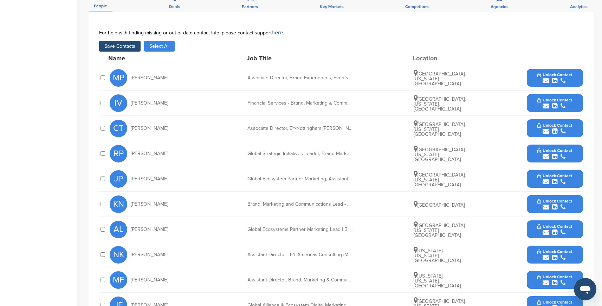
click at [128, 44] on button "Save Contacts" at bounding box center [119, 46] width 41 height 11
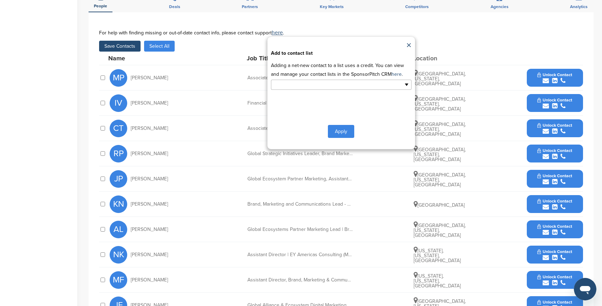
click at [328, 86] on input "text" at bounding box center [311, 85] width 74 height 8
click at [314, 97] on li "Default List" at bounding box center [341, 96] width 140 height 12
click at [338, 131] on button "Apply" at bounding box center [341, 132] width 26 height 13
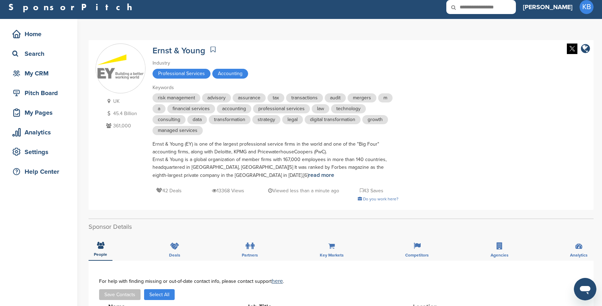
scroll to position [4, 0]
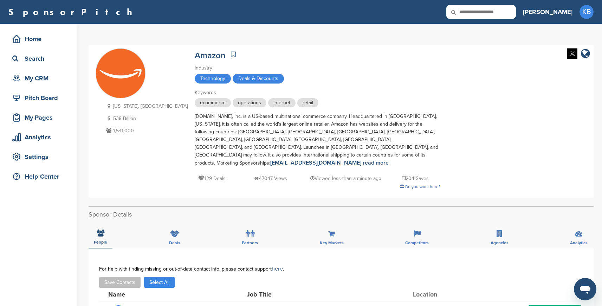
click at [500, 10] on input "text" at bounding box center [481, 12] width 70 height 14
type input "*******"
click at [470, 13] on icon at bounding box center [458, 12] width 24 height 15
click at [40, 57] on div "Search" at bounding box center [41, 58] width 60 height 13
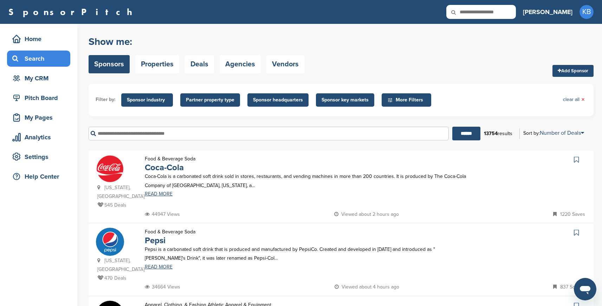
click at [162, 134] on input "text" at bounding box center [269, 134] width 360 height 14
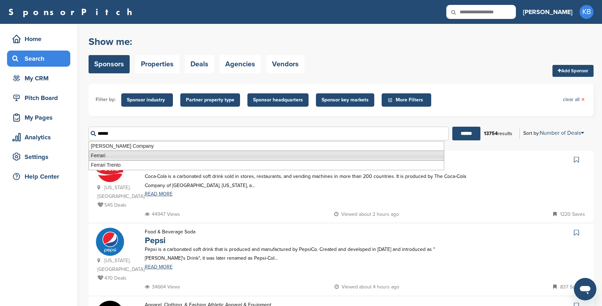
click at [137, 155] on li "Ferrari" at bounding box center [267, 156] width 356 height 10
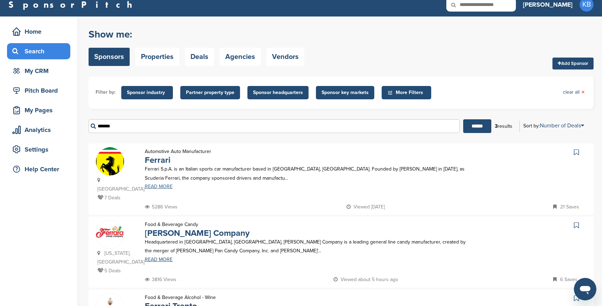
scroll to position [8, 0]
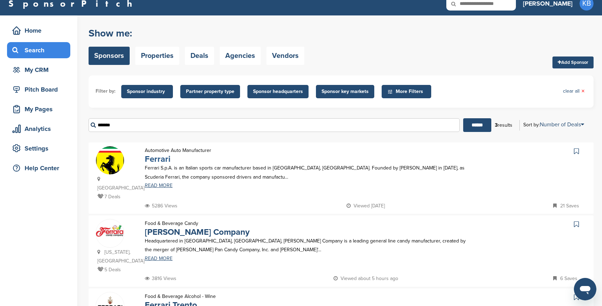
click at [155, 158] on link "Ferrari" at bounding box center [158, 159] width 26 height 10
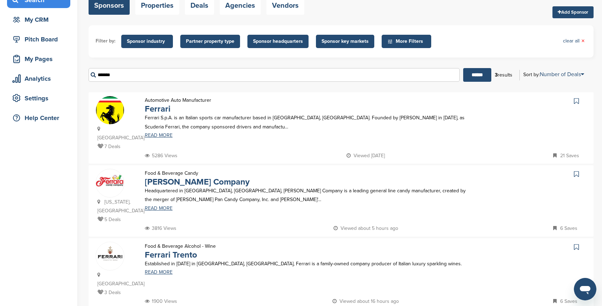
scroll to position [0, 0]
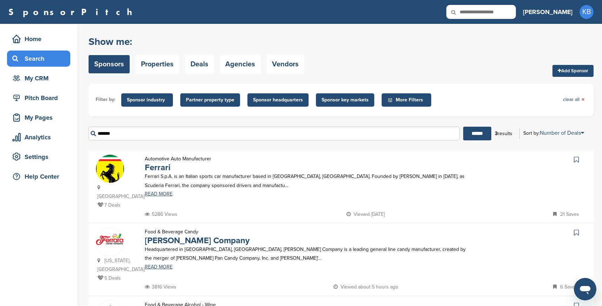
drag, startPoint x: 225, startPoint y: 134, endPoint x: 83, endPoint y: 118, distance: 142.8
click at [82, 119] on div "Home Search My CRM Pitch Board My Pages Analytics Settings Help Center You have…" at bounding box center [301, 204] width 602 height 360
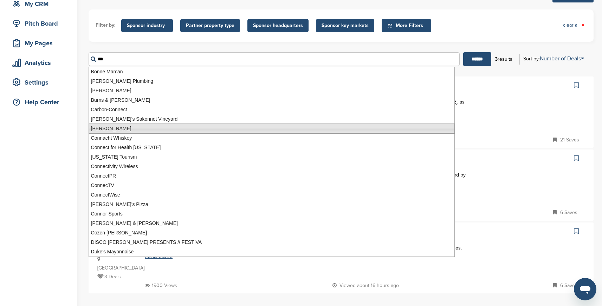
scroll to position [72, 0]
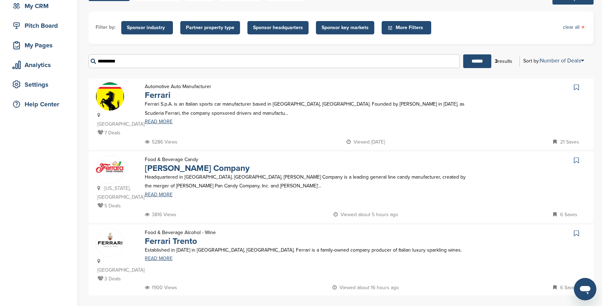
type input "**********"
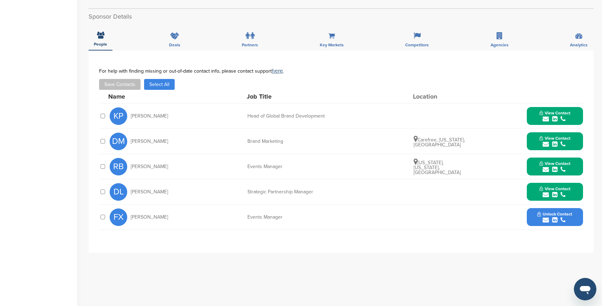
scroll to position [203, 0]
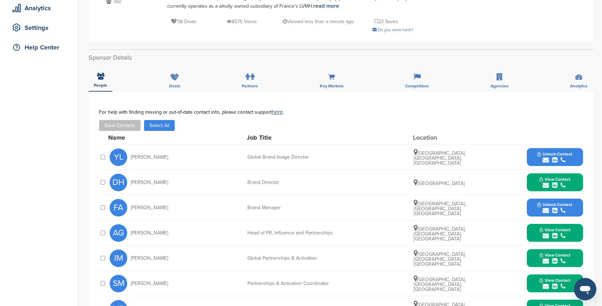
scroll to position [130, 0]
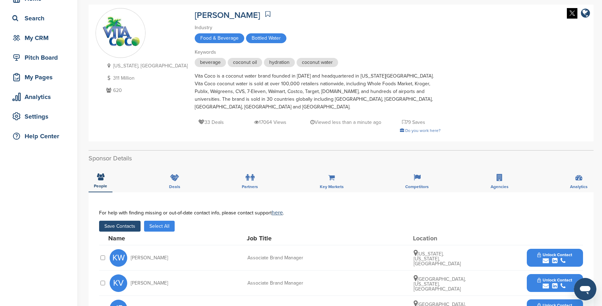
scroll to position [55, 0]
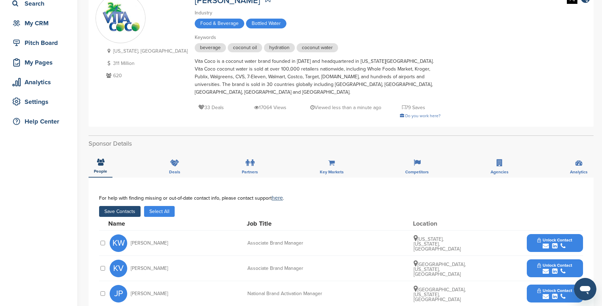
click at [125, 206] on button "Save Contacts" at bounding box center [119, 211] width 41 height 11
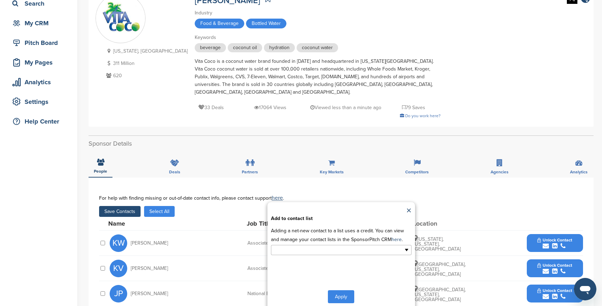
click at [301, 246] on input "text" at bounding box center [311, 250] width 74 height 8
click at [293, 255] on li "Default List" at bounding box center [341, 261] width 140 height 12
click at [340, 292] on button "Apply" at bounding box center [341, 298] width 26 height 13
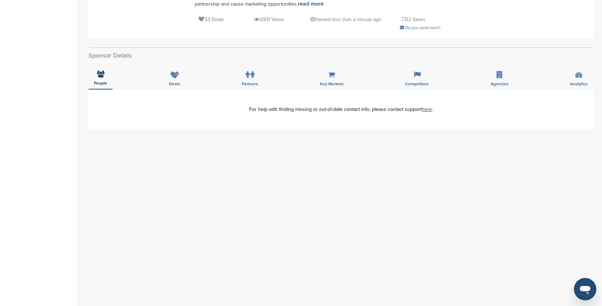
scroll to position [209, 0]
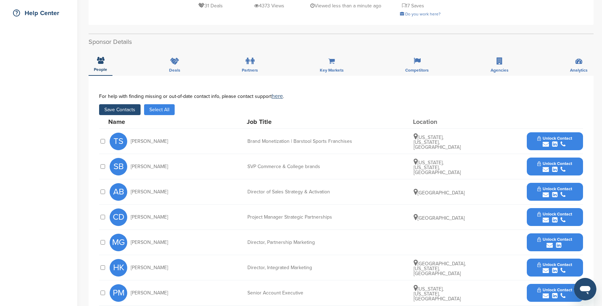
scroll to position [134, 0]
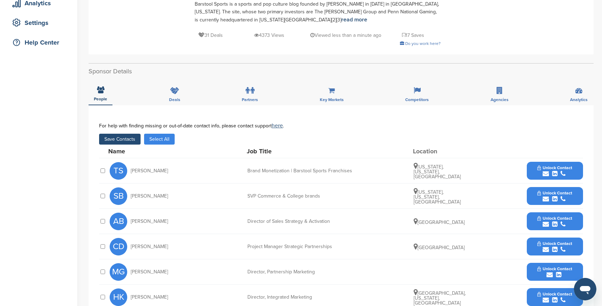
click at [119, 138] on button "Save Contacts" at bounding box center [119, 139] width 41 height 11
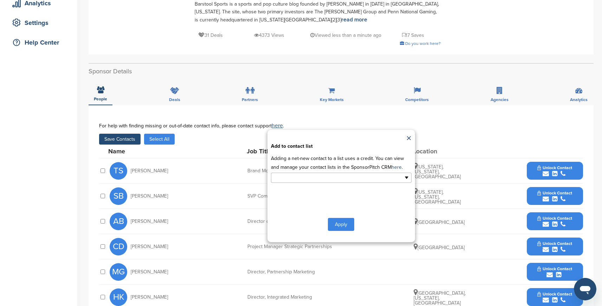
click at [306, 177] on input "text" at bounding box center [311, 178] width 74 height 8
click at [296, 190] on li "Default List" at bounding box center [341, 189] width 140 height 12
click at [346, 225] on button "Apply" at bounding box center [341, 226] width 26 height 13
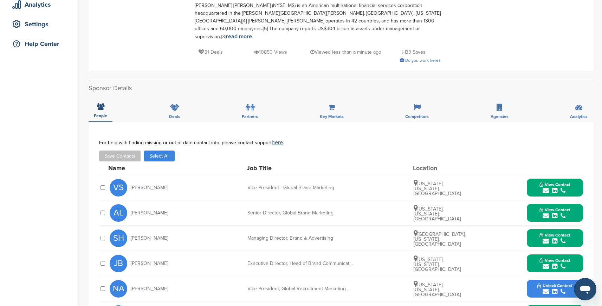
scroll to position [189, 0]
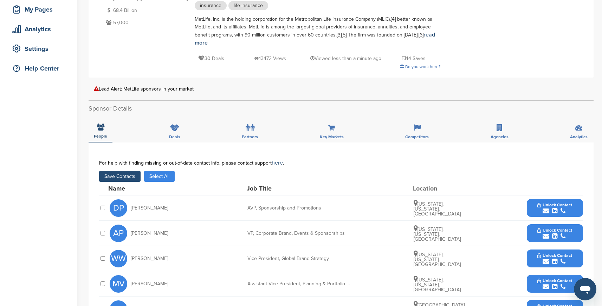
scroll to position [122, 0]
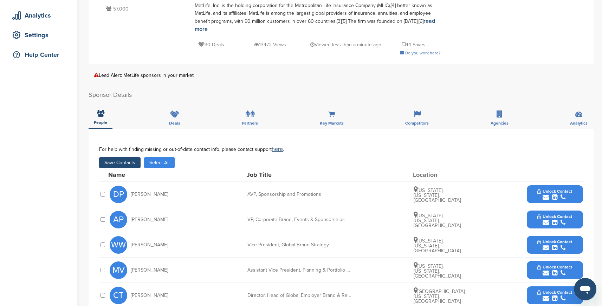
click at [123, 159] on button "Save Contacts" at bounding box center [119, 162] width 41 height 11
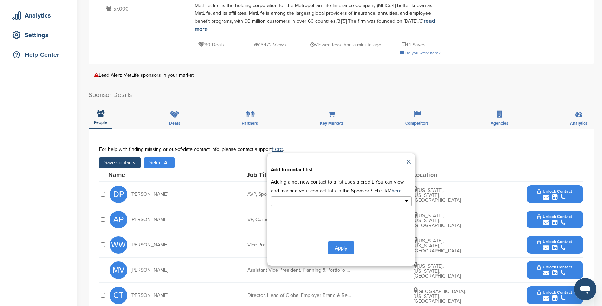
click at [371, 201] on ul at bounding box center [341, 201] width 141 height 10
click at [359, 210] on li "Default List" at bounding box center [341, 213] width 140 height 12
click at [340, 249] on button "Apply" at bounding box center [341, 249] width 26 height 13
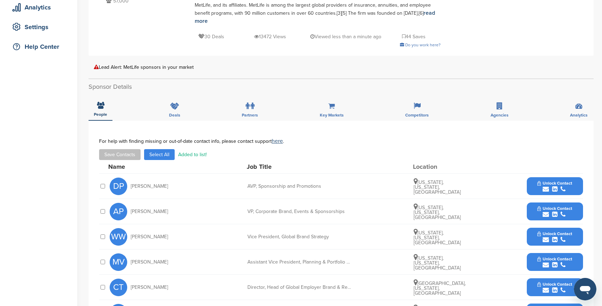
scroll to position [0, 0]
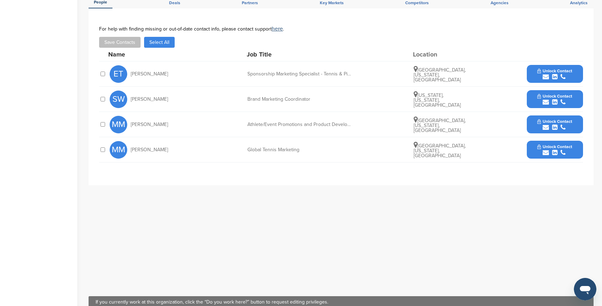
scroll to position [189, 0]
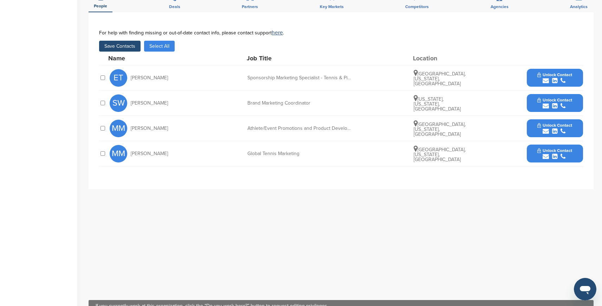
click at [122, 41] on button "Save Contacts" at bounding box center [119, 46] width 41 height 11
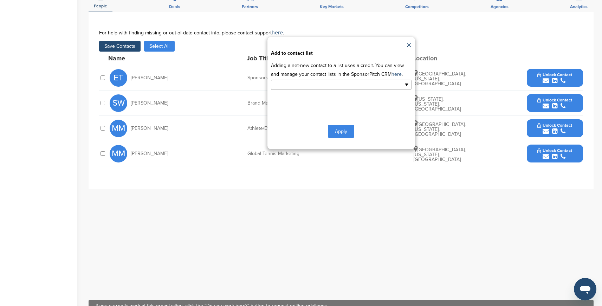
click at [326, 81] on input "text" at bounding box center [311, 85] width 74 height 8
click at [289, 90] on li "Default List" at bounding box center [341, 96] width 140 height 12
click at [351, 126] on button "Apply" at bounding box center [341, 132] width 26 height 13
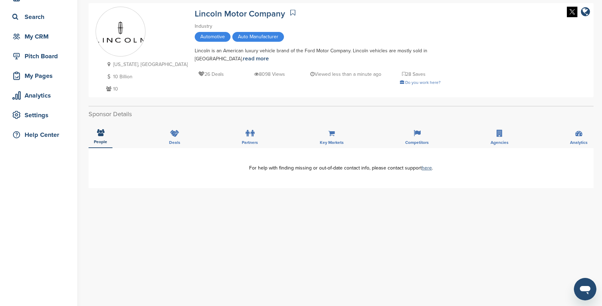
scroll to position [35, 0]
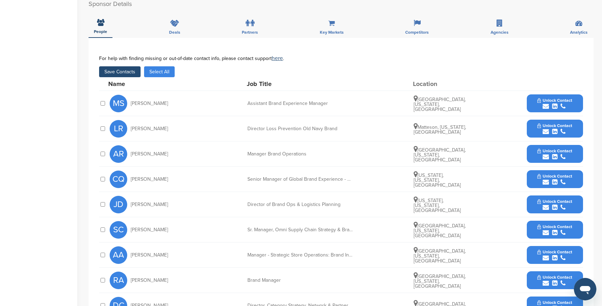
scroll to position [201, 0]
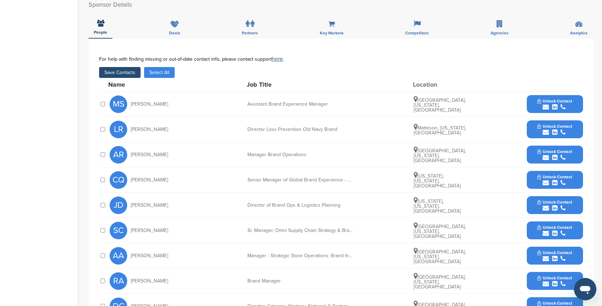
click at [128, 72] on button "Save Contacts" at bounding box center [119, 72] width 41 height 11
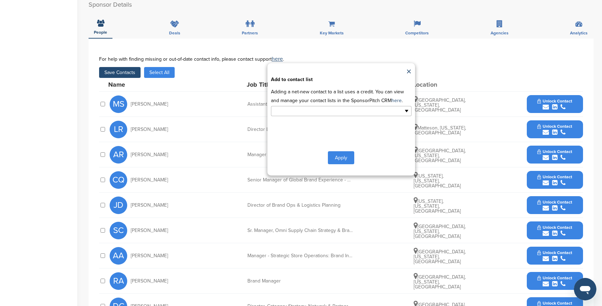
click at [301, 106] on div at bounding box center [341, 110] width 141 height 11
click at [292, 124] on li "Default List" at bounding box center [341, 122] width 140 height 12
click at [341, 158] on button "Apply" at bounding box center [341, 159] width 26 height 13
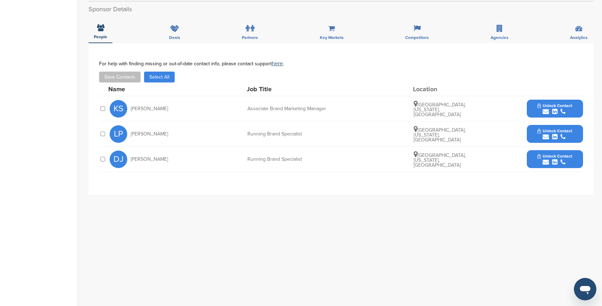
scroll to position [199, 0]
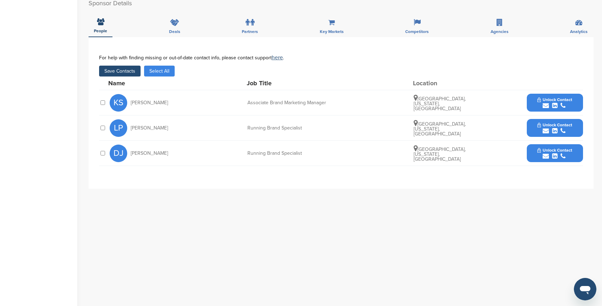
click at [123, 72] on button "Save Contacts" at bounding box center [119, 71] width 41 height 11
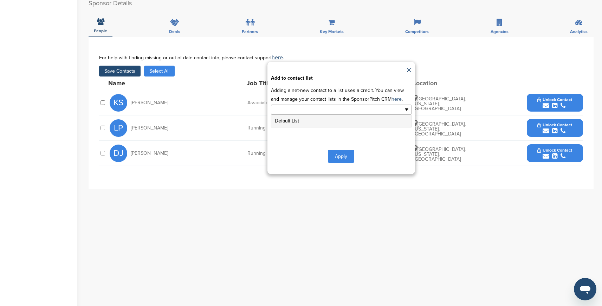
click at [299, 109] on input "text" at bounding box center [311, 110] width 74 height 8
click at [293, 117] on li "Default List" at bounding box center [341, 121] width 140 height 12
click at [341, 160] on button "Apply" at bounding box center [341, 157] width 26 height 13
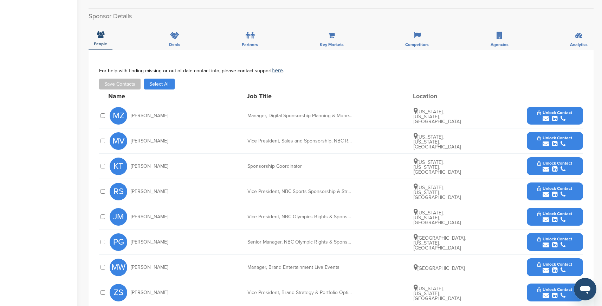
scroll to position [215, 0]
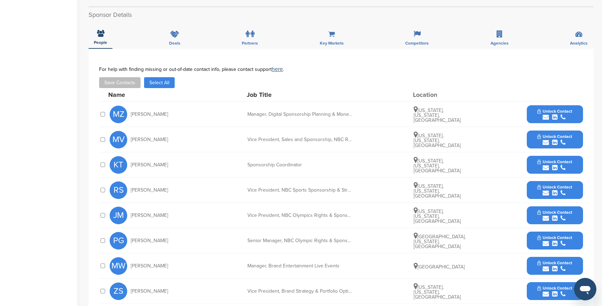
click at [99, 115] on div at bounding box center [102, 114] width 7 height 7
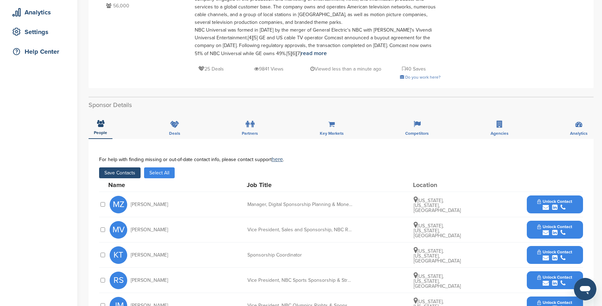
scroll to position [207, 0]
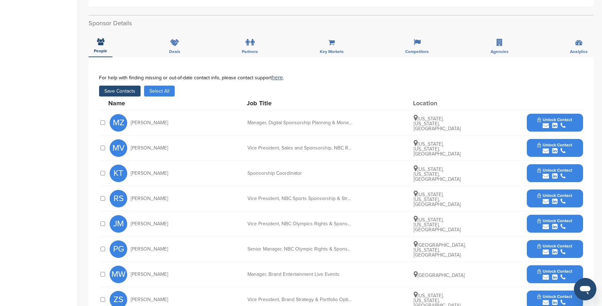
click at [121, 92] on button "Save Contacts" at bounding box center [119, 91] width 41 height 11
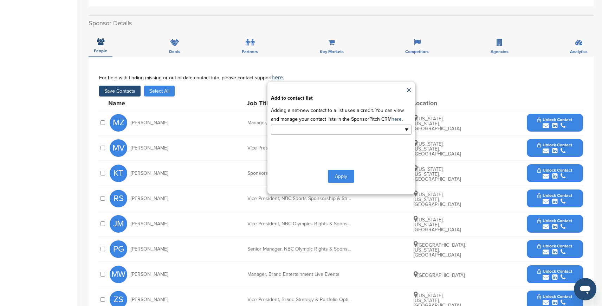
click at [354, 134] on ul at bounding box center [341, 130] width 141 height 10
click at [291, 139] on li "Default List" at bounding box center [341, 141] width 140 height 12
click at [340, 176] on button "Apply" at bounding box center [341, 177] width 26 height 13
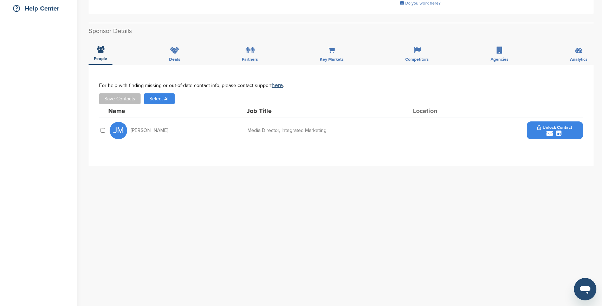
scroll to position [169, 0]
click at [132, 93] on button "Save Contacts" at bounding box center [119, 98] width 41 height 11
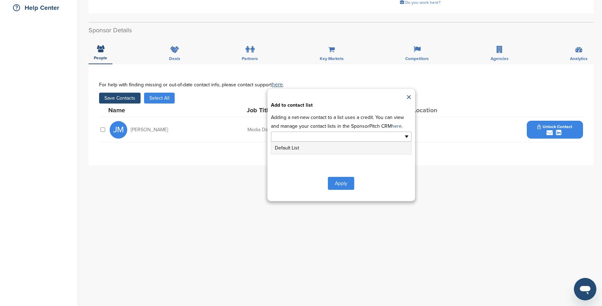
click at [310, 133] on input "text" at bounding box center [311, 137] width 74 height 8
click at [284, 142] on li "Default List" at bounding box center [341, 148] width 140 height 12
click at [347, 178] on button "Apply" at bounding box center [341, 184] width 26 height 13
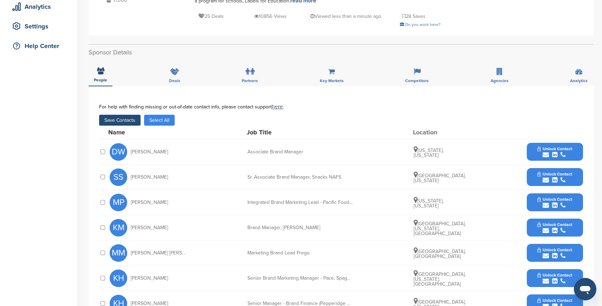
scroll to position [145, 0]
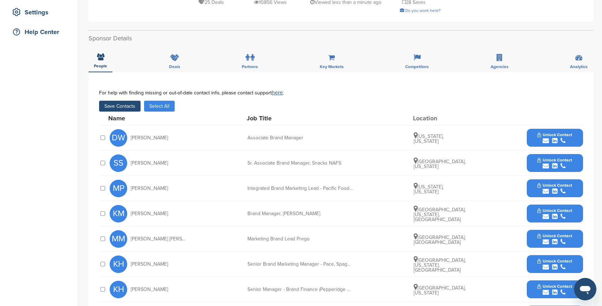
click at [119, 104] on button "Save Contacts" at bounding box center [119, 106] width 41 height 11
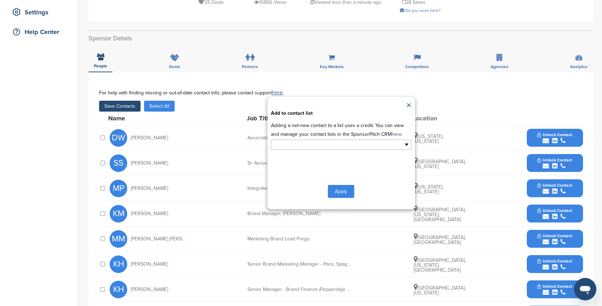
click at [302, 145] on input "text" at bounding box center [311, 145] width 74 height 8
click at [293, 159] on li "Default List" at bounding box center [341, 156] width 140 height 12
click at [341, 193] on button "Apply" at bounding box center [341, 193] width 26 height 13
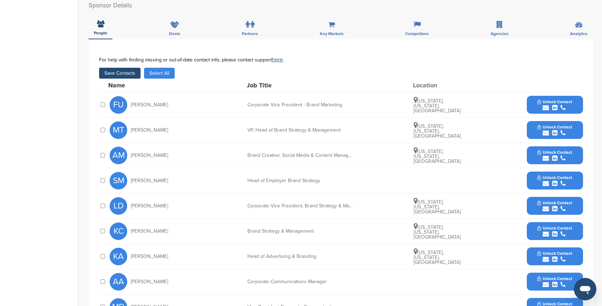
scroll to position [184, 0]
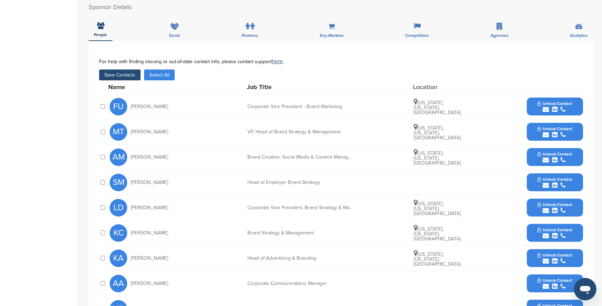
click at [128, 70] on button "Save Contacts" at bounding box center [119, 75] width 41 height 11
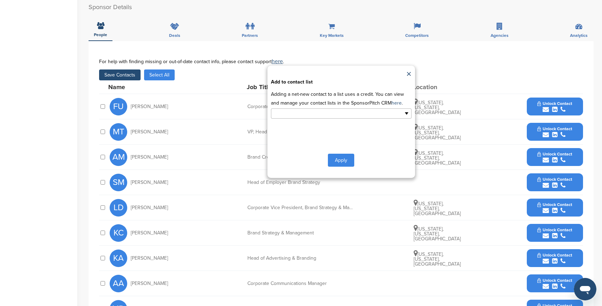
click at [303, 110] on input "text" at bounding box center [311, 114] width 74 height 8
click at [298, 119] on li "Default List" at bounding box center [341, 125] width 140 height 12
click at [334, 155] on button "Apply" at bounding box center [341, 161] width 26 height 13
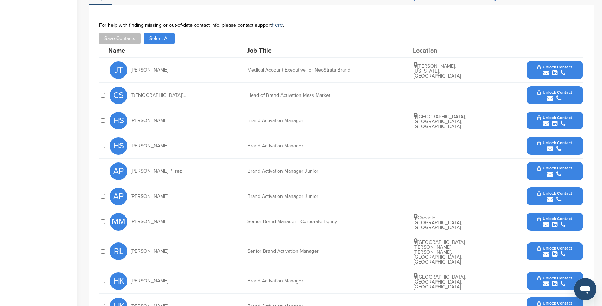
scroll to position [249, 0]
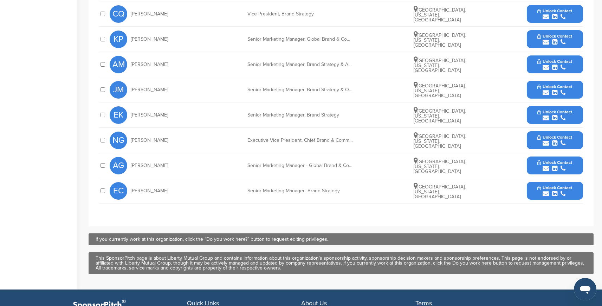
scroll to position [348, 0]
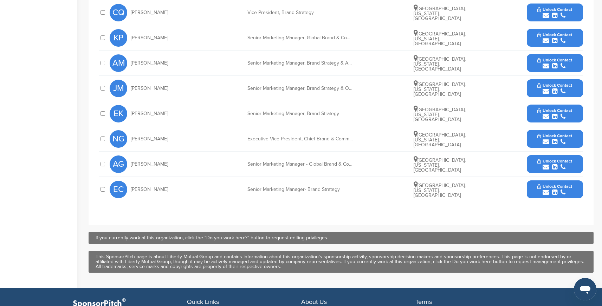
click at [103, 137] on div at bounding box center [102, 139] width 7 height 7
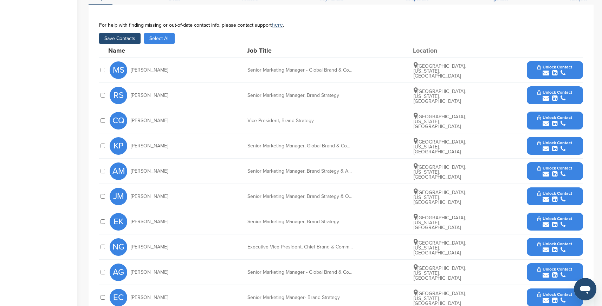
scroll to position [236, 0]
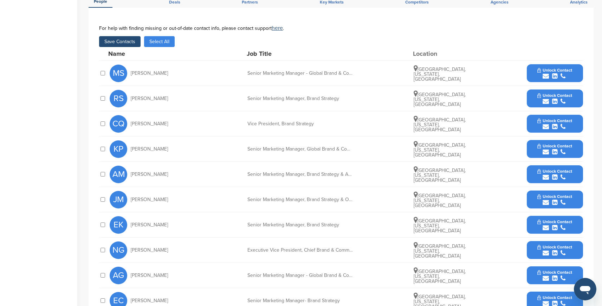
click at [126, 43] on button "Save Contacts" at bounding box center [119, 41] width 41 height 11
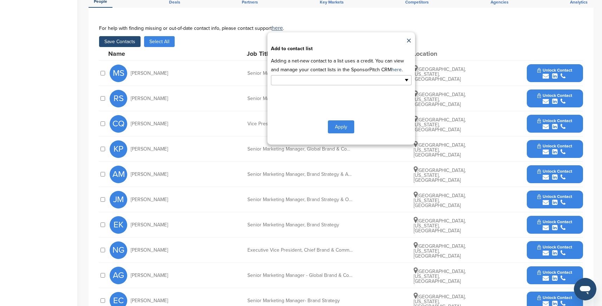
click at [319, 82] on input "text" at bounding box center [311, 80] width 74 height 8
click at [303, 93] on li "Default List" at bounding box center [341, 91] width 140 height 12
click at [342, 129] on button "Apply" at bounding box center [341, 128] width 26 height 13
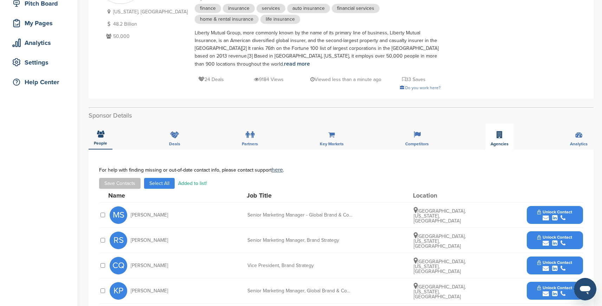
scroll to position [39, 0]
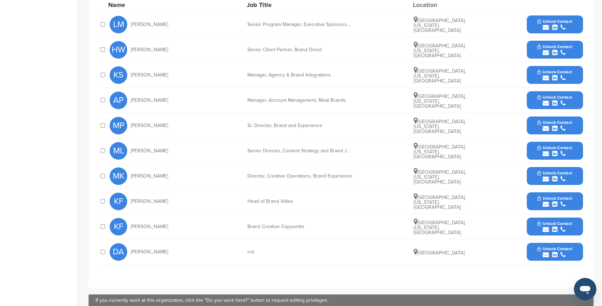
scroll to position [331, 0]
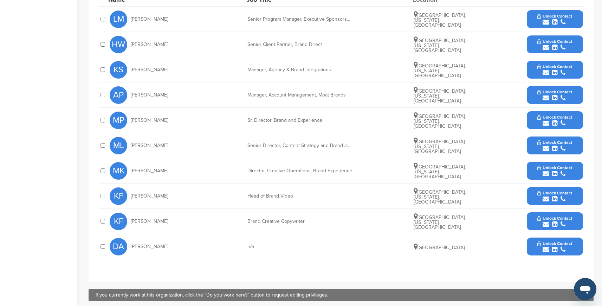
click at [102, 118] on div at bounding box center [102, 120] width 7 height 7
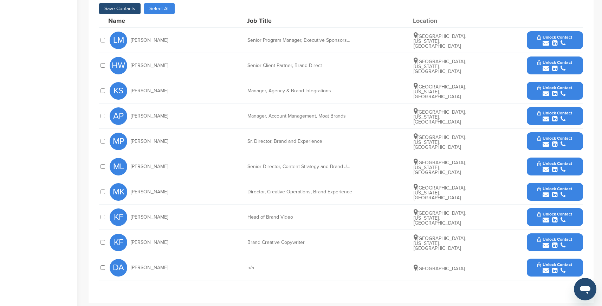
scroll to position [307, 0]
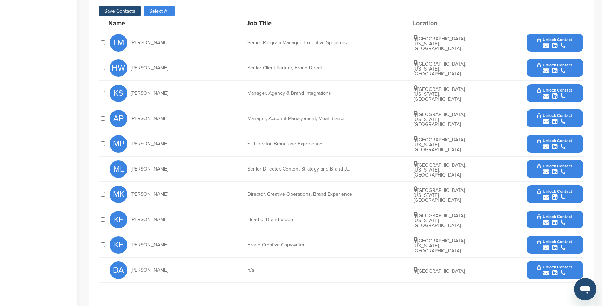
click at [122, 12] on button "Save Contacts" at bounding box center [119, 11] width 41 height 11
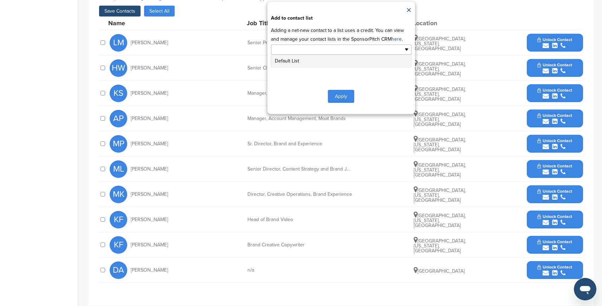
click at [315, 49] on input "text" at bounding box center [311, 50] width 74 height 8
click at [297, 58] on li "Default List" at bounding box center [341, 61] width 140 height 12
click at [346, 100] on button "Apply" at bounding box center [341, 97] width 26 height 13
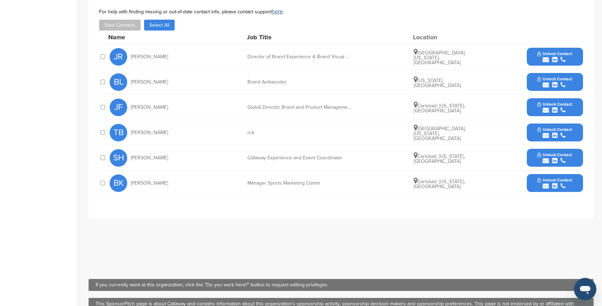
scroll to position [249, 0]
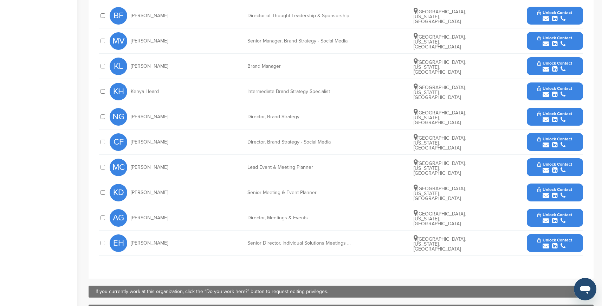
scroll to position [275, 0]
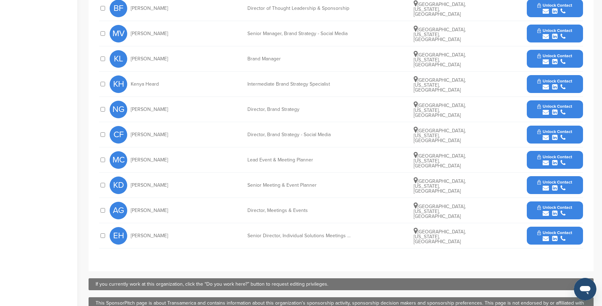
click at [99, 83] on div at bounding box center [102, 84] width 7 height 7
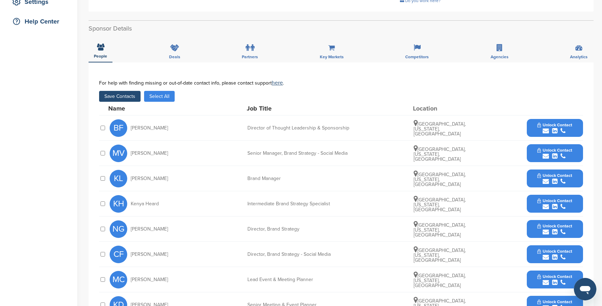
scroll to position [159, 0]
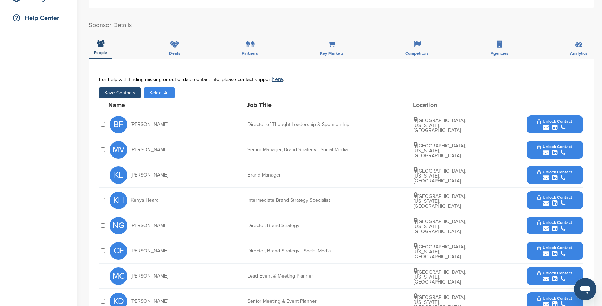
click at [125, 93] on button "Save Contacts" at bounding box center [119, 92] width 41 height 11
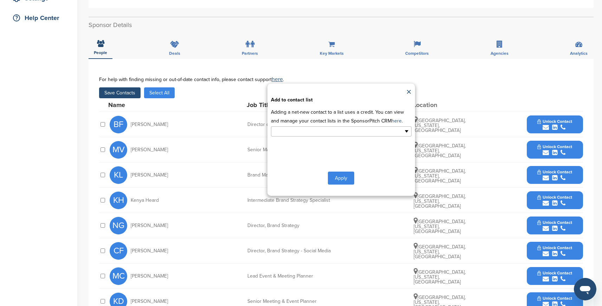
click at [280, 130] on input "text" at bounding box center [311, 132] width 74 height 8
click at [282, 143] on li "Default List" at bounding box center [341, 143] width 140 height 12
click at [344, 181] on button "Apply" at bounding box center [341, 179] width 26 height 13
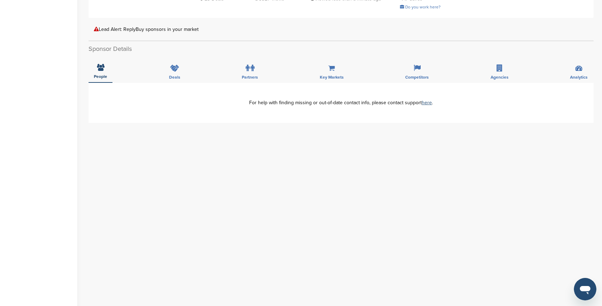
scroll to position [193, 0]
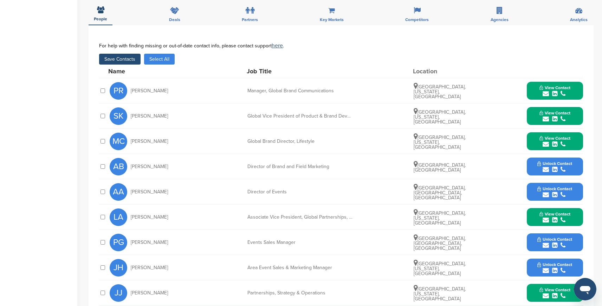
scroll to position [229, 0]
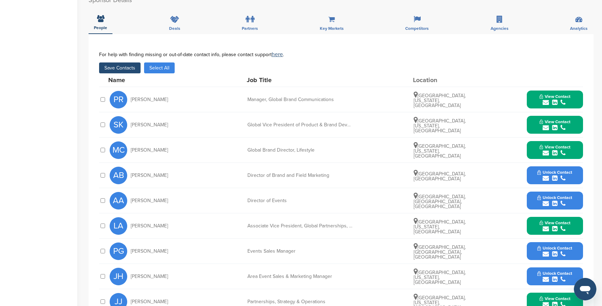
click at [105, 125] on div at bounding box center [102, 125] width 7 height 7
click at [129, 69] on button "Save Contacts" at bounding box center [119, 68] width 41 height 11
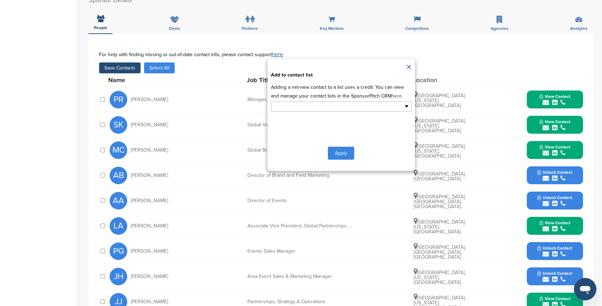
click at [303, 106] on input "text" at bounding box center [311, 107] width 74 height 8
click at [299, 120] on li "Default List" at bounding box center [341, 118] width 140 height 12
click at [337, 154] on button "Apply" at bounding box center [341, 154] width 26 height 13
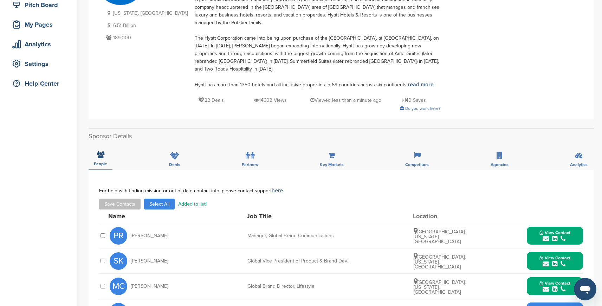
scroll to position [29, 0]
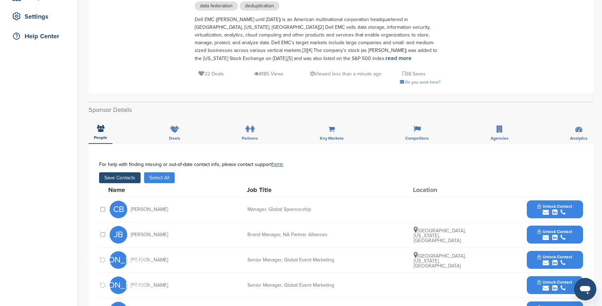
scroll to position [182, 0]
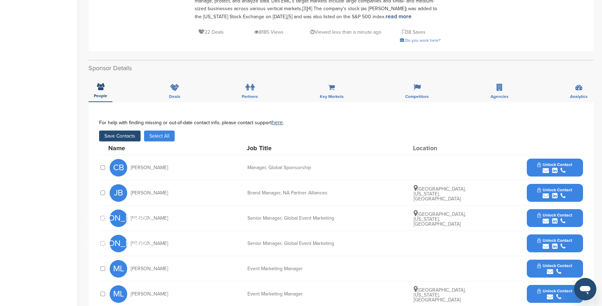
click at [124, 137] on button "Save Contacts" at bounding box center [119, 136] width 41 height 11
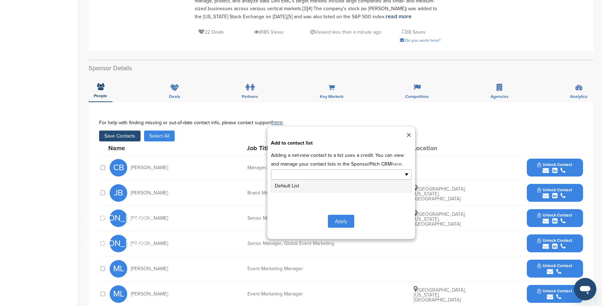
click at [352, 173] on ul at bounding box center [341, 175] width 141 height 10
click at [331, 189] on li "Default List" at bounding box center [341, 186] width 140 height 12
click at [341, 225] on button "Apply" at bounding box center [341, 222] width 26 height 13
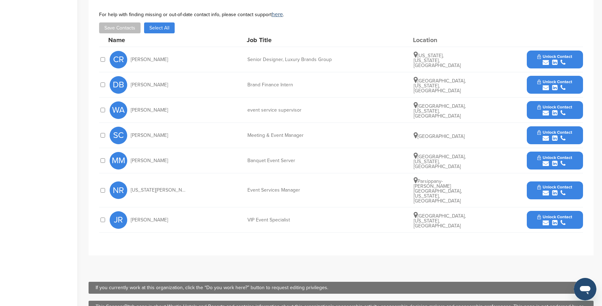
scroll to position [222, 0]
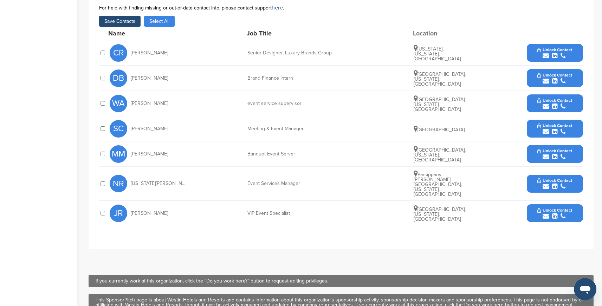
click at [130, 24] on button "Save Contacts" at bounding box center [119, 21] width 41 height 11
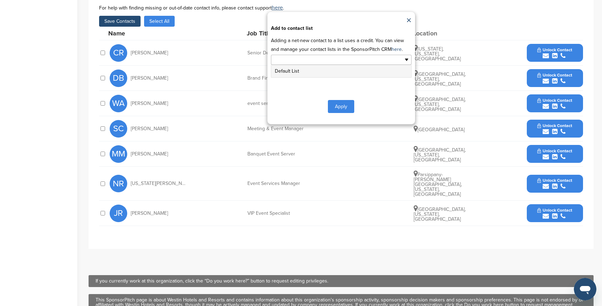
click at [321, 64] on input "text" at bounding box center [311, 60] width 74 height 8
click at [314, 74] on li "Default List" at bounding box center [341, 71] width 140 height 12
click at [336, 106] on button "Apply" at bounding box center [341, 108] width 26 height 13
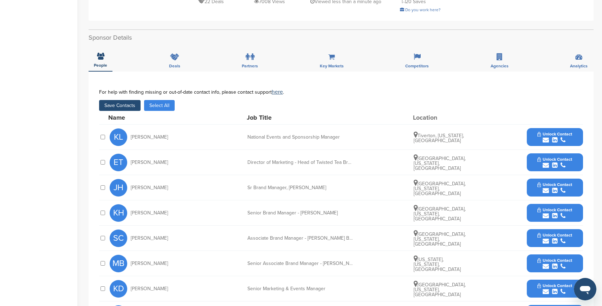
scroll to position [169, 0]
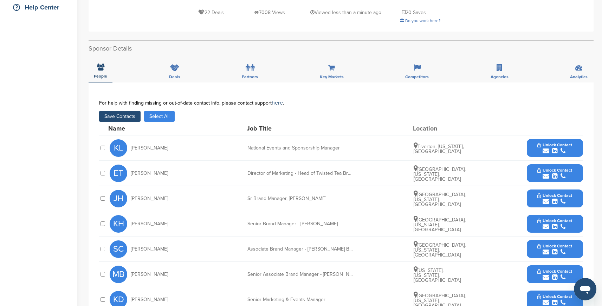
click at [104, 196] on div at bounding box center [102, 198] width 7 height 7
click at [130, 118] on button "Save Contacts" at bounding box center [119, 116] width 41 height 11
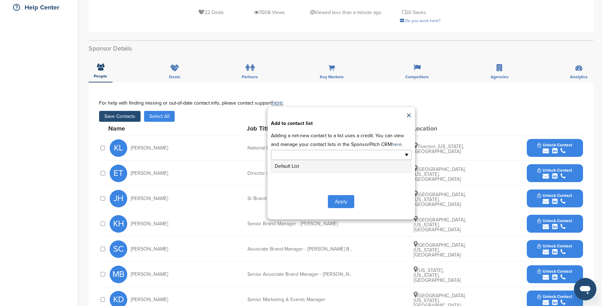
click at [282, 156] on input "text" at bounding box center [311, 155] width 74 height 8
click at [286, 166] on li "Default List" at bounding box center [341, 166] width 140 height 12
click at [344, 204] on button "Apply" at bounding box center [341, 203] width 26 height 13
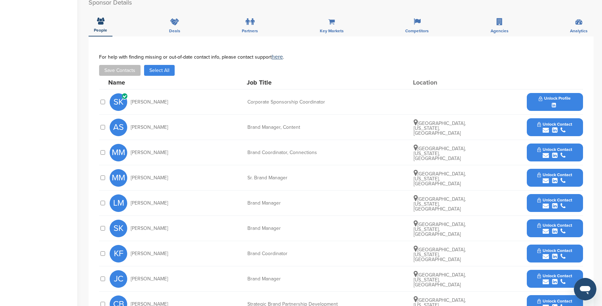
scroll to position [251, 0]
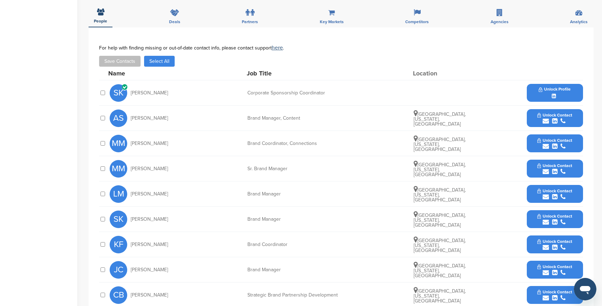
click at [105, 92] on div at bounding box center [102, 93] width 7 height 7
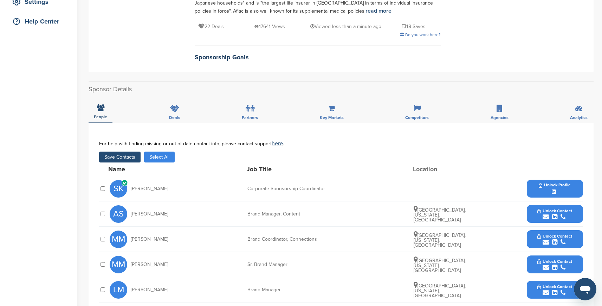
scroll to position [183, 0]
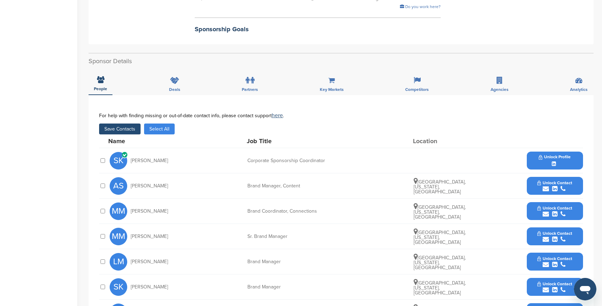
click at [125, 129] on button "Save Contacts" at bounding box center [119, 129] width 41 height 11
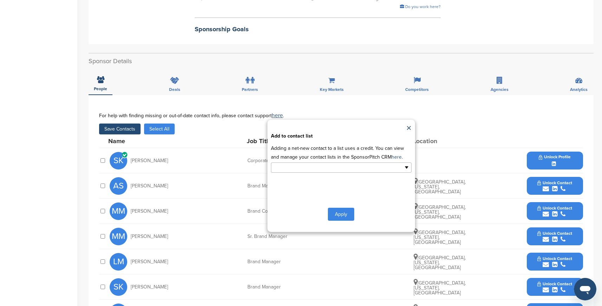
click at [303, 170] on input "text" at bounding box center [311, 168] width 74 height 8
click at [303, 179] on li "Default List" at bounding box center [341, 179] width 140 height 12
click at [341, 216] on button "Apply" at bounding box center [341, 215] width 26 height 13
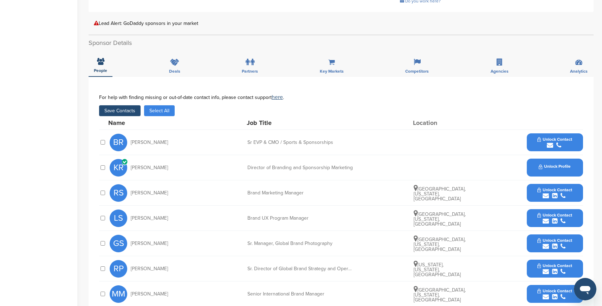
scroll to position [147, 0]
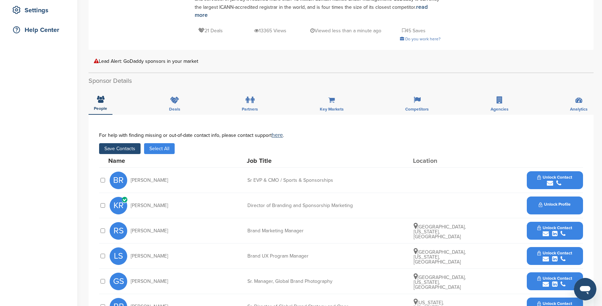
click at [123, 143] on button "Save Contacts" at bounding box center [119, 148] width 41 height 11
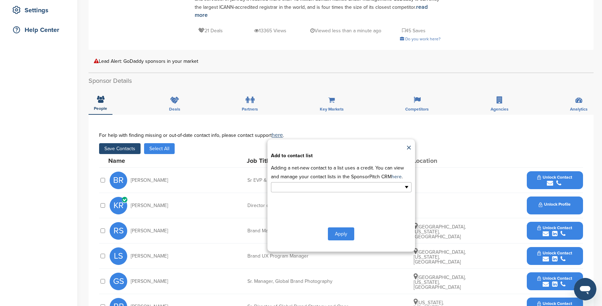
click at [354, 182] on ul at bounding box center [341, 187] width 141 height 10
click at [337, 193] on li "Default List" at bounding box center [341, 199] width 140 height 12
click at [348, 230] on button "Apply" at bounding box center [341, 235] width 26 height 13
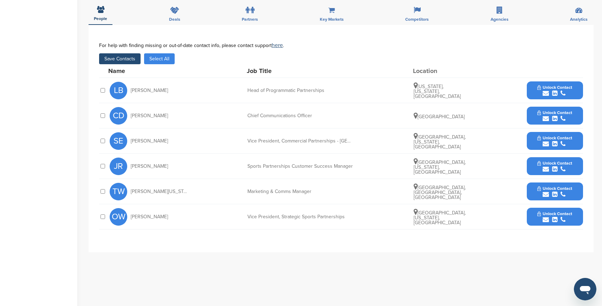
scroll to position [228, 0]
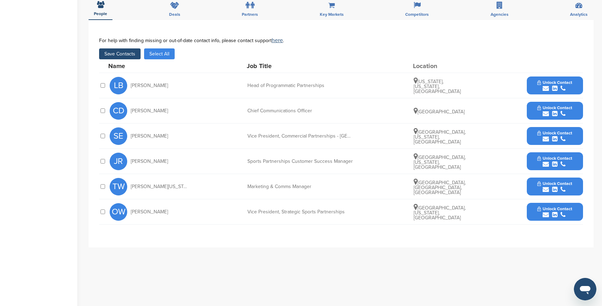
click at [129, 53] on button "Save Contacts" at bounding box center [119, 53] width 41 height 11
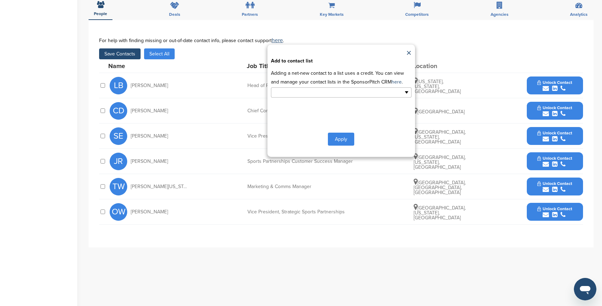
click at [312, 91] on input "text" at bounding box center [311, 93] width 74 height 8
click at [304, 105] on li "Default List" at bounding box center [341, 104] width 140 height 12
click at [340, 142] on button "Apply" at bounding box center [341, 140] width 26 height 13
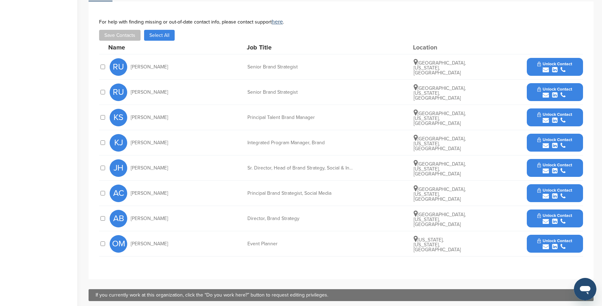
scroll to position [289, 0]
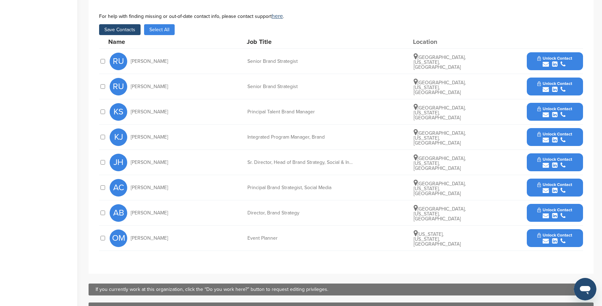
click at [101, 140] on div at bounding box center [102, 137] width 7 height 7
click at [125, 29] on button "Save Contacts" at bounding box center [119, 29] width 41 height 11
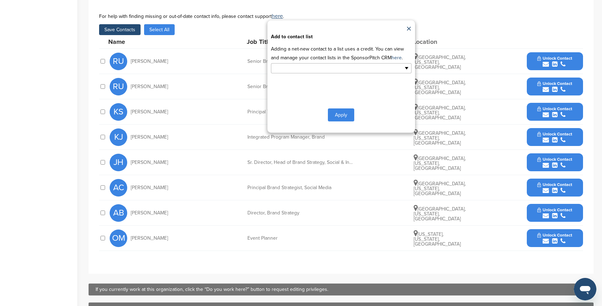
click at [312, 65] on input "text" at bounding box center [311, 68] width 74 height 8
click at [293, 80] on li "Default List" at bounding box center [341, 79] width 140 height 12
click at [336, 117] on button "Apply" at bounding box center [341, 116] width 26 height 13
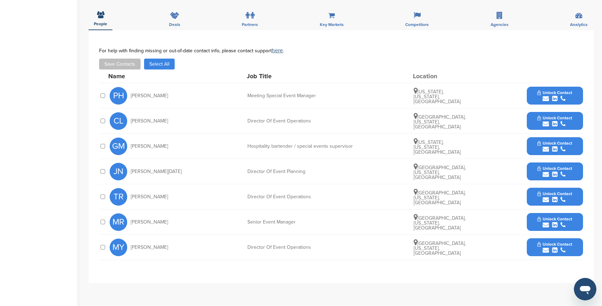
scroll to position [183, 0]
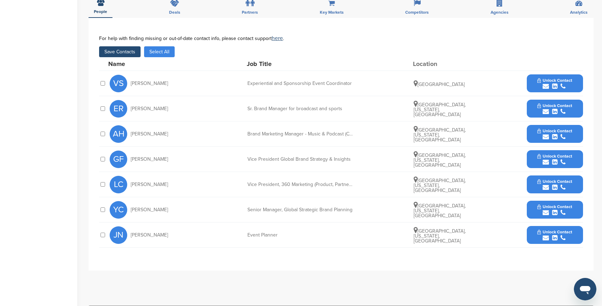
scroll to position [219, 0]
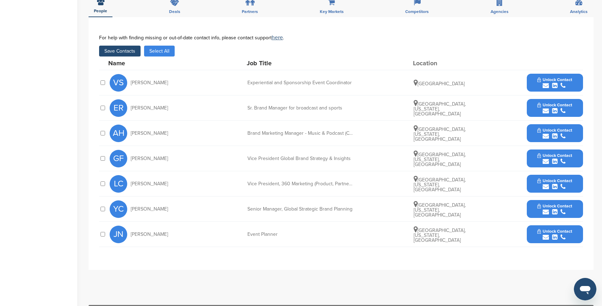
click at [127, 46] on button "Save Contacts" at bounding box center [119, 51] width 41 height 11
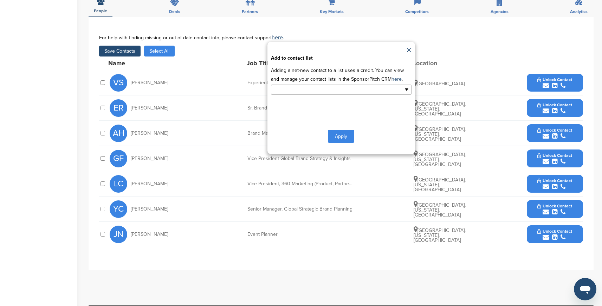
click at [308, 86] on input "text" at bounding box center [311, 90] width 74 height 8
click at [293, 98] on li "Default List" at bounding box center [341, 101] width 140 height 12
click at [343, 132] on button "Apply" at bounding box center [341, 137] width 26 height 13
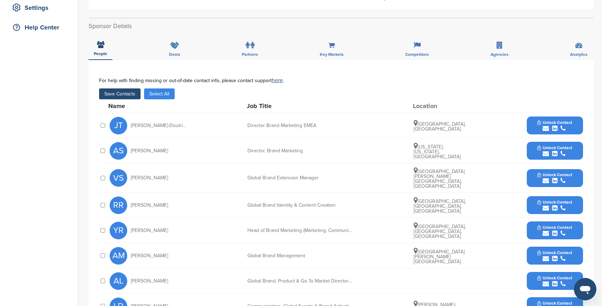
scroll to position [75, 0]
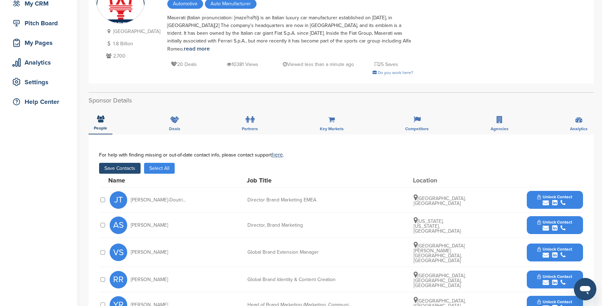
click at [112, 163] on button "Save Contacts" at bounding box center [119, 168] width 41 height 11
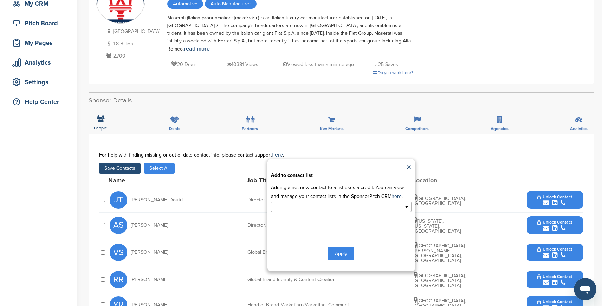
click at [386, 202] on ul at bounding box center [341, 207] width 141 height 10
click at [338, 212] on li "Default List" at bounding box center [341, 218] width 140 height 12
click at [343, 249] on button "Apply" at bounding box center [341, 255] width 26 height 13
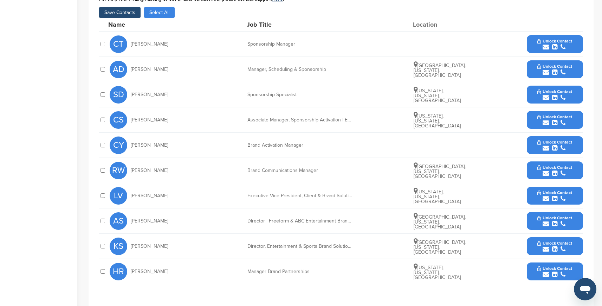
scroll to position [352, 0]
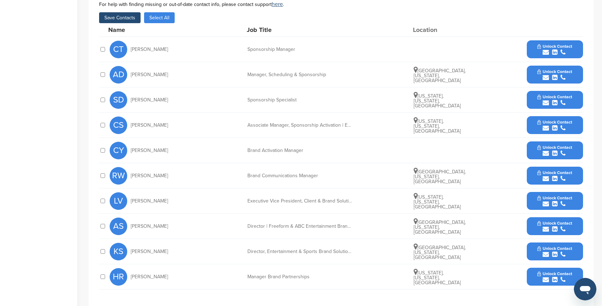
click at [130, 21] on button "Save Contacts" at bounding box center [119, 17] width 41 height 11
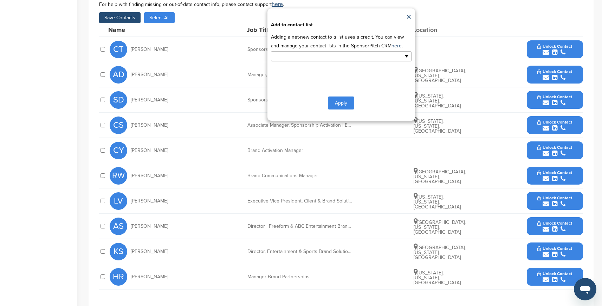
click at [304, 60] on input "text" at bounding box center [311, 56] width 74 height 8
click at [301, 67] on li "Default List" at bounding box center [341, 67] width 140 height 12
click at [339, 105] on button "Apply" at bounding box center [341, 104] width 26 height 13
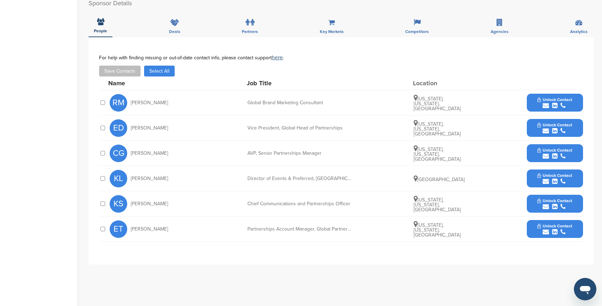
scroll to position [237, 0]
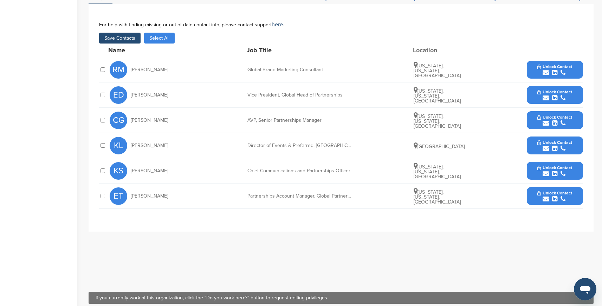
click at [105, 58] on div "RM [PERSON_NAME] Global Brand Marketing Consultant [US_STATE], [US_STATE], [GEO…" at bounding box center [341, 69] width 484 height 25
click at [129, 33] on button "Save Contacts" at bounding box center [119, 38] width 41 height 11
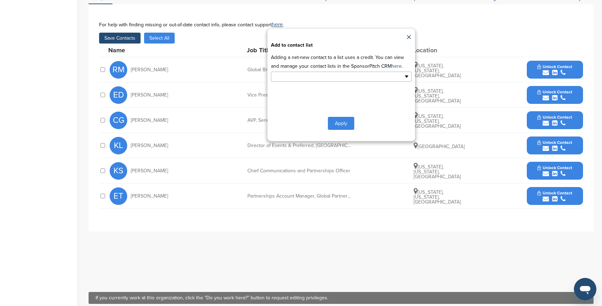
click at [295, 73] on input "text" at bounding box center [311, 77] width 74 height 8
click at [289, 84] on li "Default List" at bounding box center [341, 88] width 140 height 12
click at [344, 118] on button "Apply" at bounding box center [341, 124] width 26 height 13
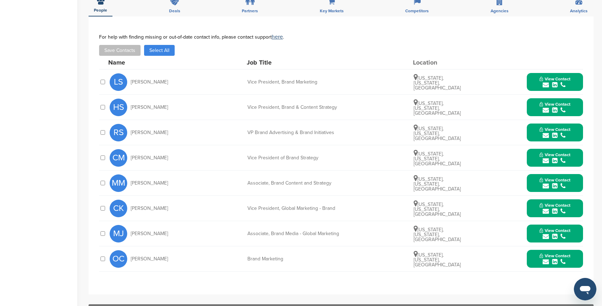
scroll to position [223, 0]
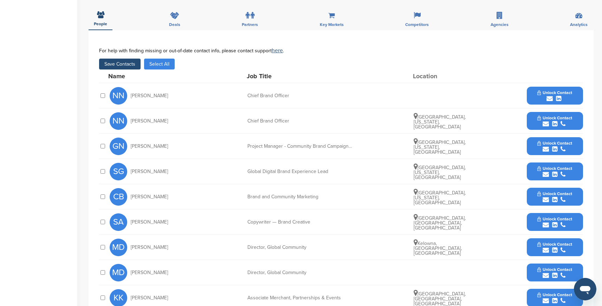
scroll to position [266, 0]
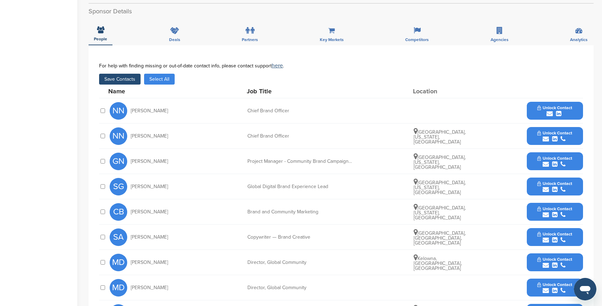
click at [129, 74] on button "Save Contacts" at bounding box center [119, 79] width 41 height 11
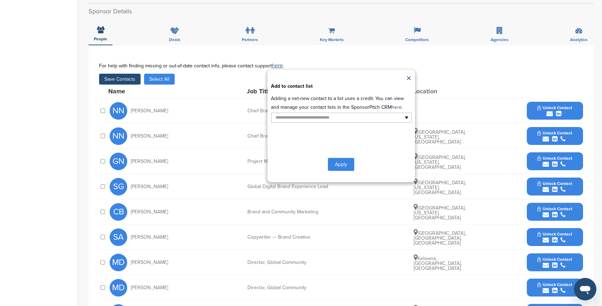
click at [200, 131] on div "**********" at bounding box center [341, 122] width 484 height 119
click at [408, 73] on link "×" at bounding box center [408, 78] width 5 height 11
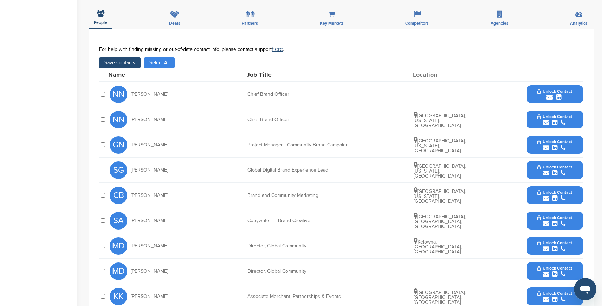
scroll to position [213, 0]
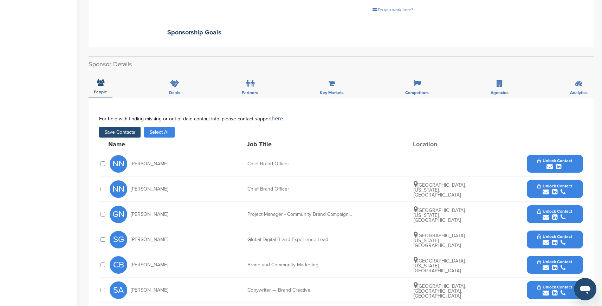
click at [126, 127] on button "Save Contacts" at bounding box center [119, 132] width 41 height 11
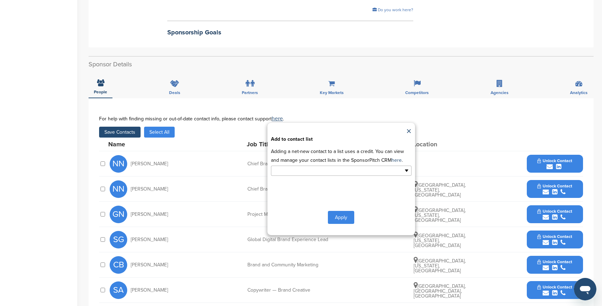
click at [302, 167] on li at bounding box center [311, 171] width 74 height 9
click at [300, 176] on li "Default List" at bounding box center [341, 182] width 140 height 12
click at [348, 213] on button "Apply" at bounding box center [341, 219] width 26 height 13
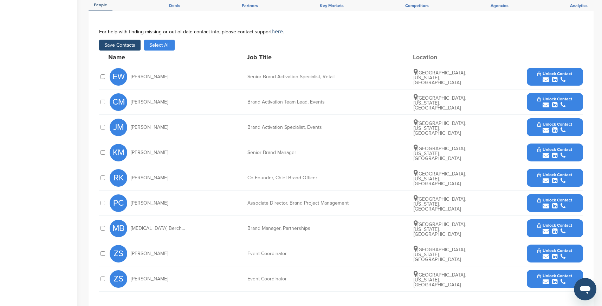
scroll to position [283, 0]
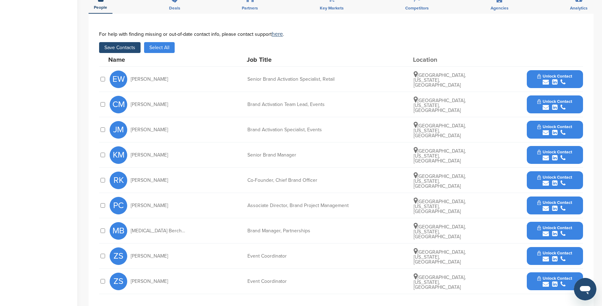
click at [126, 42] on button "Save Contacts" at bounding box center [119, 47] width 41 height 11
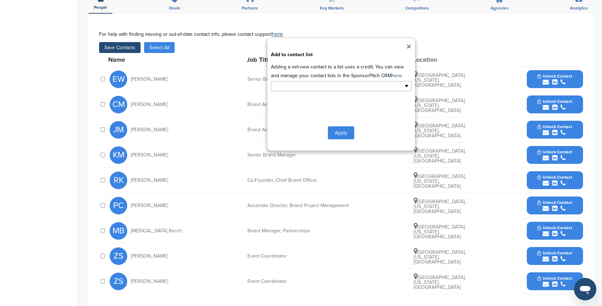
click at [314, 82] on input "text" at bounding box center [311, 86] width 74 height 8
click at [298, 91] on li "Default List" at bounding box center [341, 97] width 140 height 12
click at [342, 128] on button "Apply" at bounding box center [341, 134] width 26 height 13
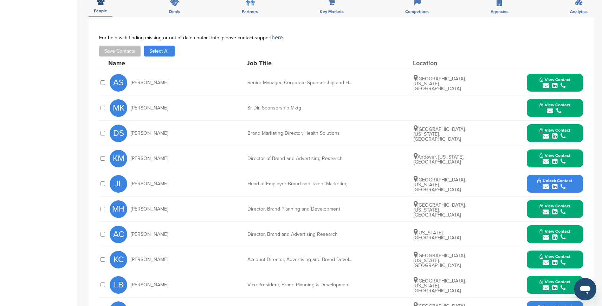
scroll to position [307, 0]
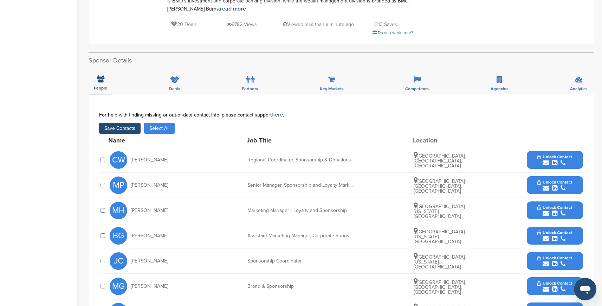
scroll to position [213, 0]
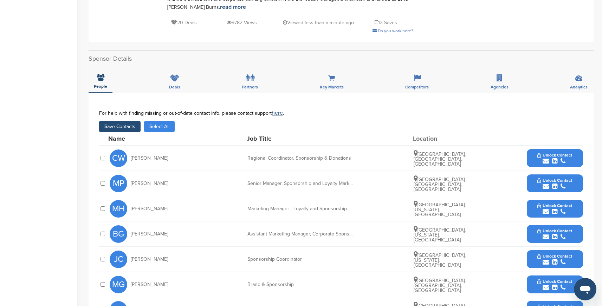
click at [121, 121] on button "Save Contacts" at bounding box center [119, 126] width 41 height 11
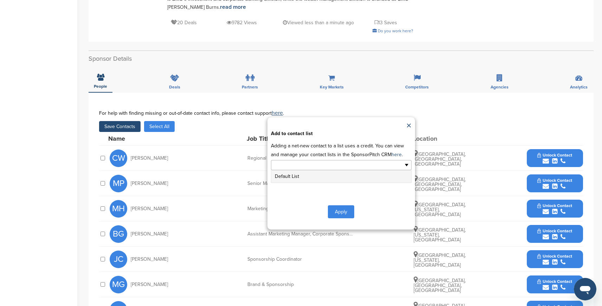
click at [337, 161] on input "text" at bounding box center [311, 165] width 74 height 8
click at [317, 170] on li "Default List" at bounding box center [341, 176] width 140 height 12
click at [346, 207] on button "Apply" at bounding box center [341, 213] width 26 height 13
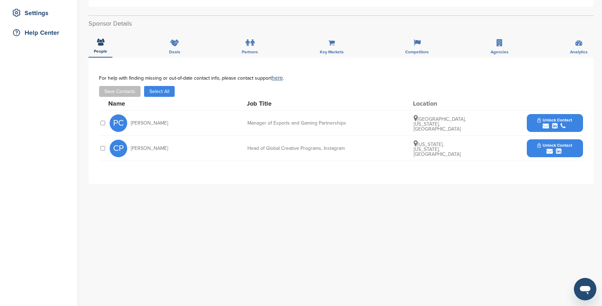
scroll to position [169, 0]
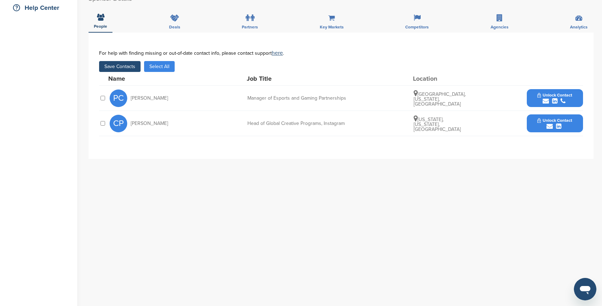
click at [128, 65] on button "Save Contacts" at bounding box center [119, 66] width 41 height 11
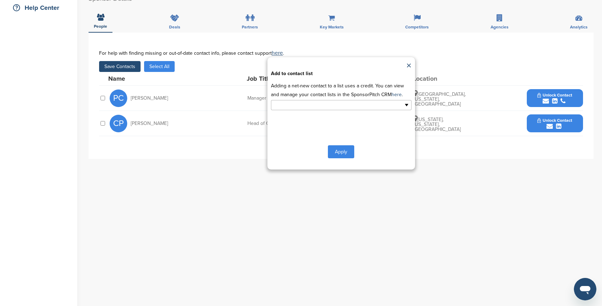
click at [289, 107] on input "text" at bounding box center [311, 105] width 74 height 8
click at [292, 117] on li "Default List" at bounding box center [341, 116] width 140 height 12
click at [339, 152] on button "Apply" at bounding box center [341, 153] width 26 height 13
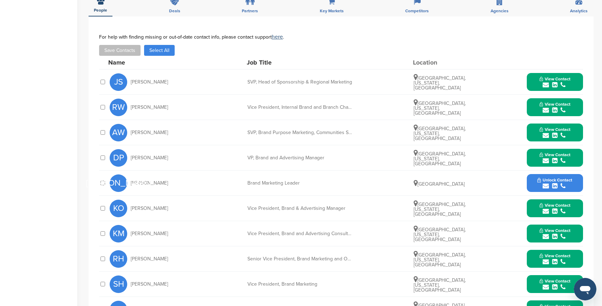
scroll to position [219, 0]
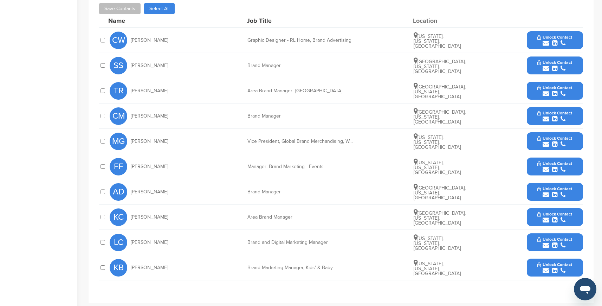
scroll to position [268, 0]
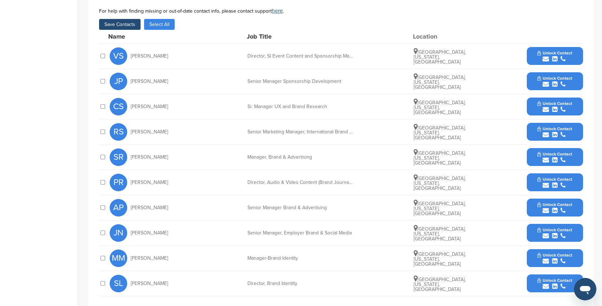
scroll to position [279, 0]
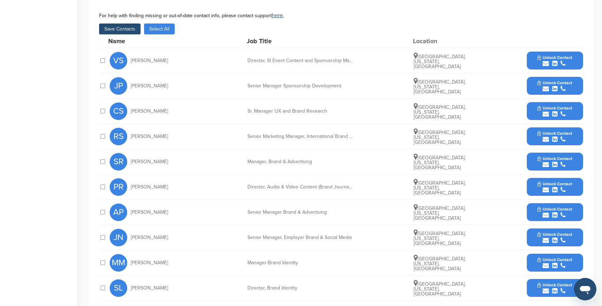
click at [123, 24] on button "Save Contacts" at bounding box center [119, 29] width 41 height 11
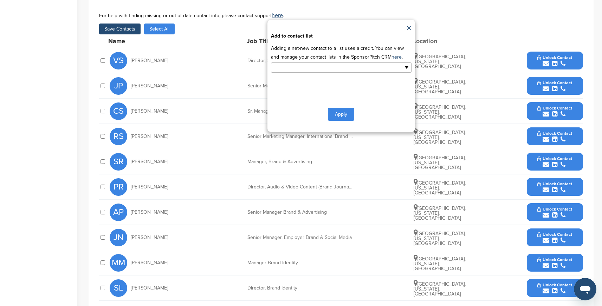
click at [322, 64] on input "text" at bounding box center [311, 68] width 74 height 8
click at [301, 73] on li "Default List" at bounding box center [341, 79] width 140 height 12
click at [340, 109] on button "Apply" at bounding box center [341, 115] width 26 height 13
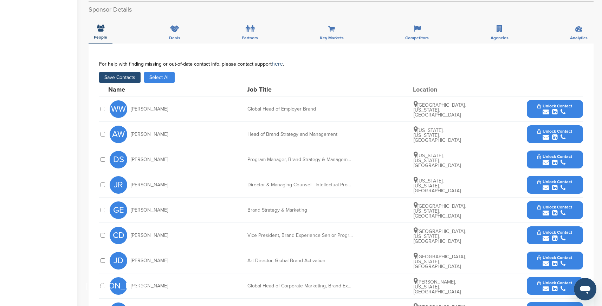
scroll to position [186, 0]
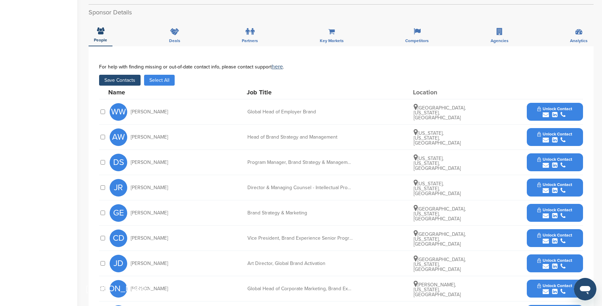
click at [126, 79] on button "Save Contacts" at bounding box center [119, 80] width 41 height 11
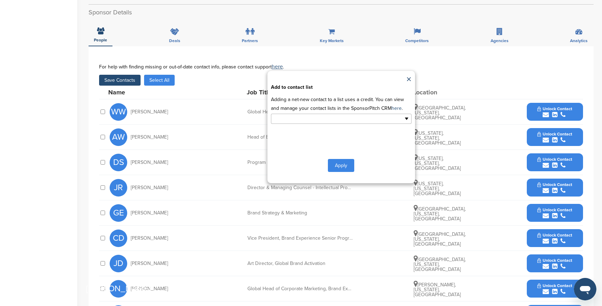
click at [317, 119] on input "text" at bounding box center [311, 119] width 74 height 8
click at [303, 132] on li "Default List" at bounding box center [341, 130] width 140 height 12
click at [341, 169] on button "Apply" at bounding box center [341, 167] width 26 height 13
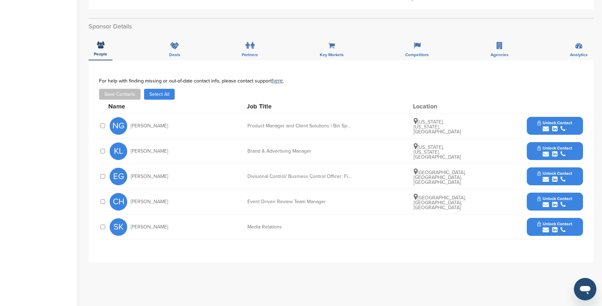
scroll to position [187, 0]
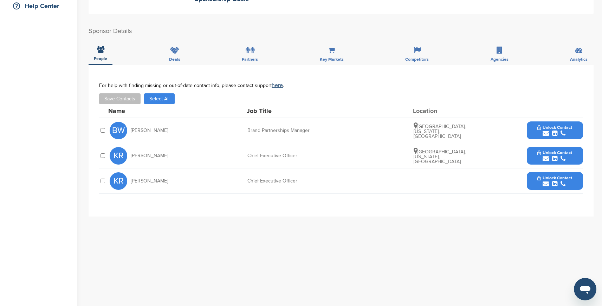
scroll to position [190, 0]
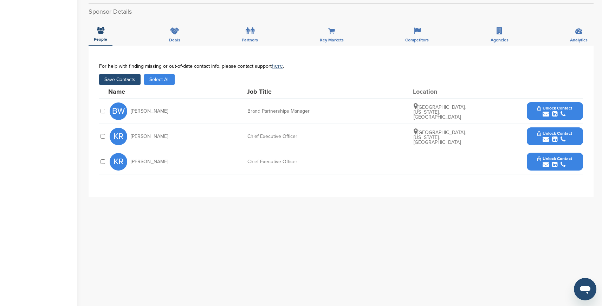
click at [131, 76] on button "Save Contacts" at bounding box center [119, 79] width 41 height 11
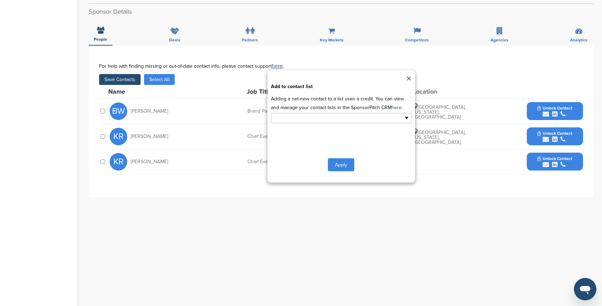
click at [297, 115] on input "text" at bounding box center [311, 118] width 74 height 8
click at [296, 124] on li "Default List" at bounding box center [341, 129] width 140 height 12
click at [339, 161] on button "Apply" at bounding box center [341, 166] width 26 height 13
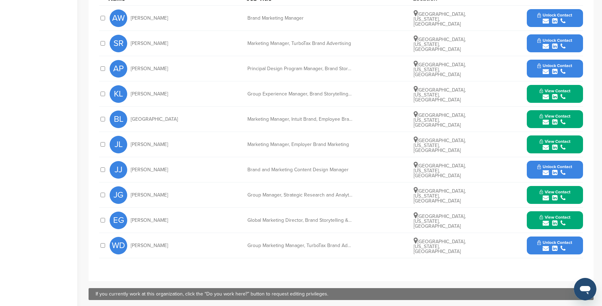
scroll to position [299, 0]
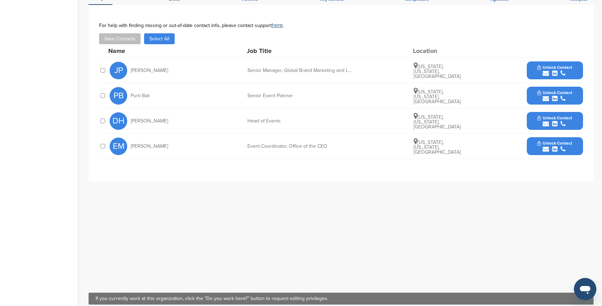
scroll to position [248, 0]
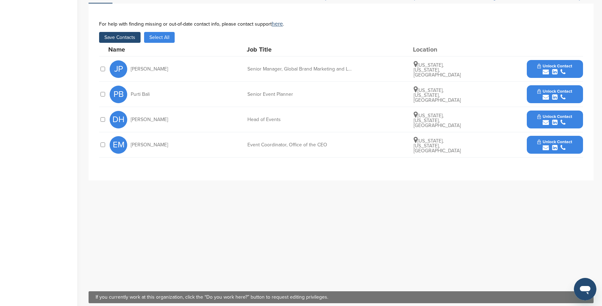
click at [130, 41] on button "Save Contacts" at bounding box center [119, 37] width 41 height 11
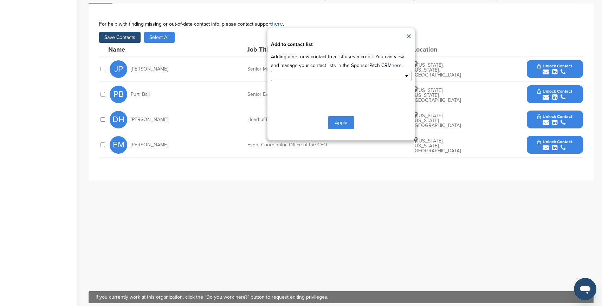
click at [275, 78] on input "text" at bounding box center [311, 76] width 74 height 8
click at [284, 86] on li "Default List" at bounding box center [341, 87] width 140 height 12
click at [350, 125] on button "Apply" at bounding box center [341, 124] width 26 height 13
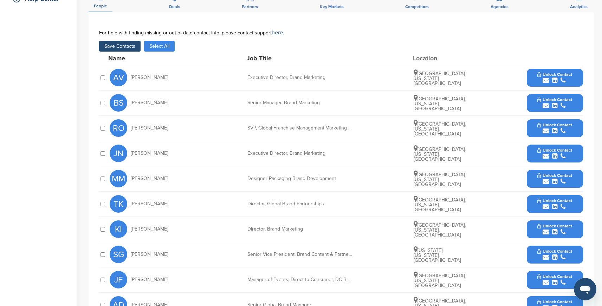
scroll to position [175, 0]
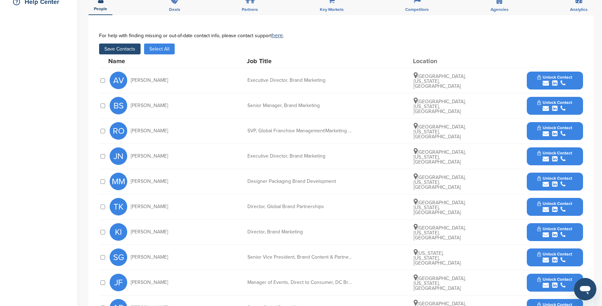
click at [115, 49] on button "Save Contacts" at bounding box center [119, 49] width 41 height 11
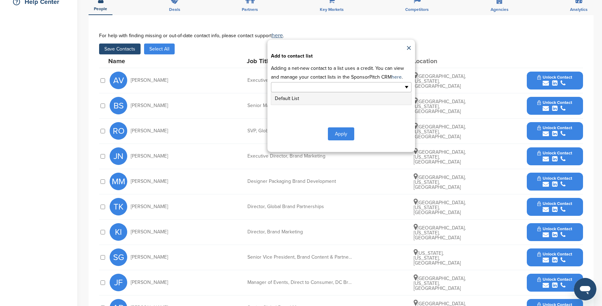
click at [366, 90] on ul at bounding box center [341, 87] width 141 height 10
click at [349, 100] on li "Default List" at bounding box center [341, 98] width 140 height 12
click at [344, 134] on button "Apply" at bounding box center [341, 135] width 26 height 13
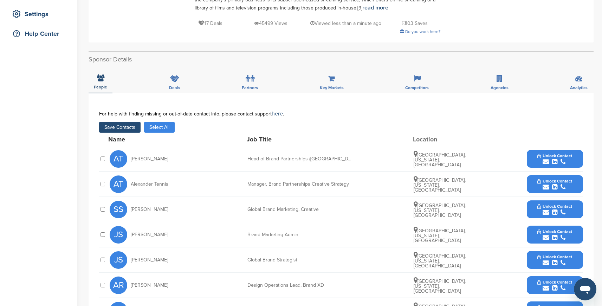
scroll to position [138, 0]
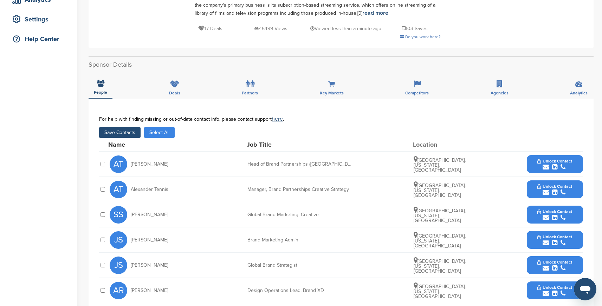
click at [118, 129] on button "Save Contacts" at bounding box center [119, 132] width 41 height 11
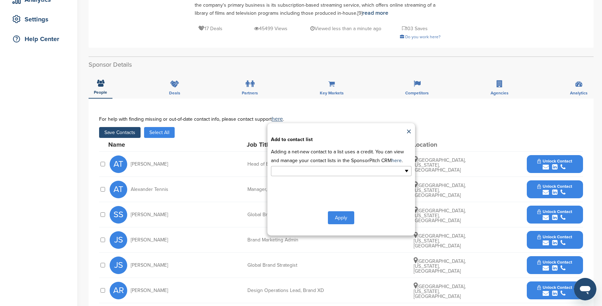
click at [314, 169] on input "text" at bounding box center [311, 171] width 74 height 8
click at [307, 184] on li "Default List" at bounding box center [341, 182] width 140 height 12
click at [340, 220] on button "Apply" at bounding box center [341, 219] width 26 height 13
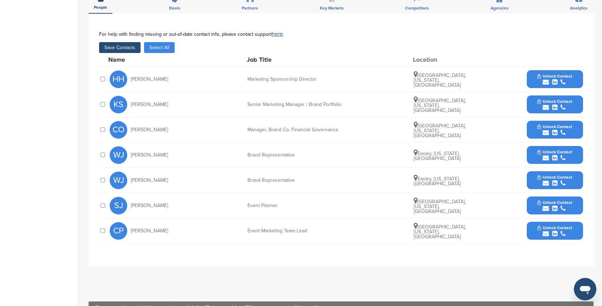
scroll to position [265, 0]
click at [123, 48] on button "Save Contacts" at bounding box center [119, 47] width 41 height 11
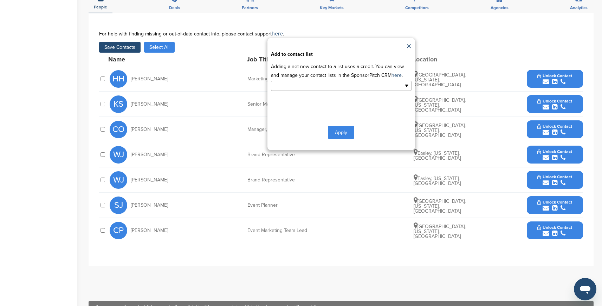
click at [307, 86] on input "text" at bounding box center [311, 86] width 74 height 8
click at [294, 104] on div "Default List" at bounding box center [341, 97] width 141 height 13
click at [295, 97] on li "Default List" at bounding box center [341, 97] width 140 height 12
click at [344, 133] on button "Apply" at bounding box center [341, 134] width 26 height 13
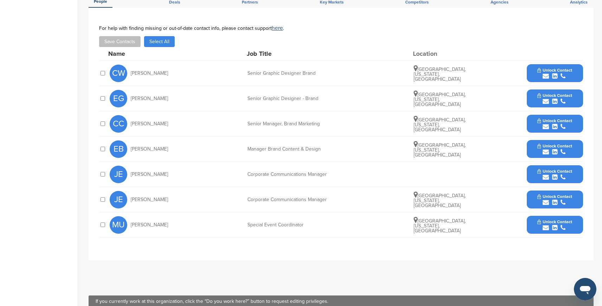
scroll to position [251, 0]
click at [103, 171] on div at bounding box center [102, 174] width 7 height 7
click at [104, 121] on div at bounding box center [102, 123] width 7 height 7
click at [128, 43] on button "Save Contacts" at bounding box center [119, 41] width 41 height 11
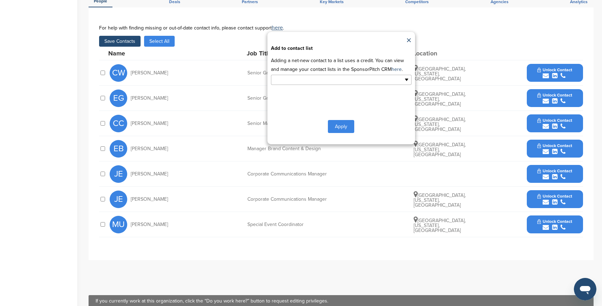
click at [315, 79] on input "text" at bounding box center [311, 80] width 74 height 8
click at [299, 93] on li "Default List" at bounding box center [341, 91] width 140 height 12
click at [344, 128] on button "Apply" at bounding box center [341, 128] width 26 height 13
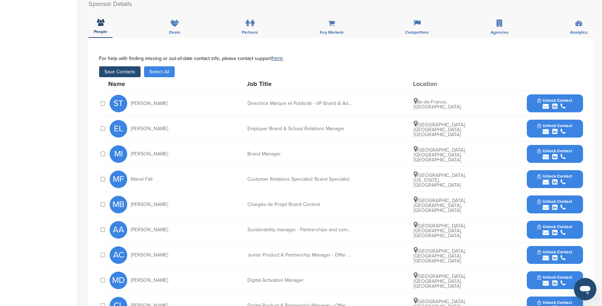
scroll to position [148, 0]
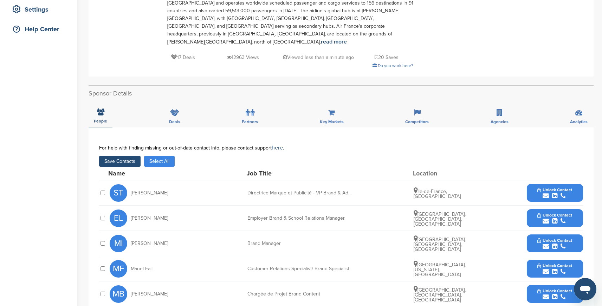
click at [118, 156] on button "Save Contacts" at bounding box center [119, 161] width 41 height 11
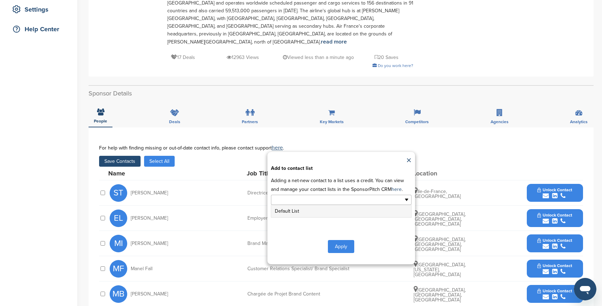
click at [362, 197] on ul at bounding box center [341, 200] width 141 height 10
click at [336, 206] on li "Default List" at bounding box center [341, 211] width 140 height 12
click at [347, 242] on button "Apply" at bounding box center [341, 248] width 26 height 13
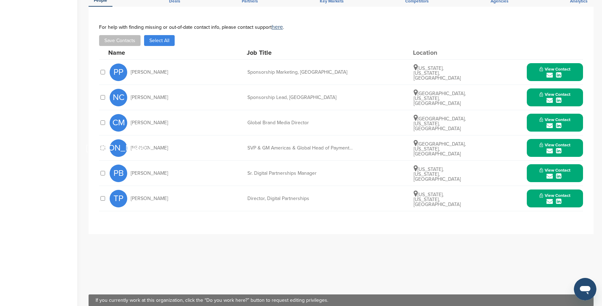
scroll to position [207, 0]
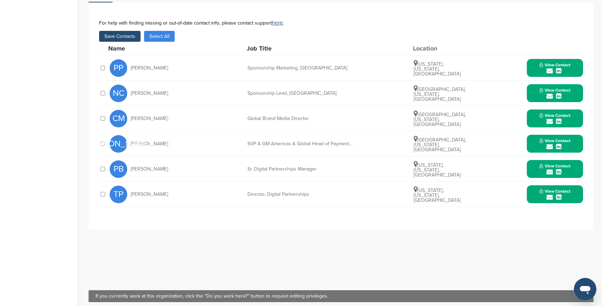
click at [119, 38] on button "Save Contacts" at bounding box center [119, 36] width 41 height 11
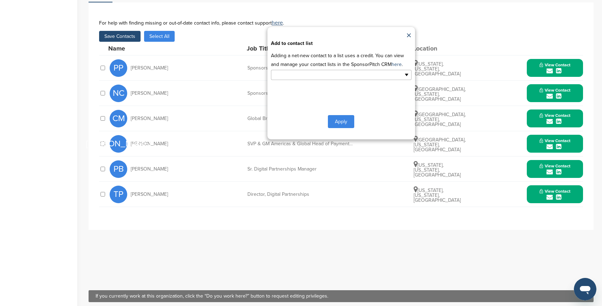
click at [289, 73] on input "text" at bounding box center [311, 75] width 74 height 8
click at [288, 86] on li "Default List" at bounding box center [341, 86] width 140 height 12
click at [340, 123] on button "Apply" at bounding box center [341, 123] width 26 height 13
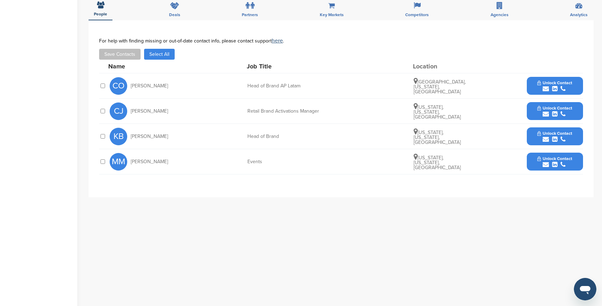
scroll to position [241, 0]
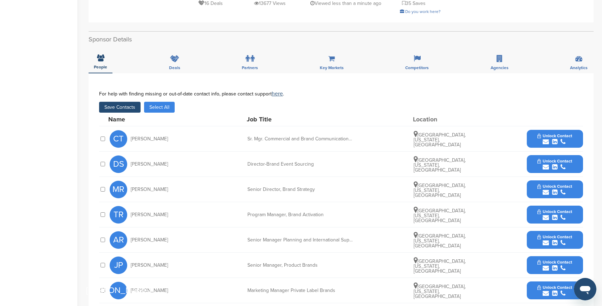
scroll to position [201, 0]
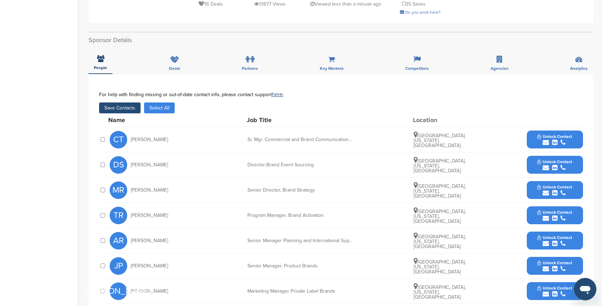
click at [126, 92] on div "For help with finding missing or out-of-date contact info, please contact suppo…" at bounding box center [341, 103] width 484 height 22
click at [128, 103] on button "Save Contacts" at bounding box center [119, 108] width 41 height 11
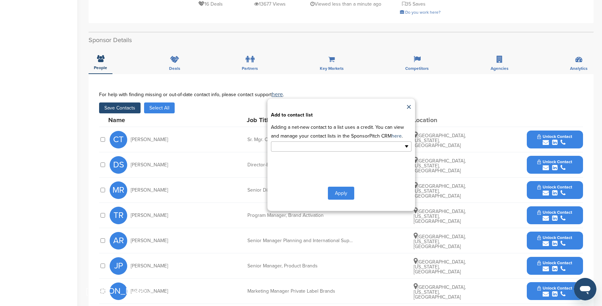
click at [297, 143] on input "text" at bounding box center [311, 147] width 74 height 8
click at [290, 152] on li "Default List" at bounding box center [341, 158] width 140 height 12
click at [337, 188] on button "Apply" at bounding box center [341, 194] width 26 height 13
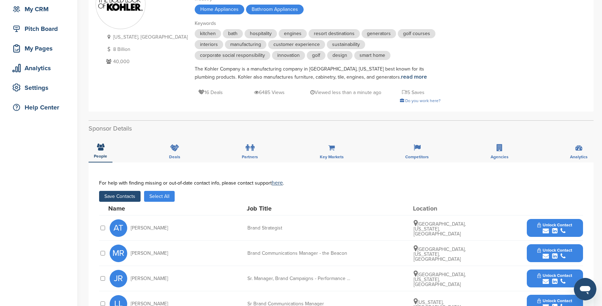
scroll to position [66, 0]
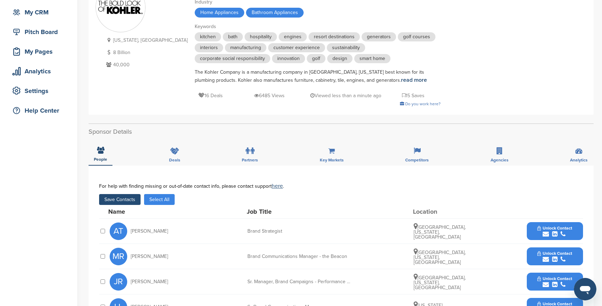
click at [125, 198] on button "Save Contacts" at bounding box center [119, 199] width 41 height 11
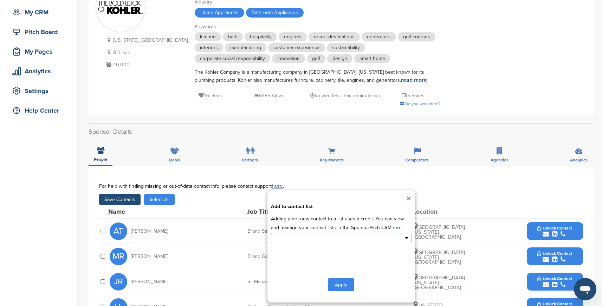
click at [287, 240] on input "text" at bounding box center [311, 238] width 74 height 8
click at [293, 254] on li "Default List" at bounding box center [341, 249] width 140 height 12
click at [341, 285] on button "Apply" at bounding box center [341, 286] width 26 height 13
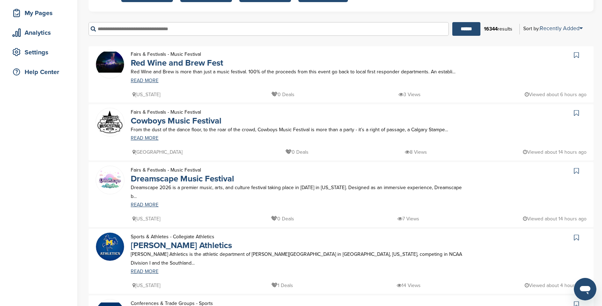
scroll to position [104, 0]
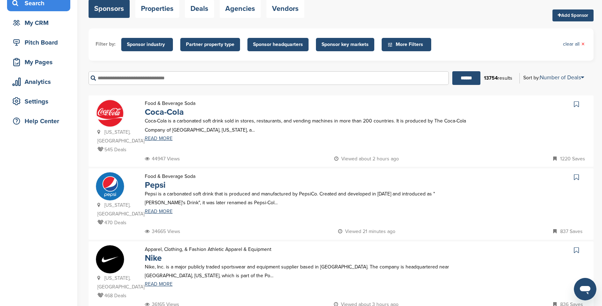
scroll to position [35, 0]
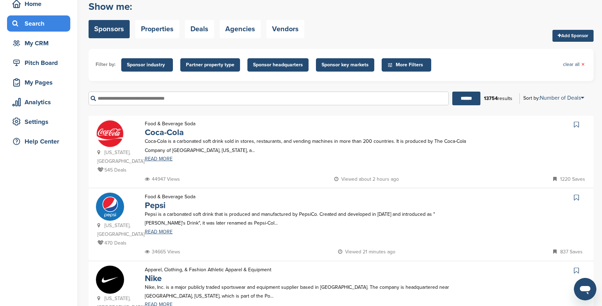
click at [388, 63] on icon at bounding box center [390, 65] width 6 height 6
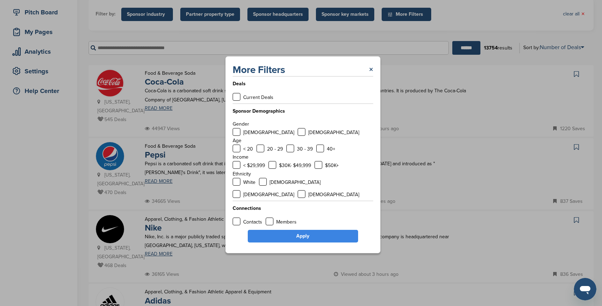
scroll to position [102, 0]
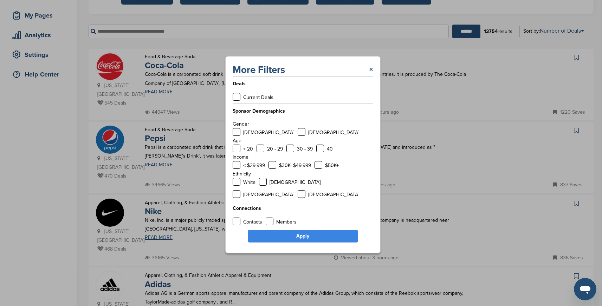
click at [370, 76] on link "×" at bounding box center [371, 70] width 4 height 13
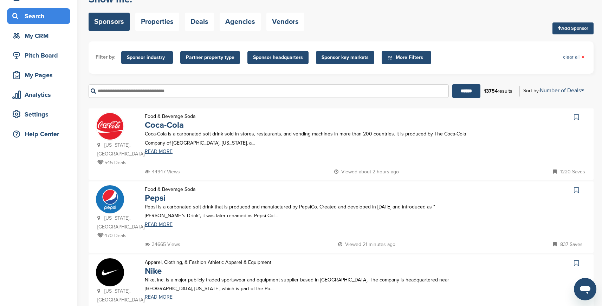
scroll to position [34, 0]
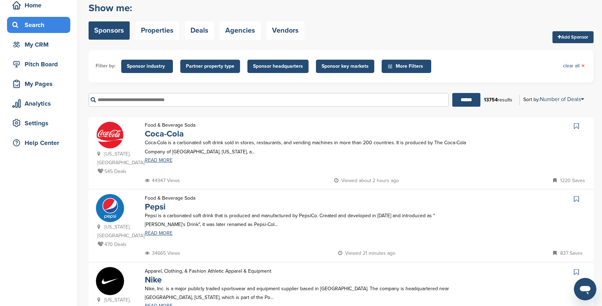
click at [388, 66] on icon at bounding box center [390, 66] width 4 height 4
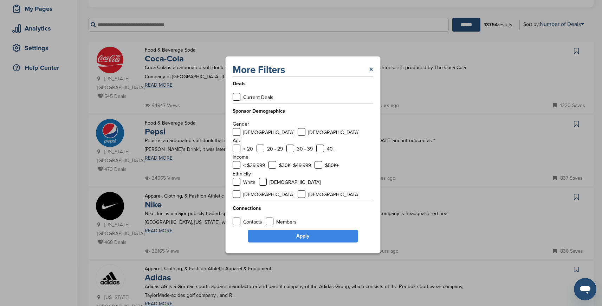
scroll to position [111, 0]
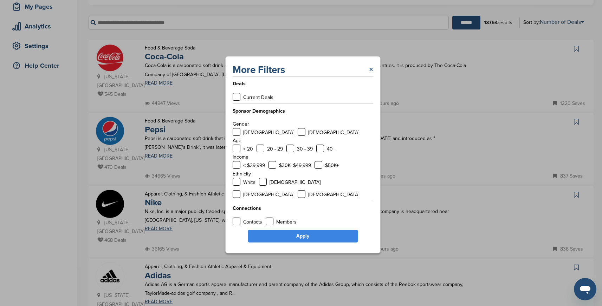
click at [370, 76] on link "×" at bounding box center [371, 70] width 4 height 13
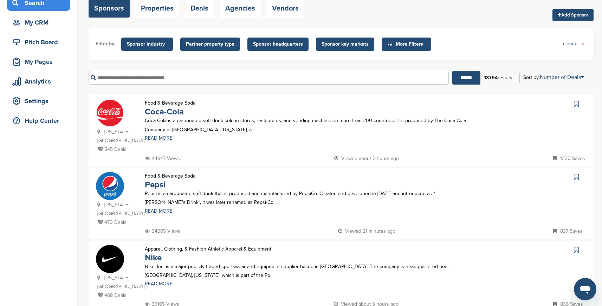
scroll to position [0, 0]
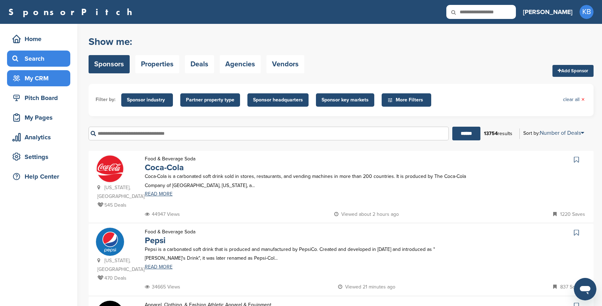
click at [39, 80] on div "My CRM" at bounding box center [41, 78] width 60 height 13
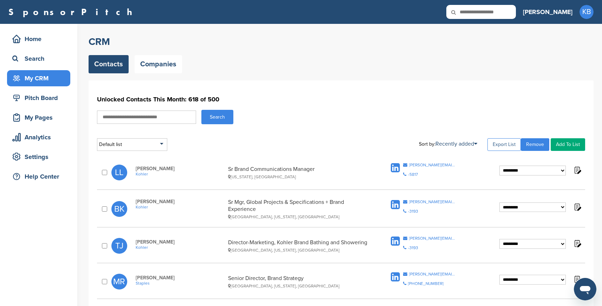
click at [502, 145] on link "Export List" at bounding box center [503, 144] width 33 height 13
